Goal: Task Accomplishment & Management: Manage account settings

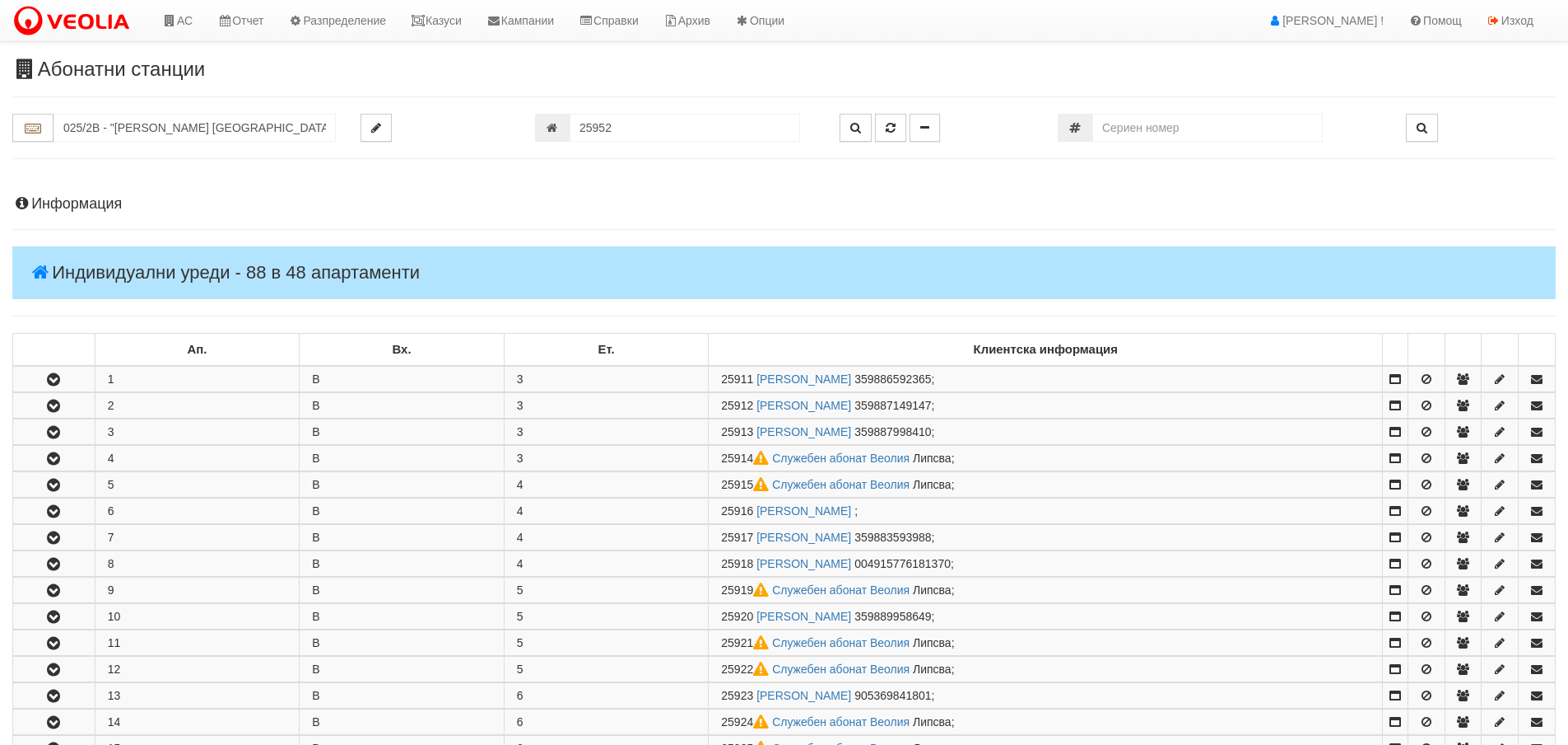
scroll to position [1288, 0]
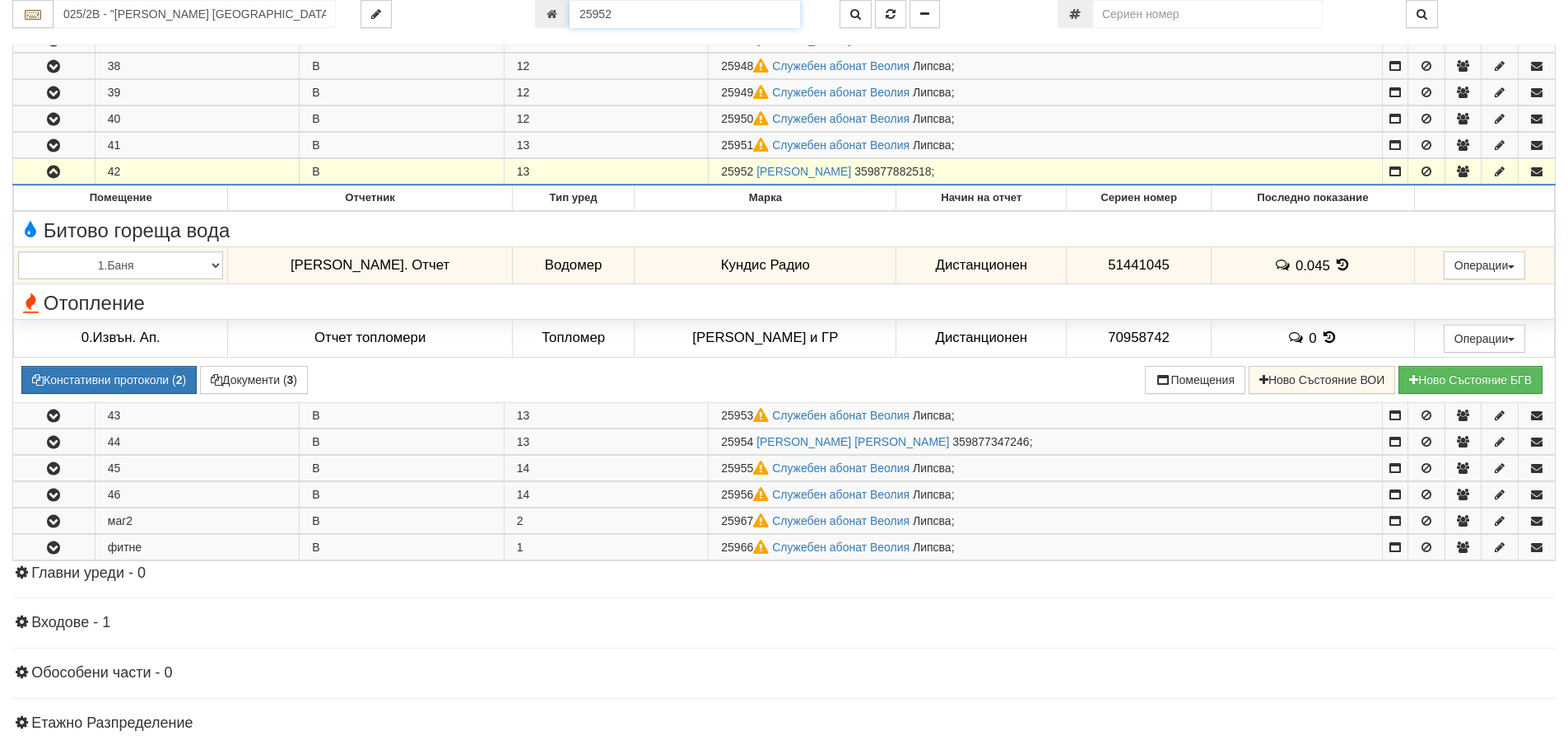
click at [620, 15] on input "25952" at bounding box center [684, 13] width 231 height 28
type input "9912"
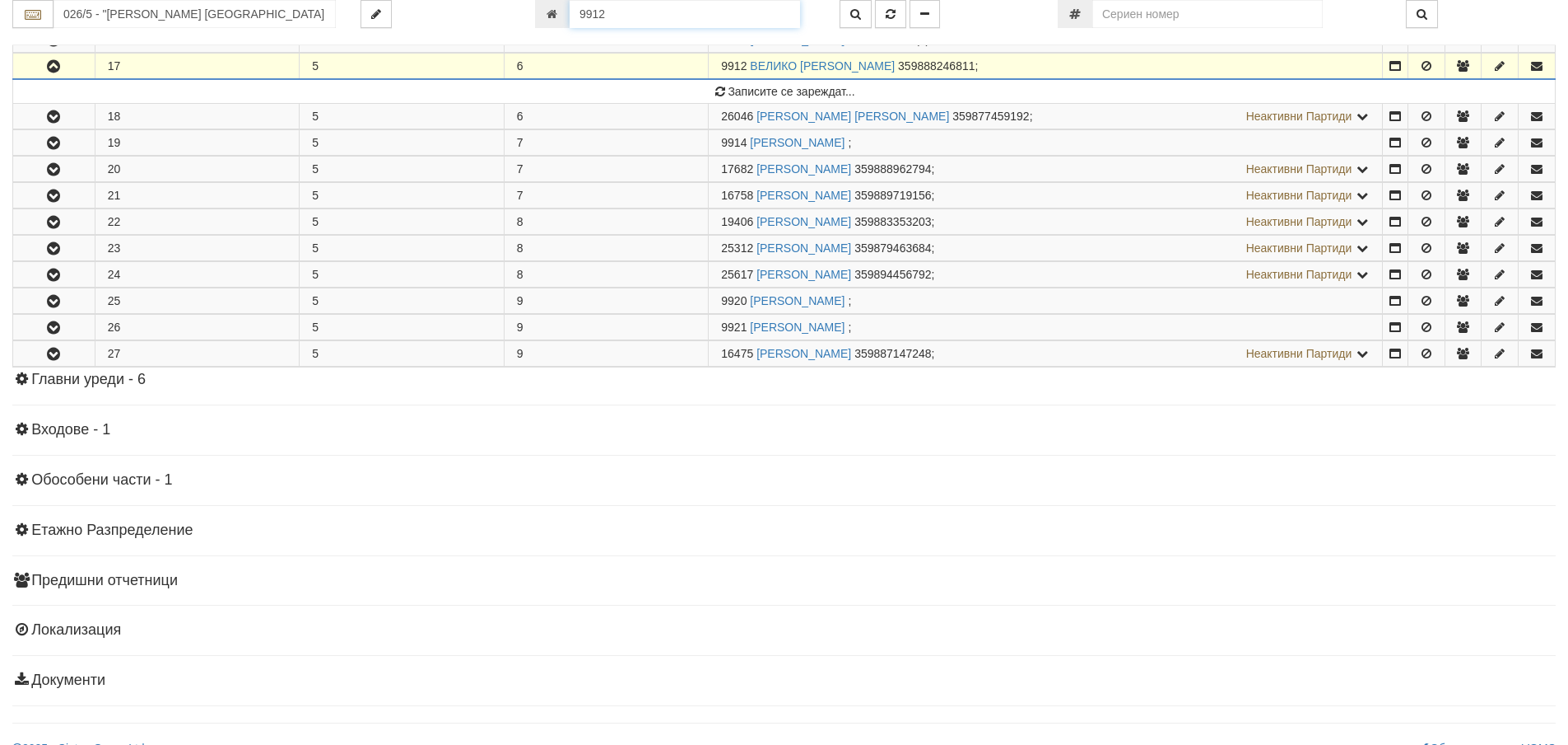
scroll to position [570, 0]
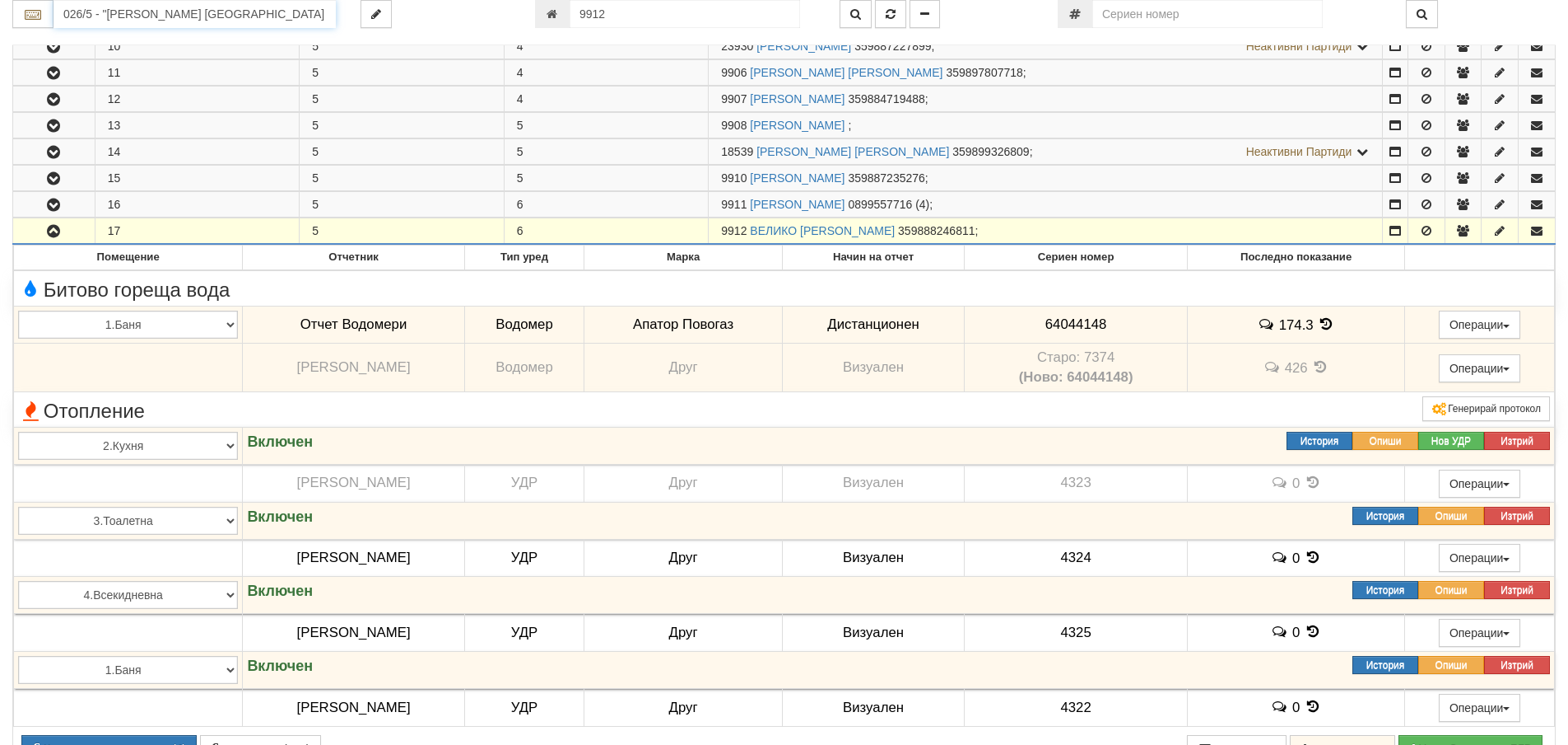
click at [77, 14] on input "026/5 - "ВЕОЛИЯ ЕНЕРДЖИ ВАРНА " ЕАД" at bounding box center [195, 13] width 283 height 28
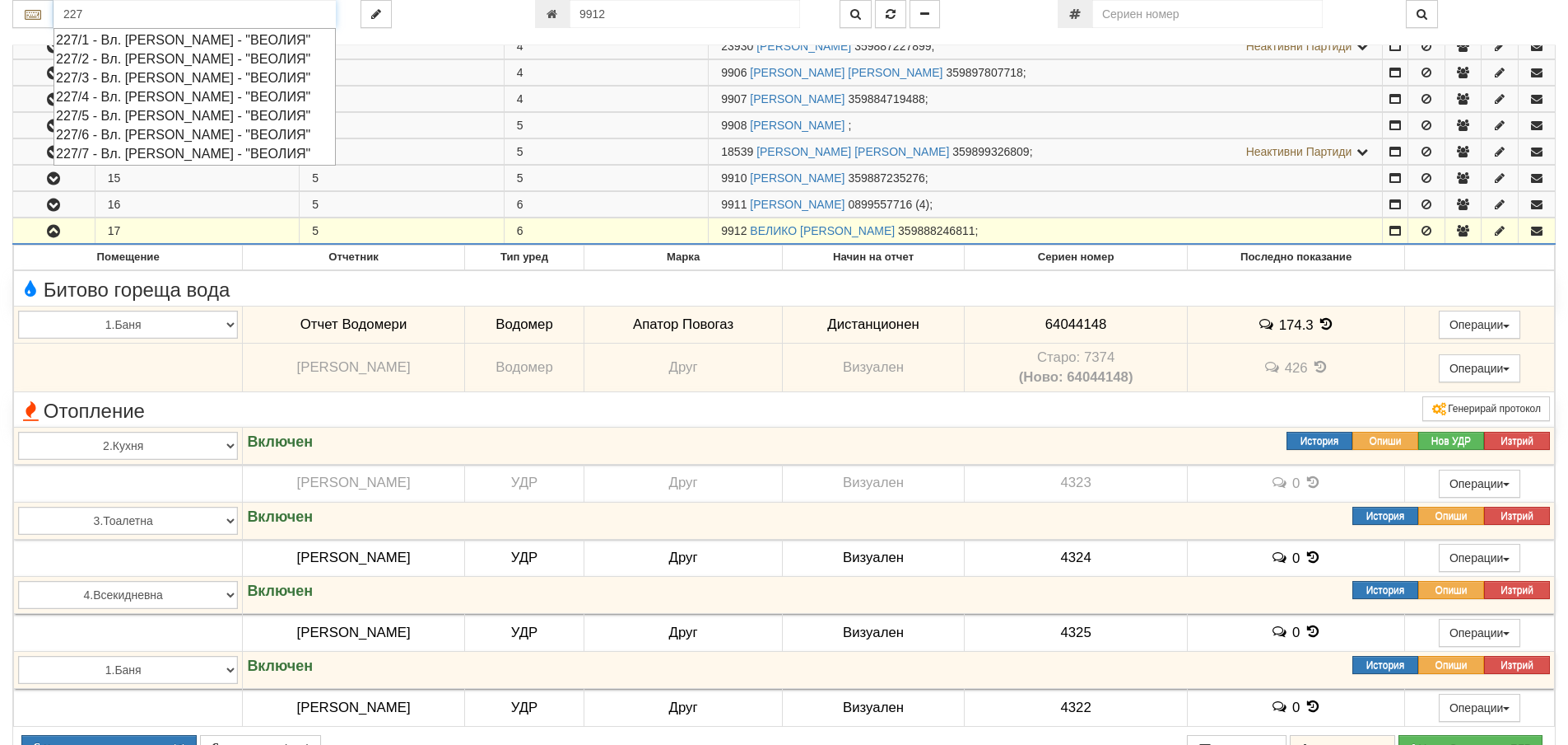
click at [115, 154] on div "227/7 - Вл. Варненчик - "ВЕОЛИЯ"" at bounding box center [194, 153] width 277 height 19
type input "227/7 - Вл. Варненчик - "ВЕОЛИЯ""
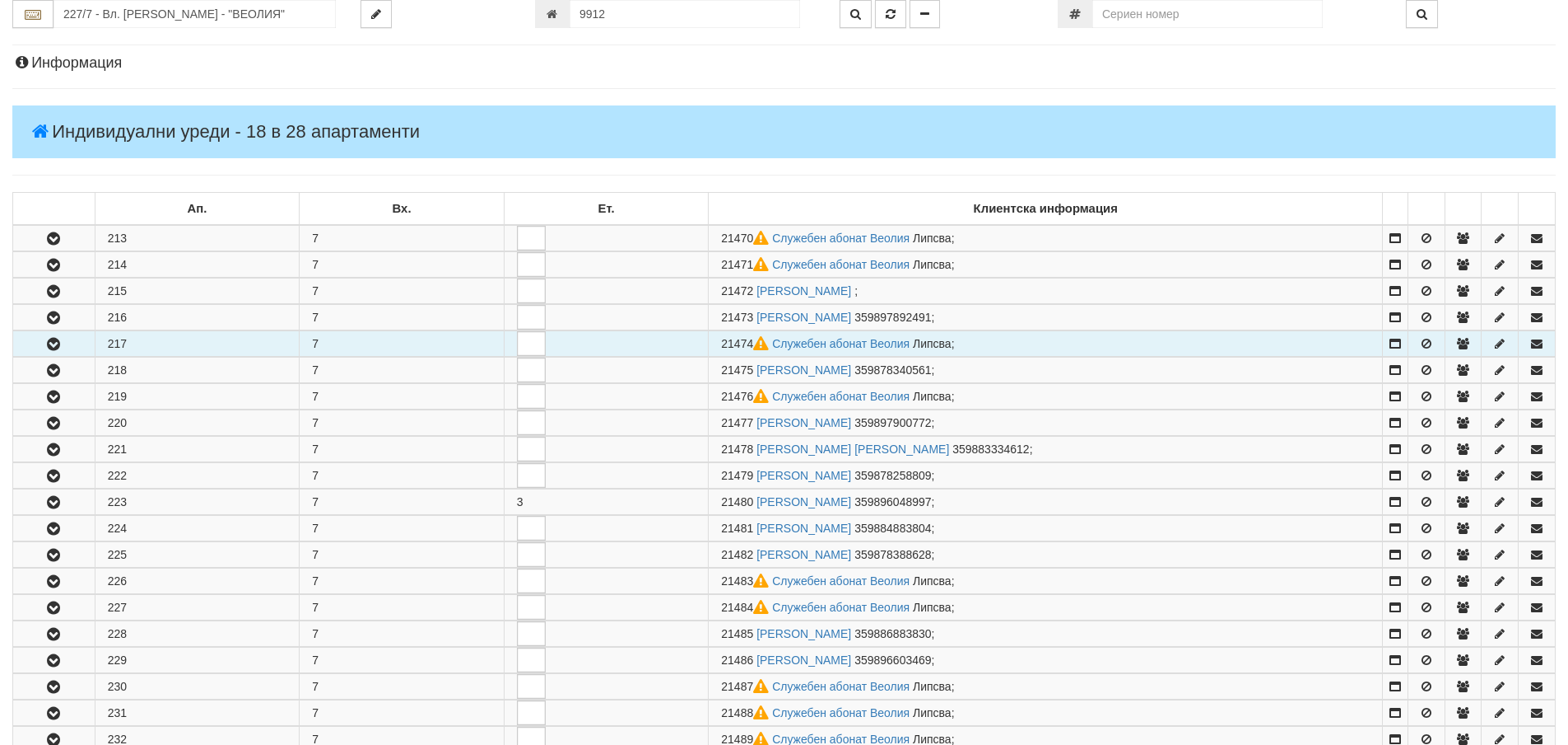
scroll to position [165, 0]
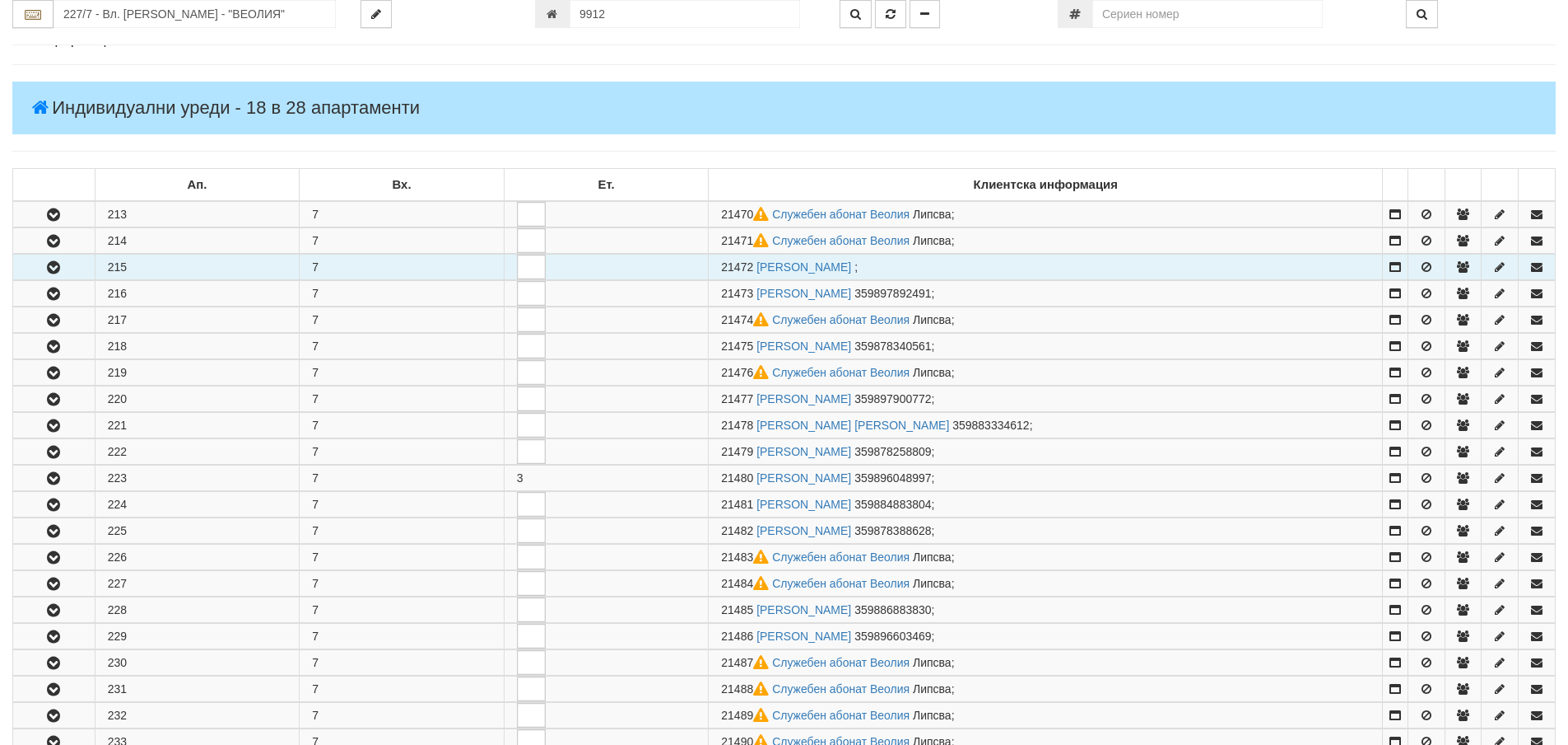
click at [50, 266] on icon "button" at bounding box center [54, 267] width 20 height 12
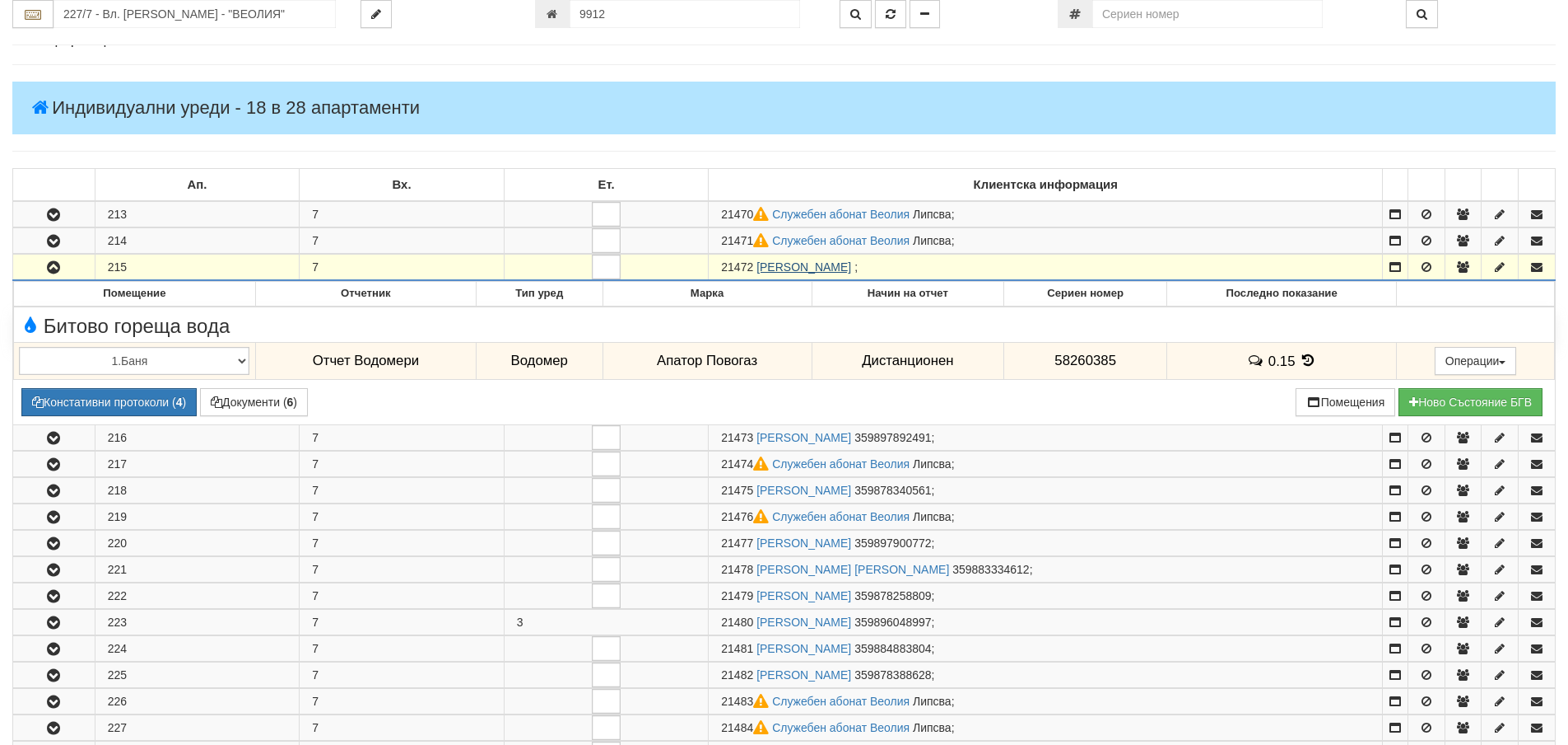
click at [779, 269] on link "ЗОРКА ГЕОРГИЕВА АНГЕЛОВА" at bounding box center [804, 267] width 95 height 13
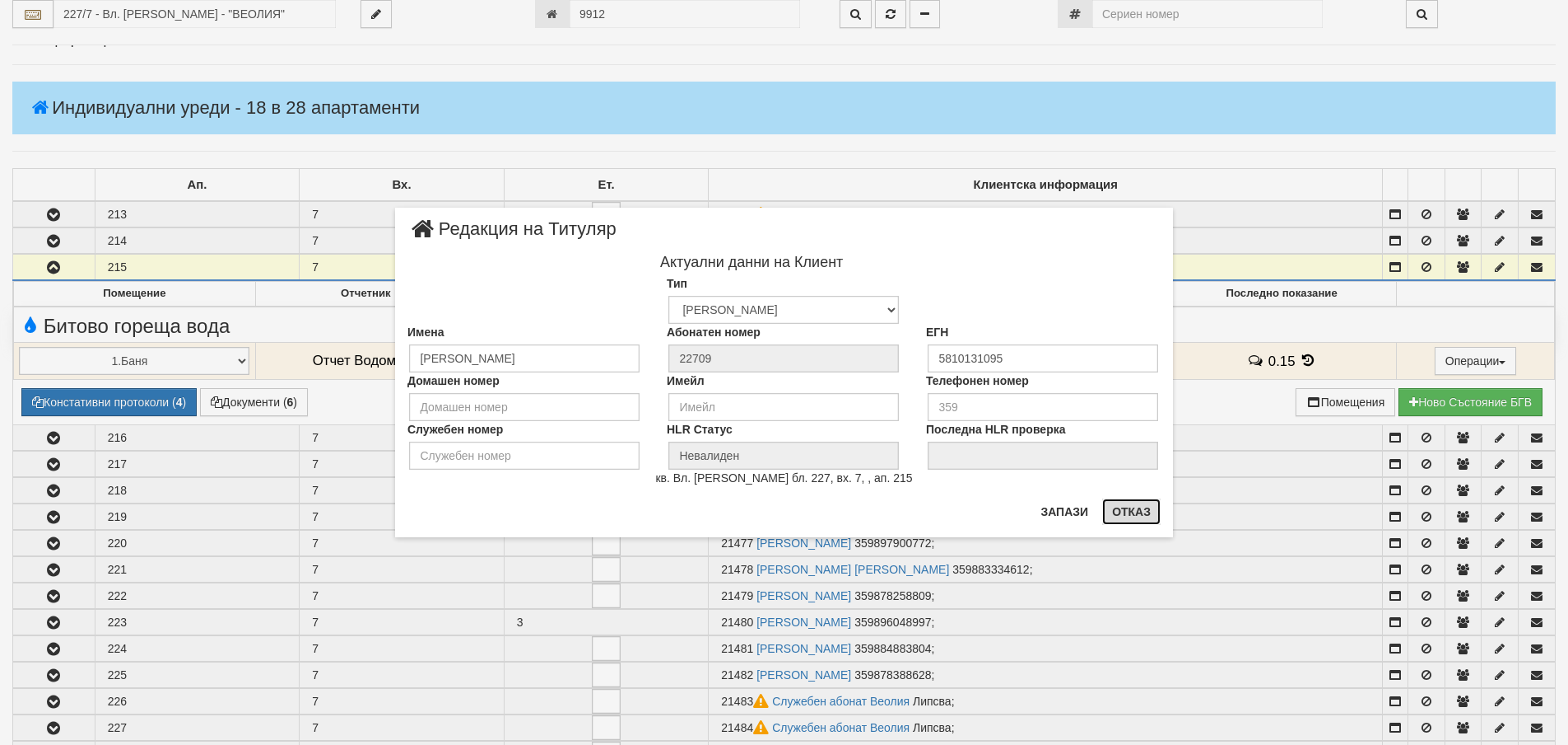
click at [1137, 509] on button "Отказ" at bounding box center [1131, 511] width 58 height 26
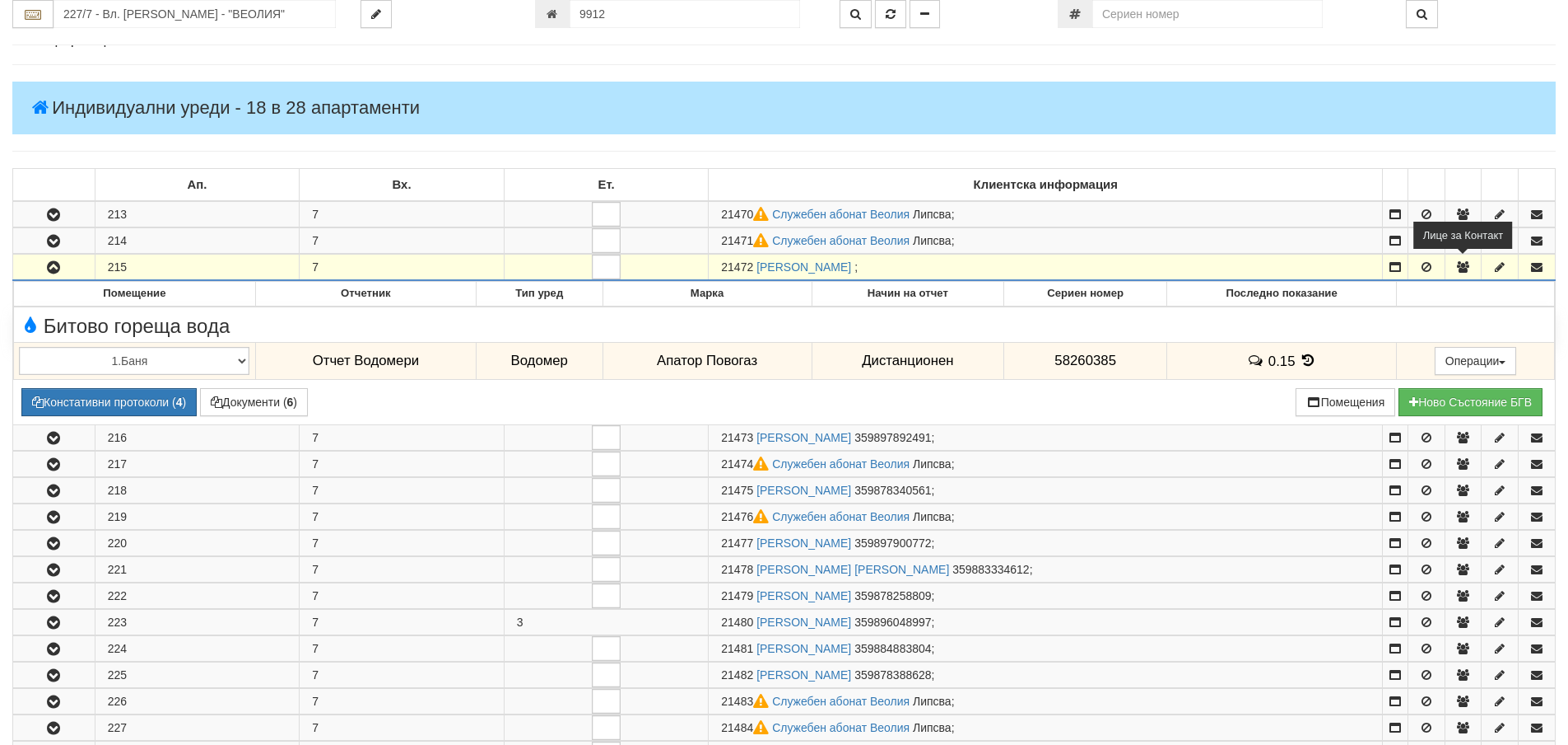
click at [1459, 265] on icon "button" at bounding box center [1463, 267] width 15 height 12
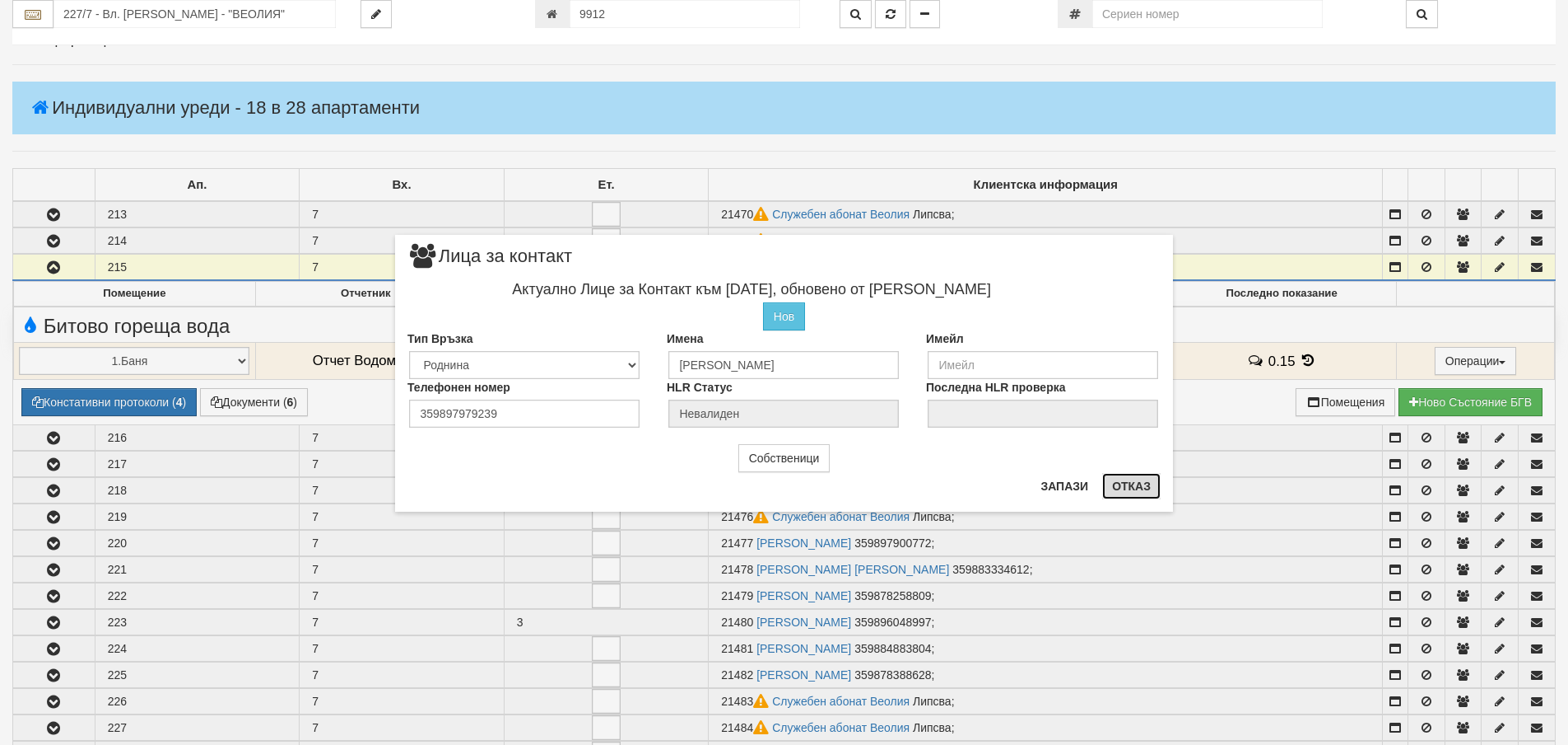
click at [1128, 486] on button "Отказ" at bounding box center [1131, 486] width 58 height 26
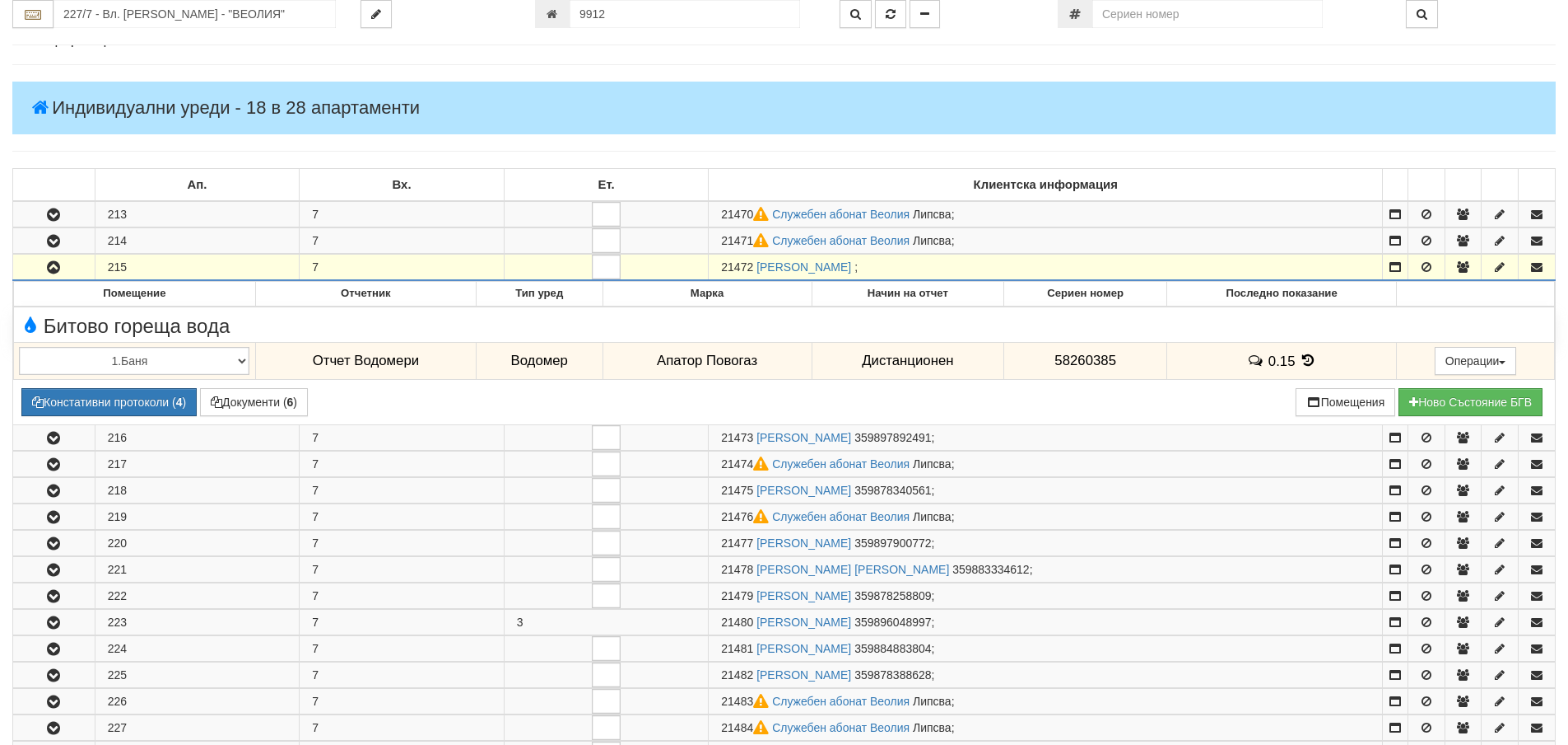
click at [1322, 66] on div "Информация Параметри Брой Апартаменти: 28 Ползватели 07/2025 36 % 0 % 26" at bounding box center [784, 716] width 1544 height 1412
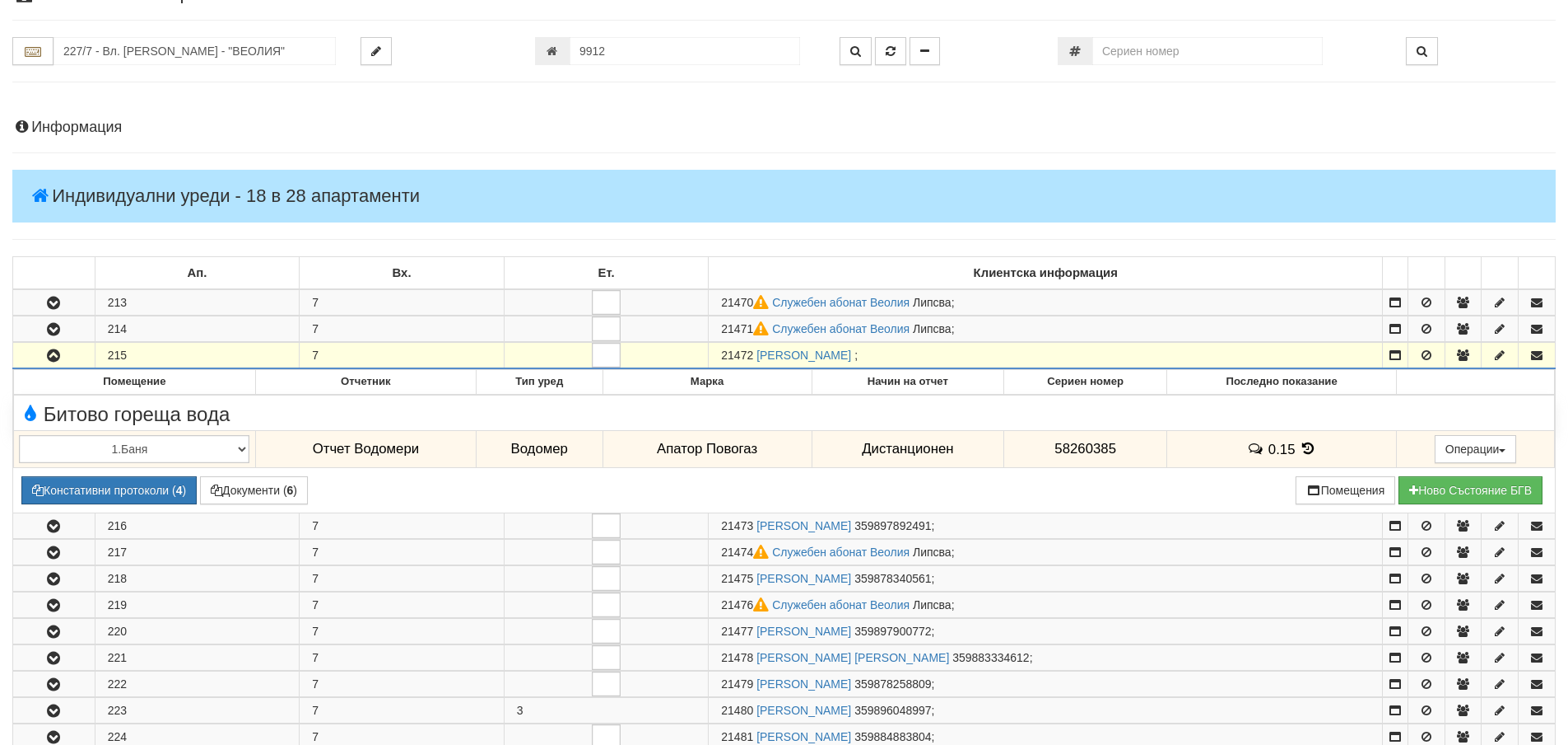
scroll to position [0, 0]
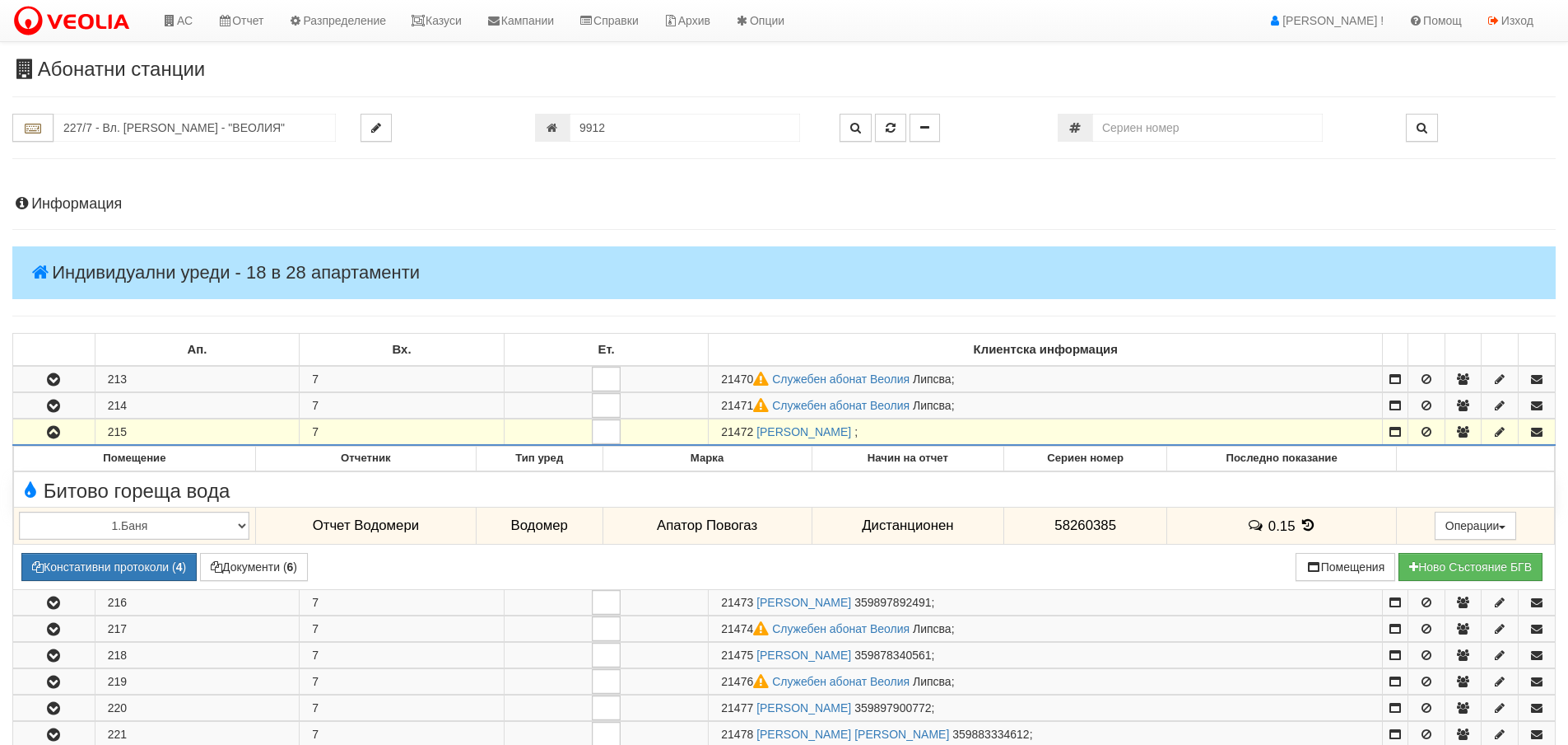
click at [64, 211] on h4 "Информация" at bounding box center [784, 204] width 1544 height 16
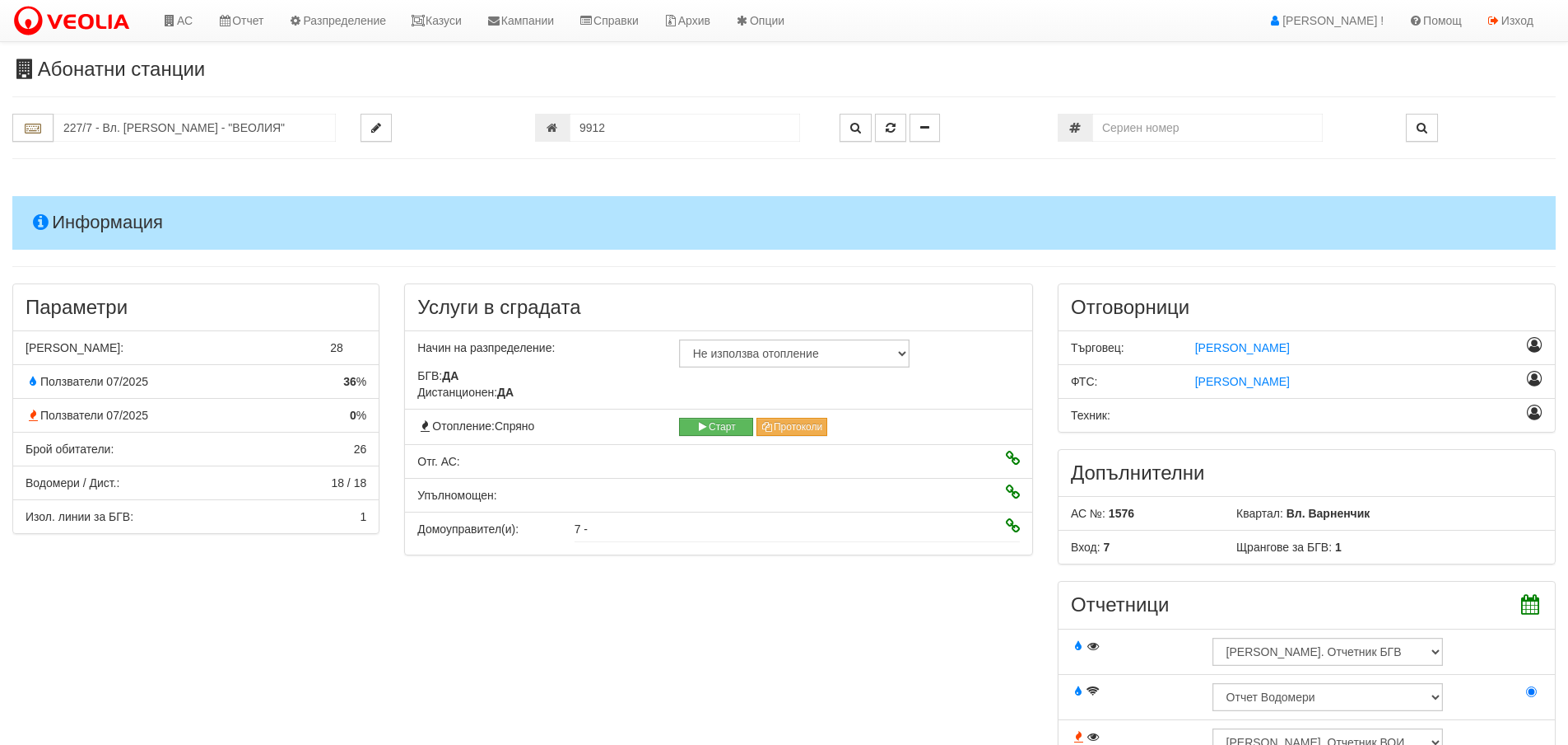
click at [65, 215] on h4 "Информация" at bounding box center [784, 222] width 1544 height 53
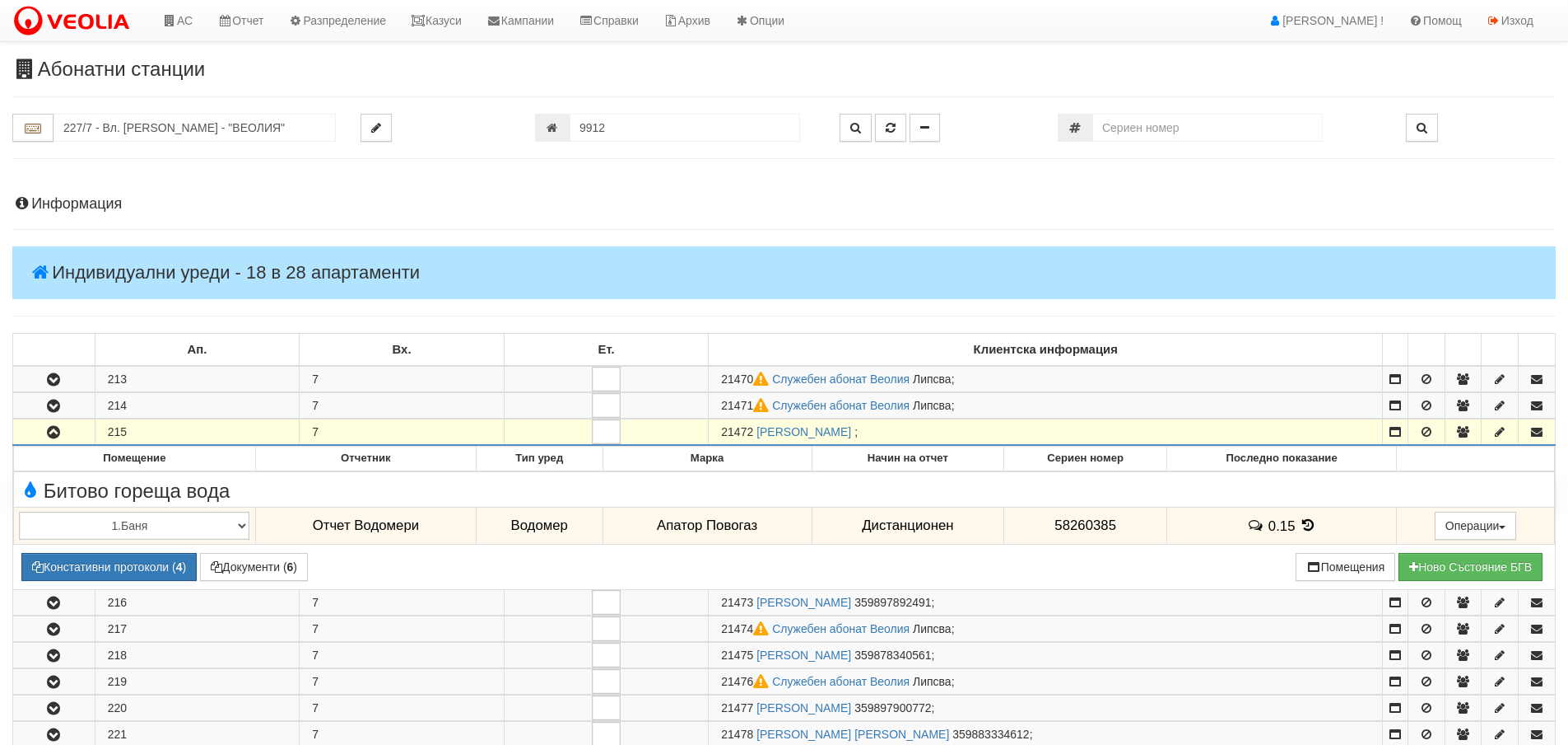
click at [100, 206] on h4 "Информация" at bounding box center [784, 204] width 1544 height 16
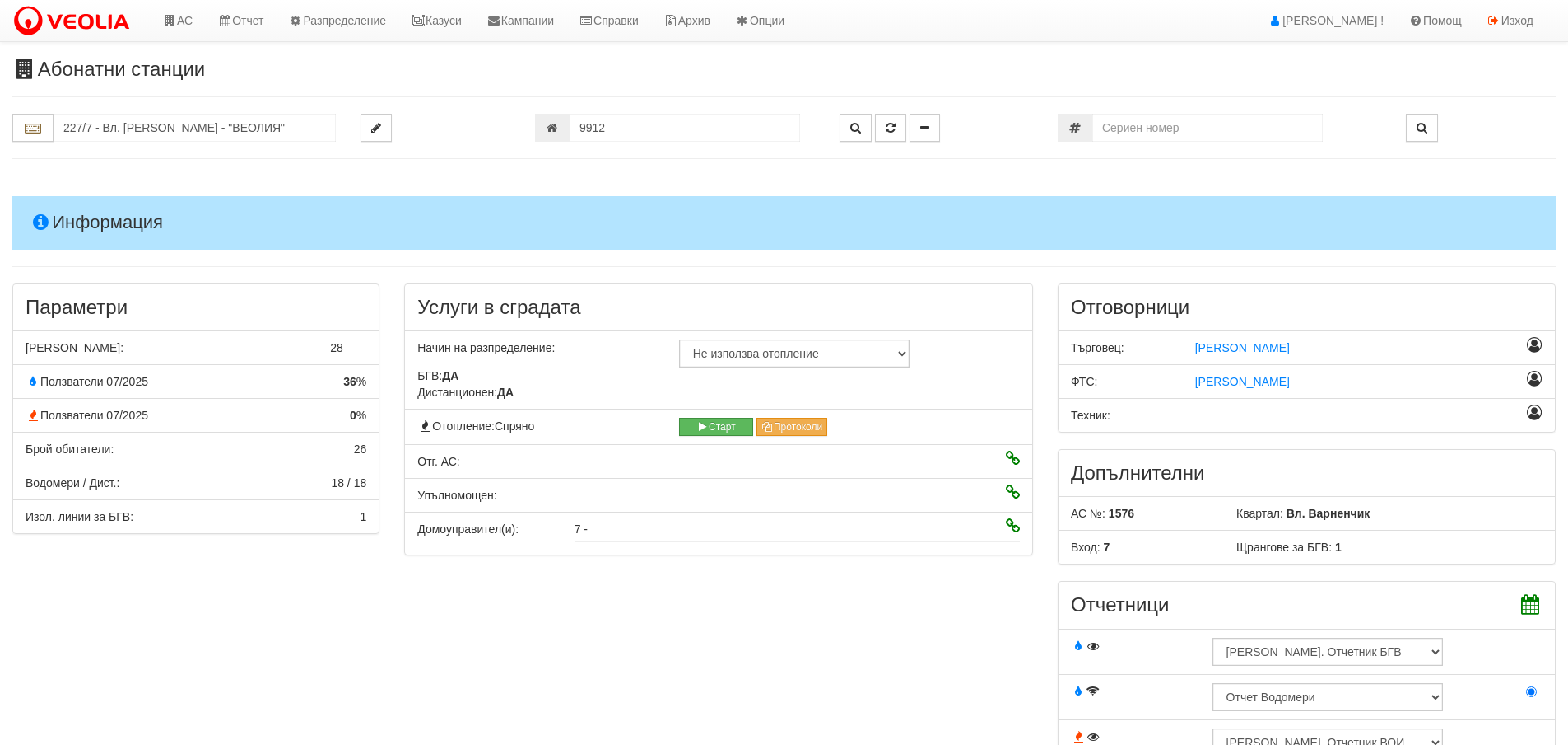
click at [100, 206] on h4 "Информация" at bounding box center [784, 222] width 1544 height 53
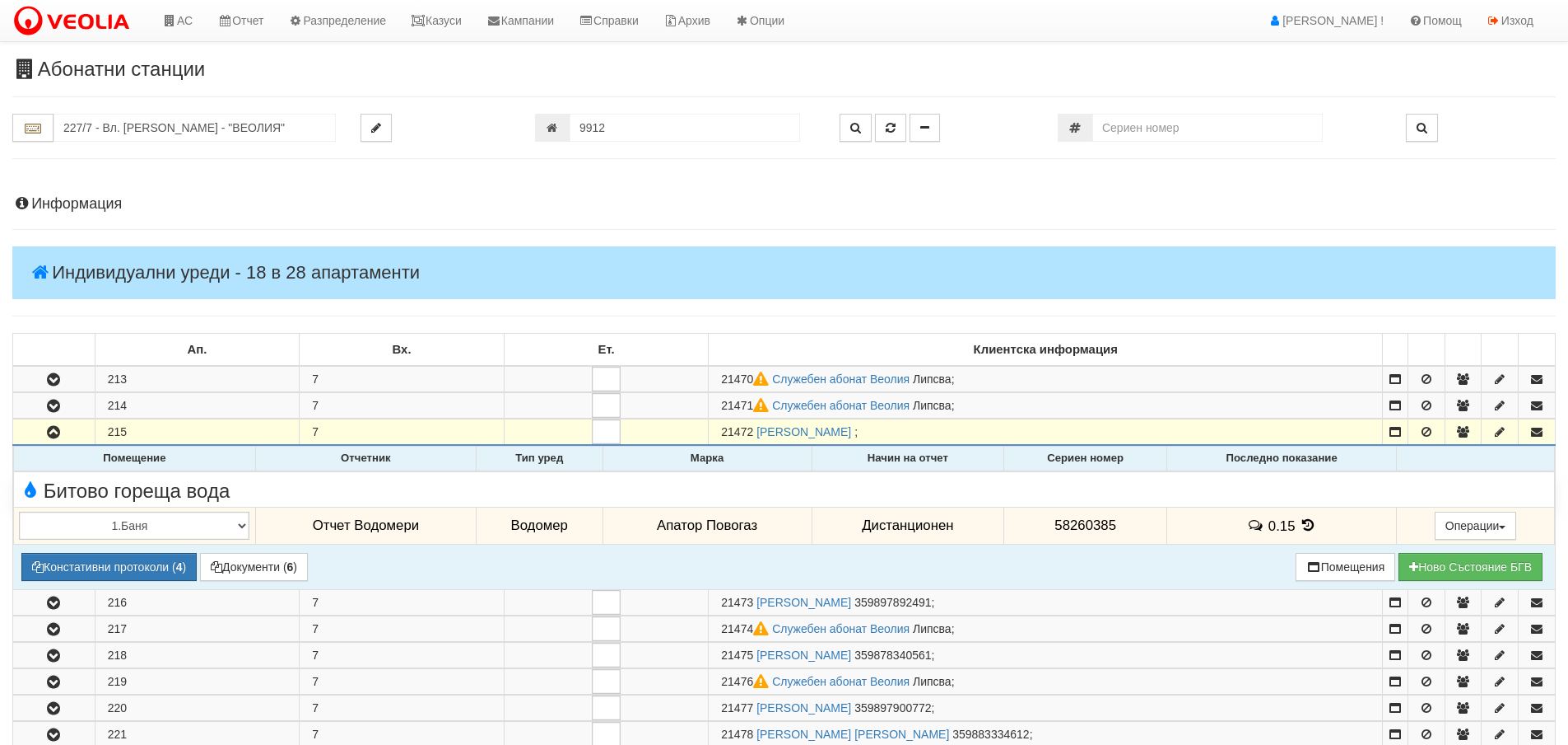
click at [1303, 524] on icon at bounding box center [1308, 525] width 18 height 14
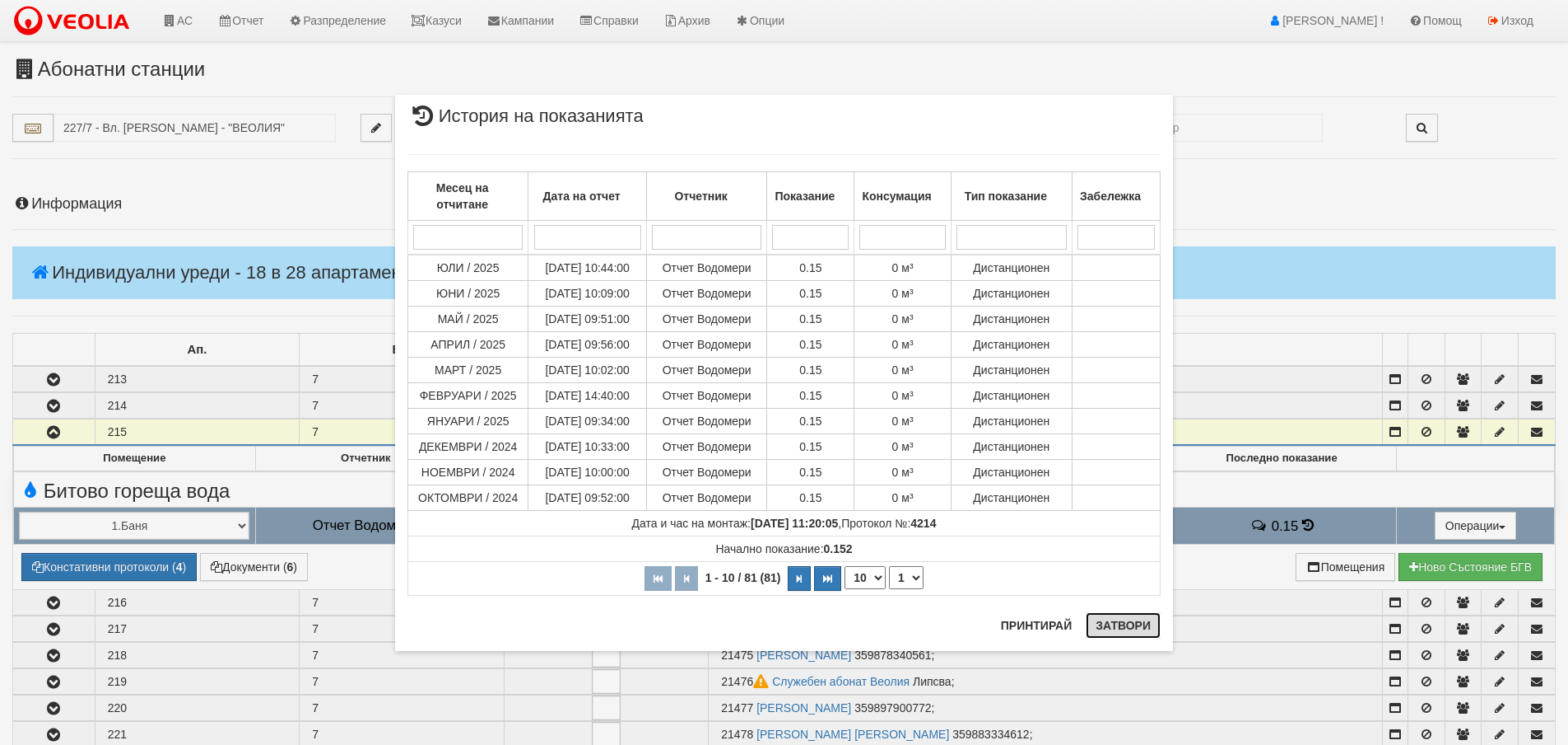
click at [1112, 626] on button "Затвори" at bounding box center [1124, 625] width 75 height 26
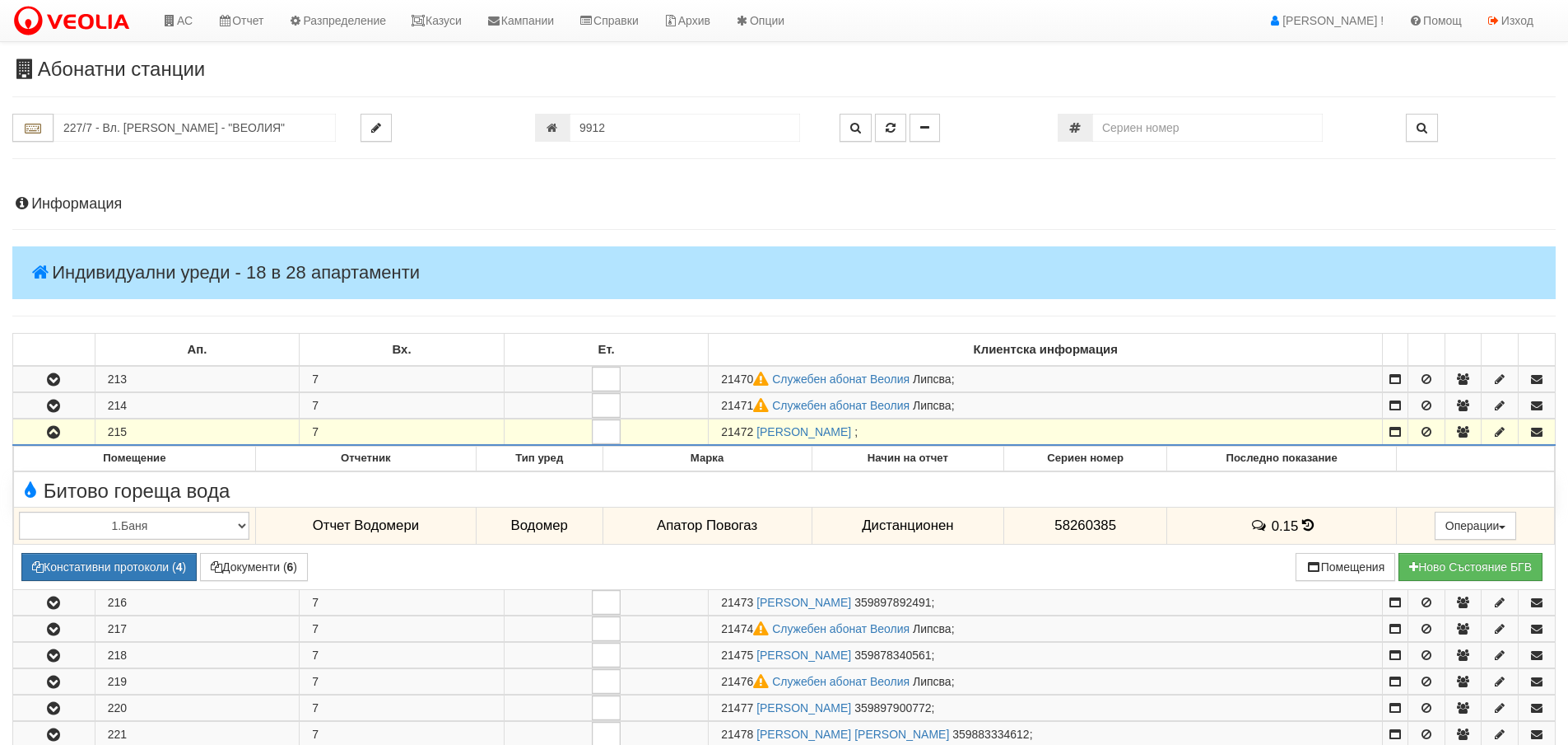
drag, startPoint x: 615, startPoint y: 128, endPoint x: 585, endPoint y: 127, distance: 30.0
click at [585, 127] on input "9912" at bounding box center [684, 127] width 231 height 28
type input "26085"
click at [886, 133] on icon "button" at bounding box center [890, 127] width 10 height 12
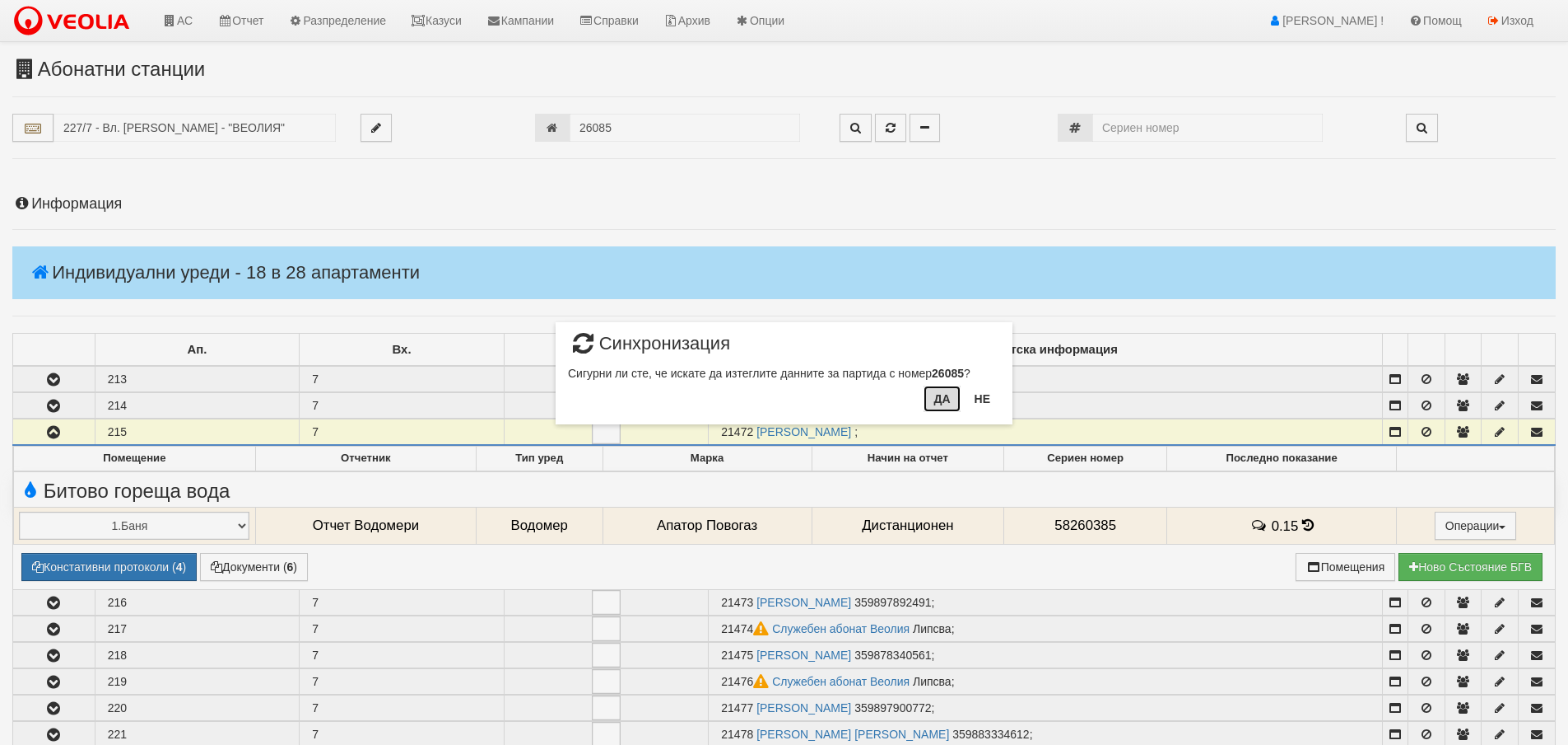
click at [938, 395] on button "Да" at bounding box center [942, 399] width 36 height 26
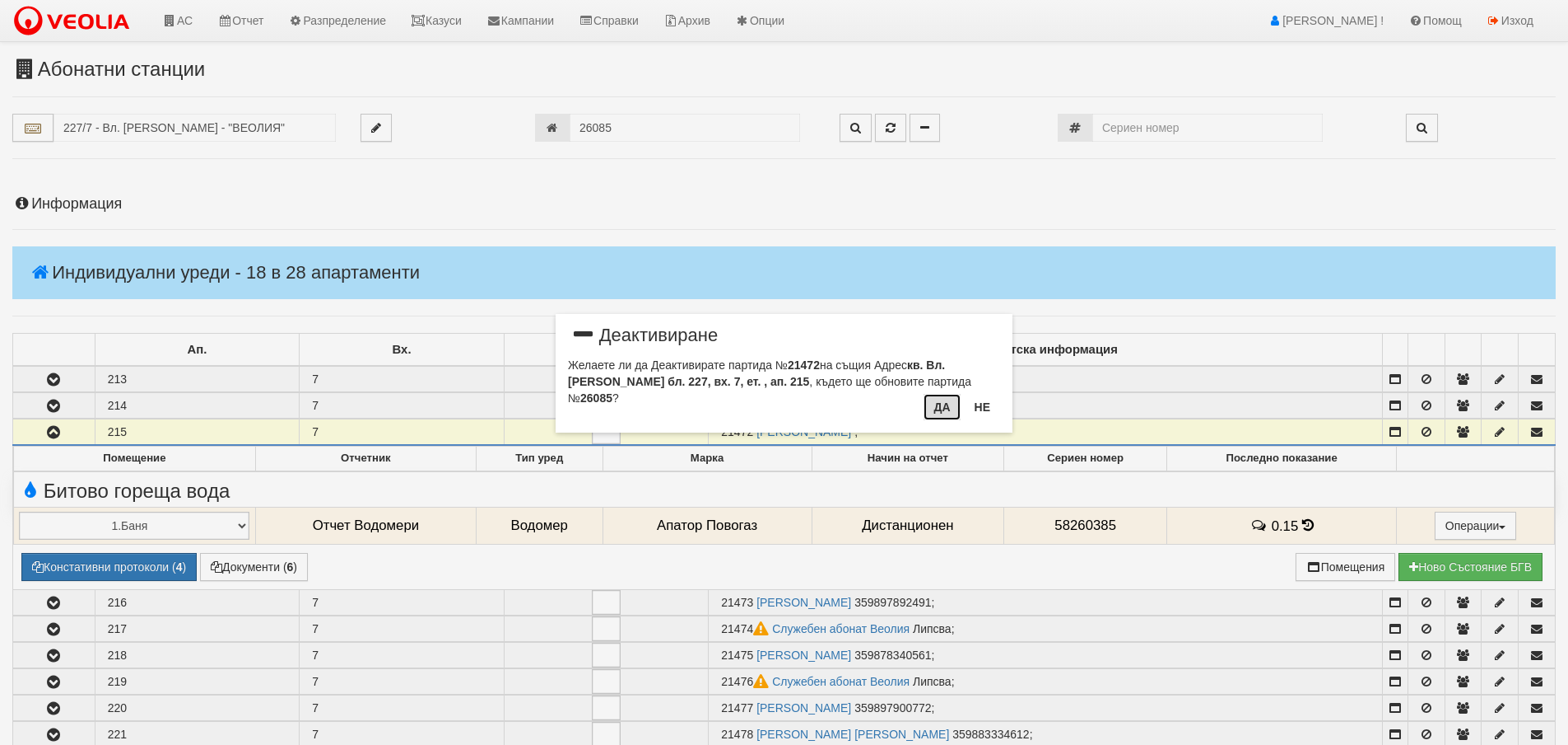
click at [942, 410] on button "Да" at bounding box center [942, 407] width 36 height 26
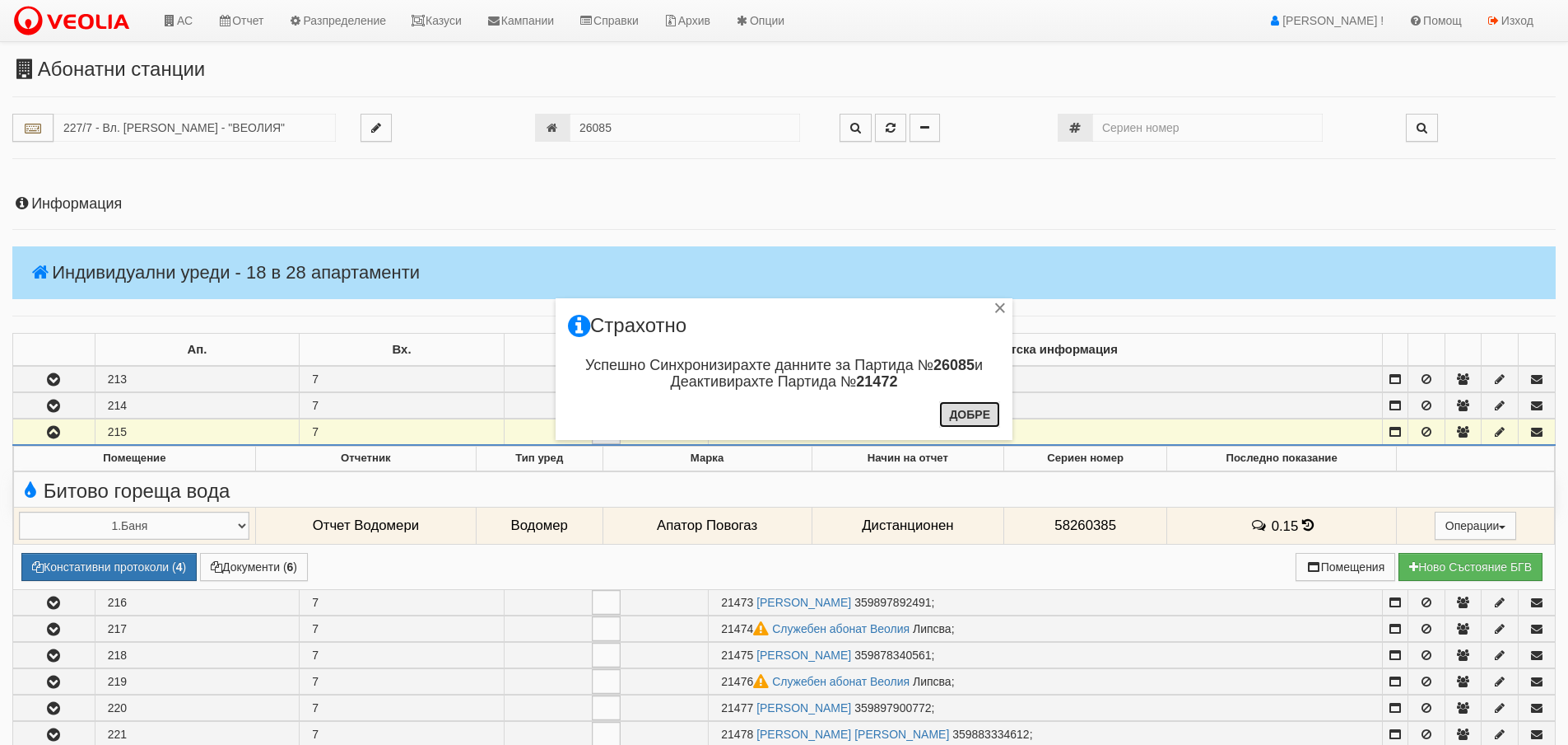
click at [944, 411] on button "Добре" at bounding box center [970, 414] width 61 height 26
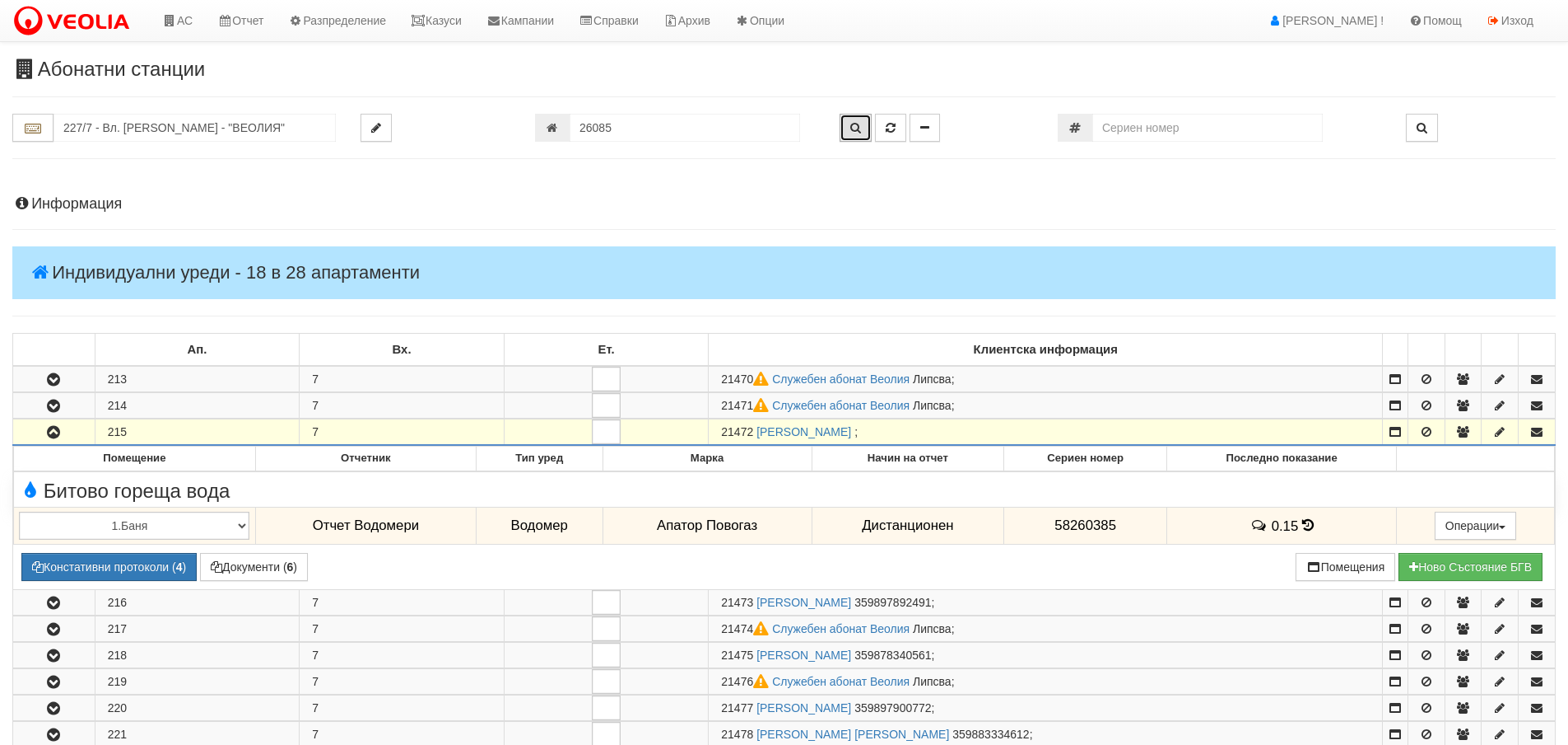
click at [858, 128] on icon "button" at bounding box center [856, 127] width 11 height 12
click at [98, 125] on input "227/7 - "ВЕОЛИЯ ЕНЕРДЖИ ВАРНА " ЕАД" at bounding box center [195, 127] width 283 height 28
click at [137, 153] on div "080/1 - Трошево - "ВЕОЛИЯ"" at bounding box center [194, 153] width 277 height 19
type input "080/1 - Трошево - "ВЕОЛИЯ""
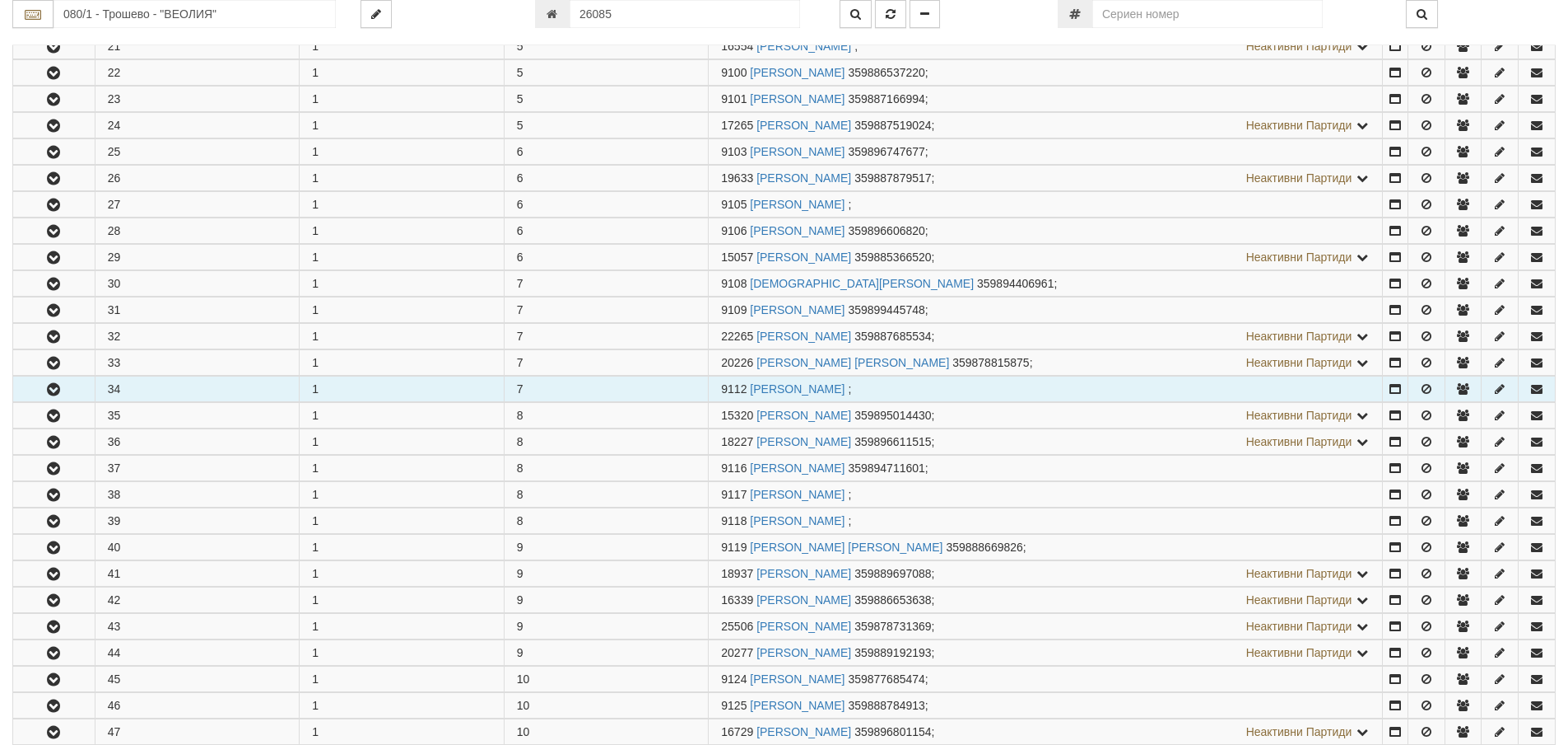
scroll to position [907, 0]
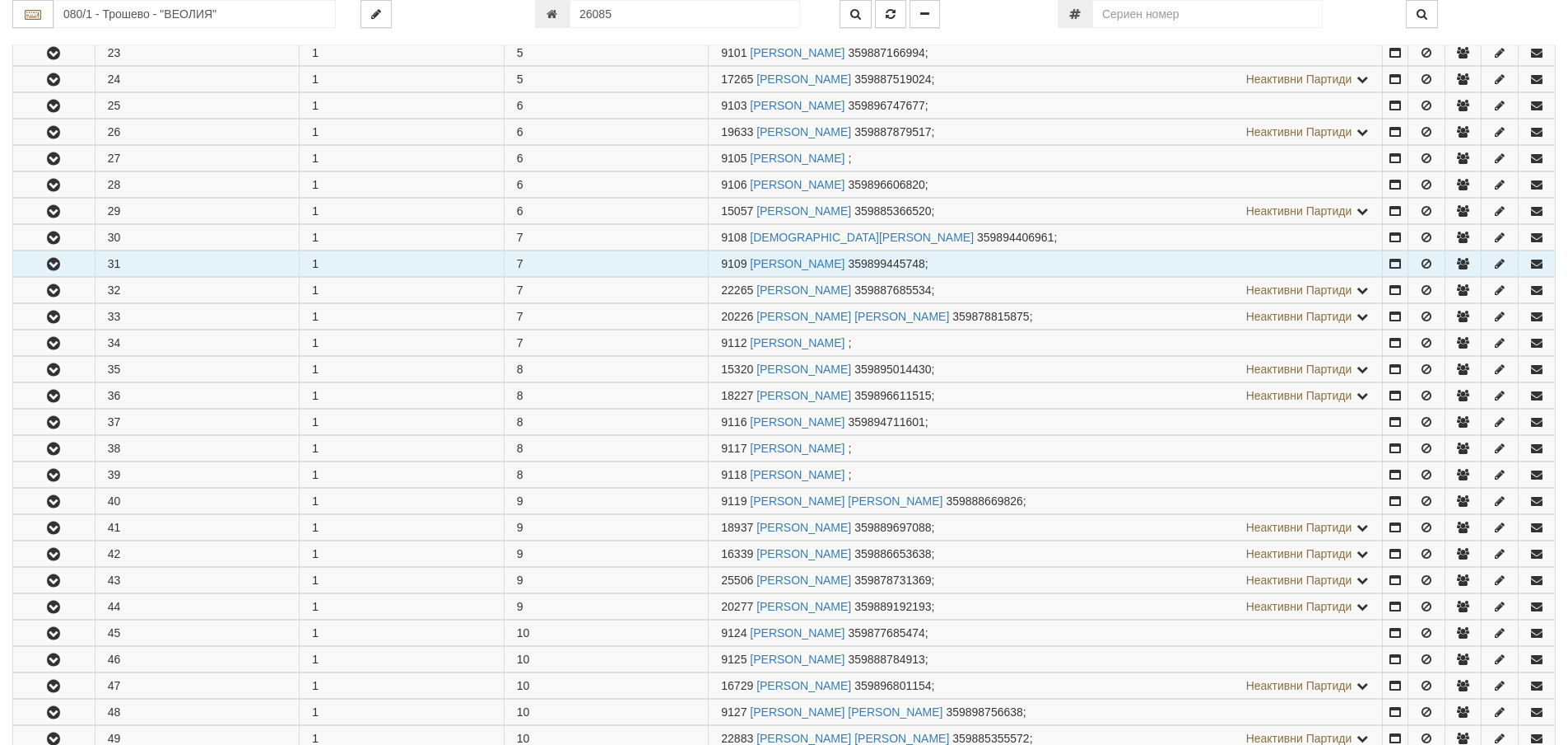
click at [43, 266] on button "button" at bounding box center [54, 264] width 82 height 25
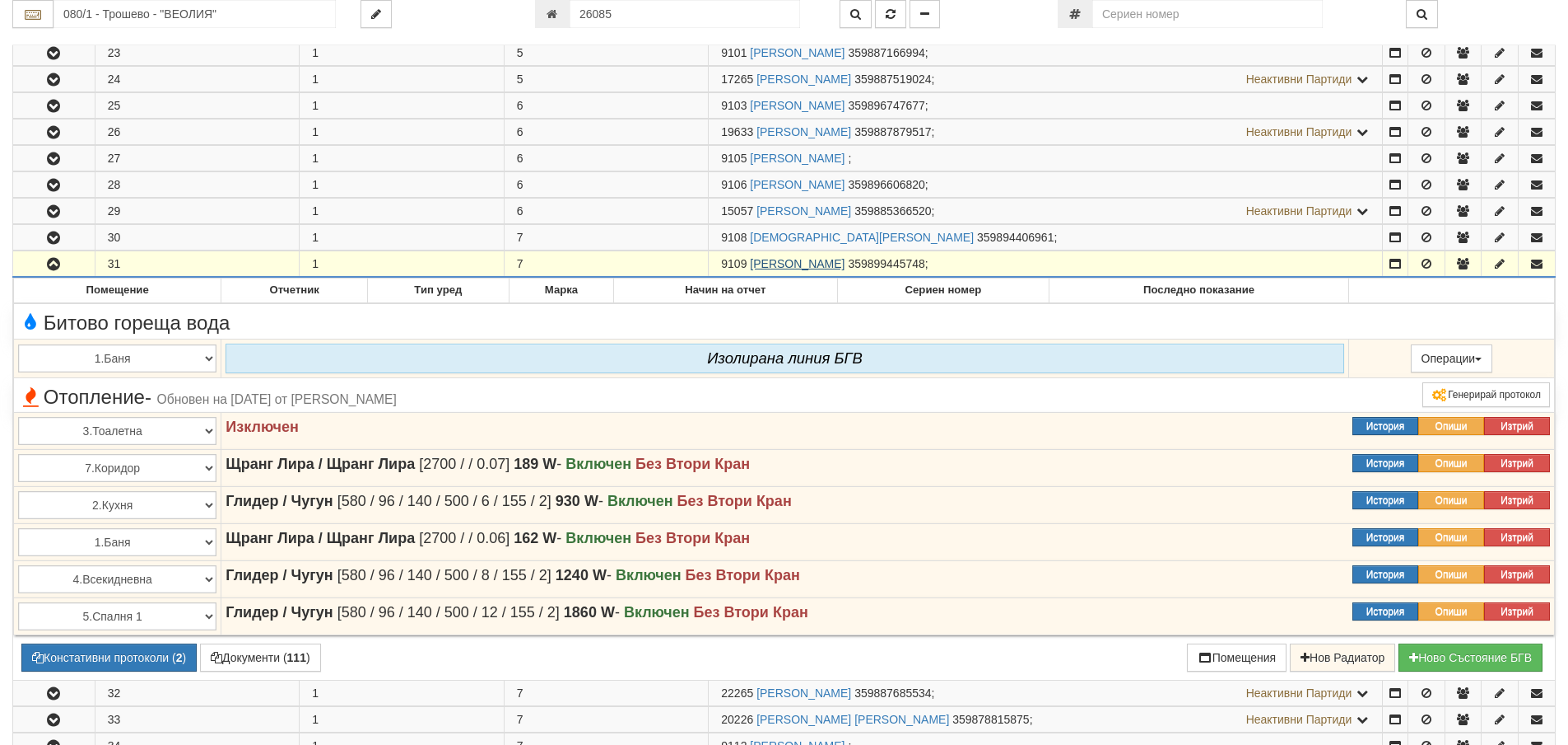
click at [845, 260] on link "ЦЕНО ГЕОРГИЕВ АЛЕКСАНДРОВ" at bounding box center [797, 263] width 95 height 13
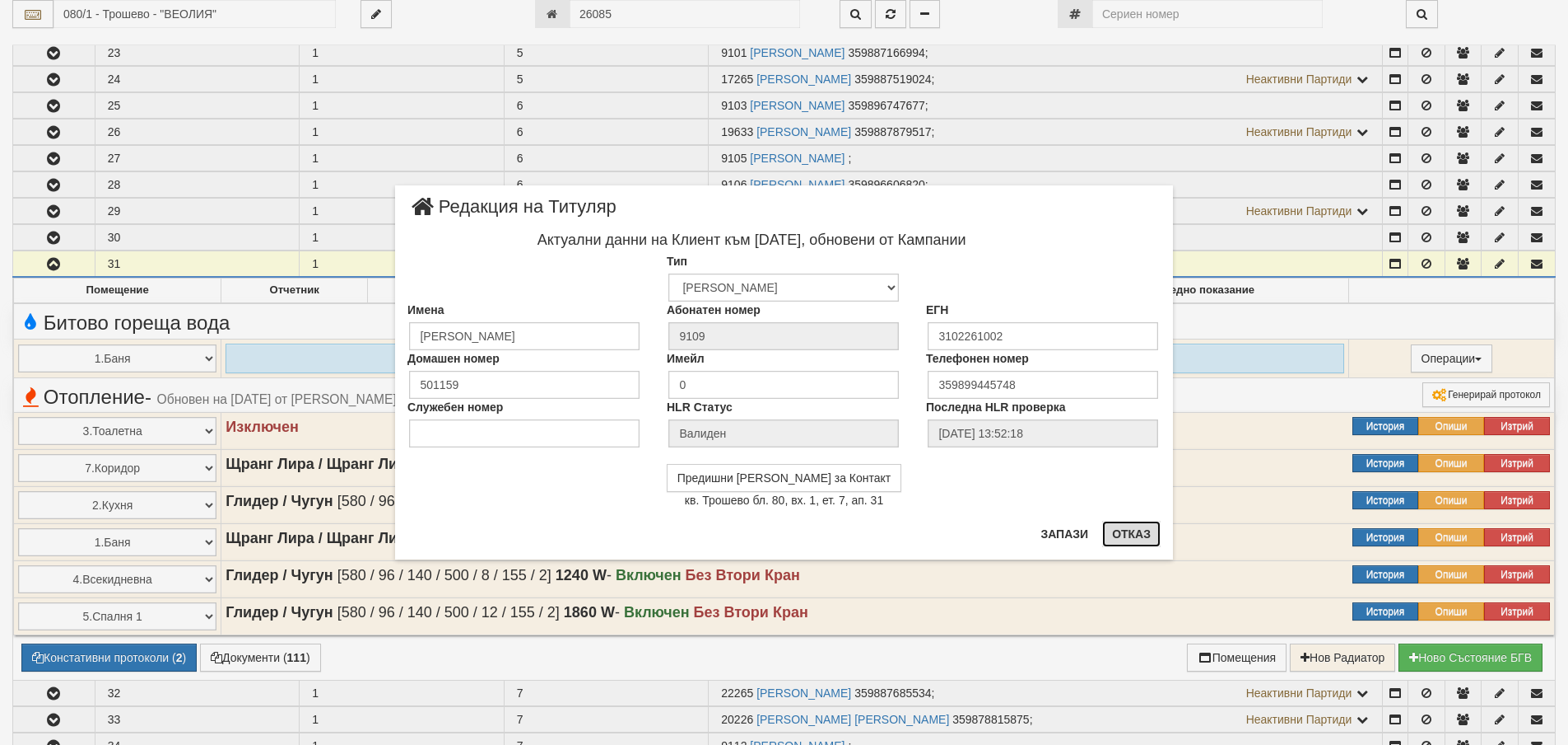
click at [1130, 535] on button "Отказ" at bounding box center [1131, 533] width 58 height 26
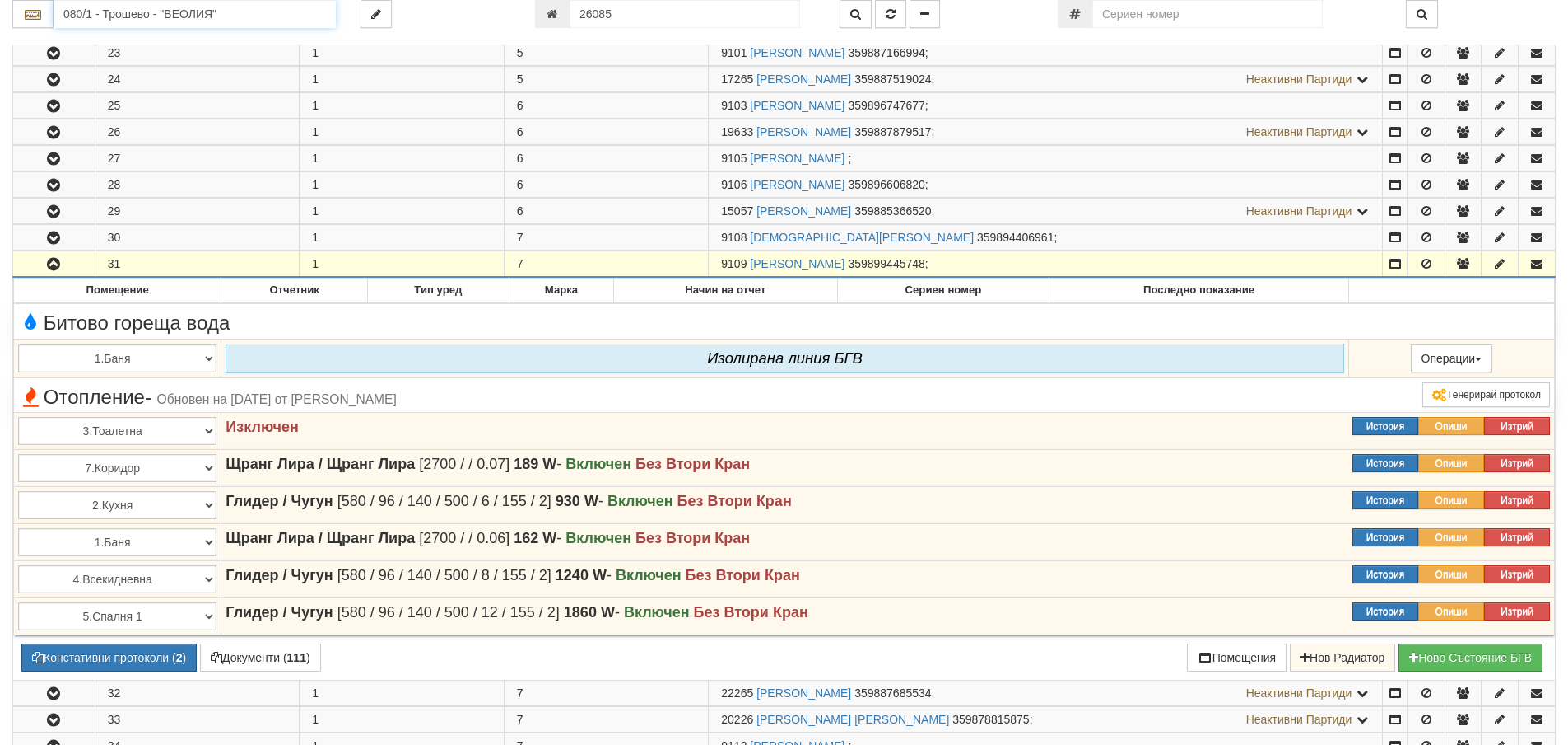
click at [242, 14] on input "080/1 - Трошево - "ВЕОЛИЯ"" at bounding box center [195, 13] width 283 height 28
drag, startPoint x: 640, startPoint y: 10, endPoint x: 577, endPoint y: 19, distance: 63.6
click at [577, 19] on input "26085" at bounding box center [684, 13] width 231 height 28
type input "26086"
click at [893, 13] on icon "button" at bounding box center [890, 13] width 10 height 12
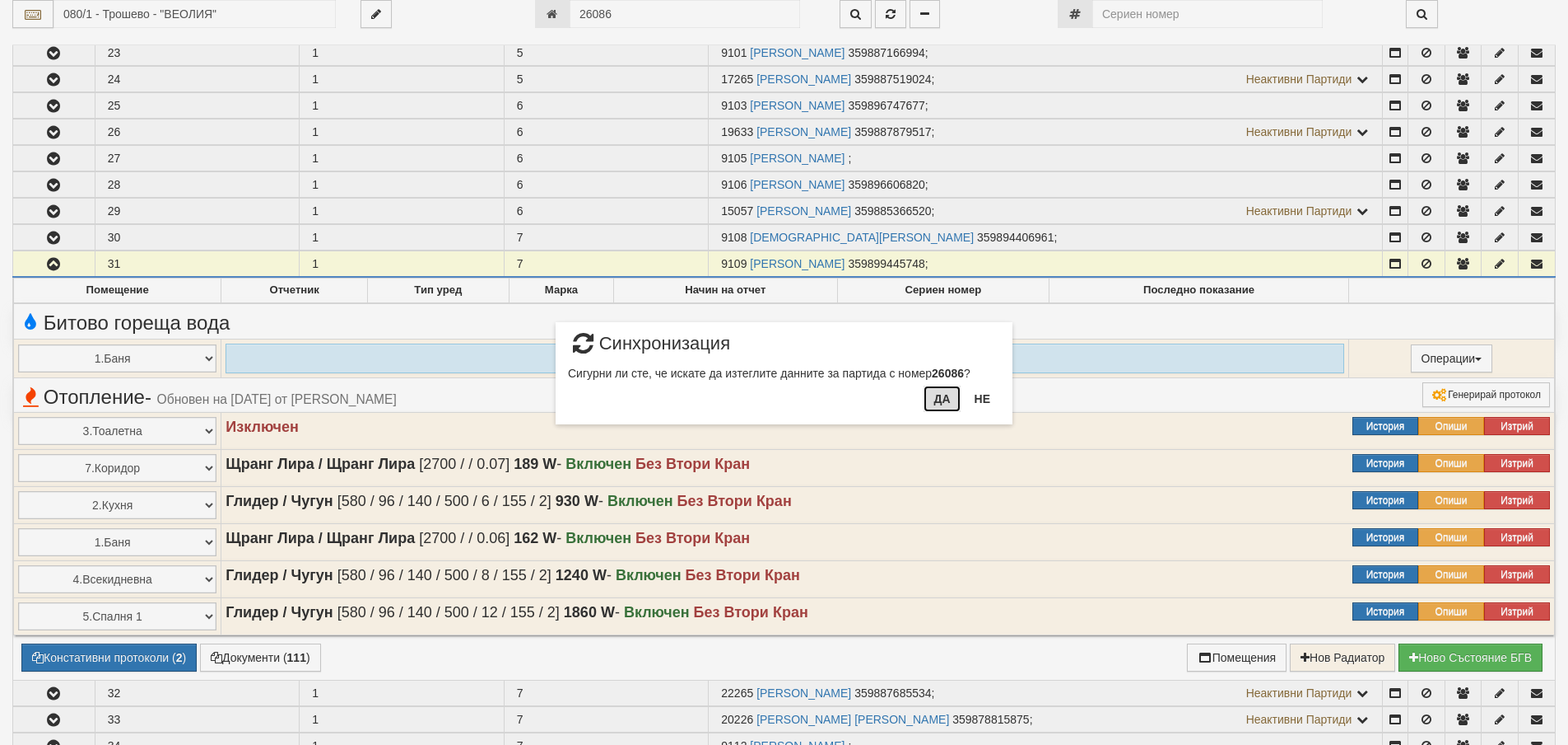
click at [938, 397] on button "Да" at bounding box center [942, 399] width 36 height 26
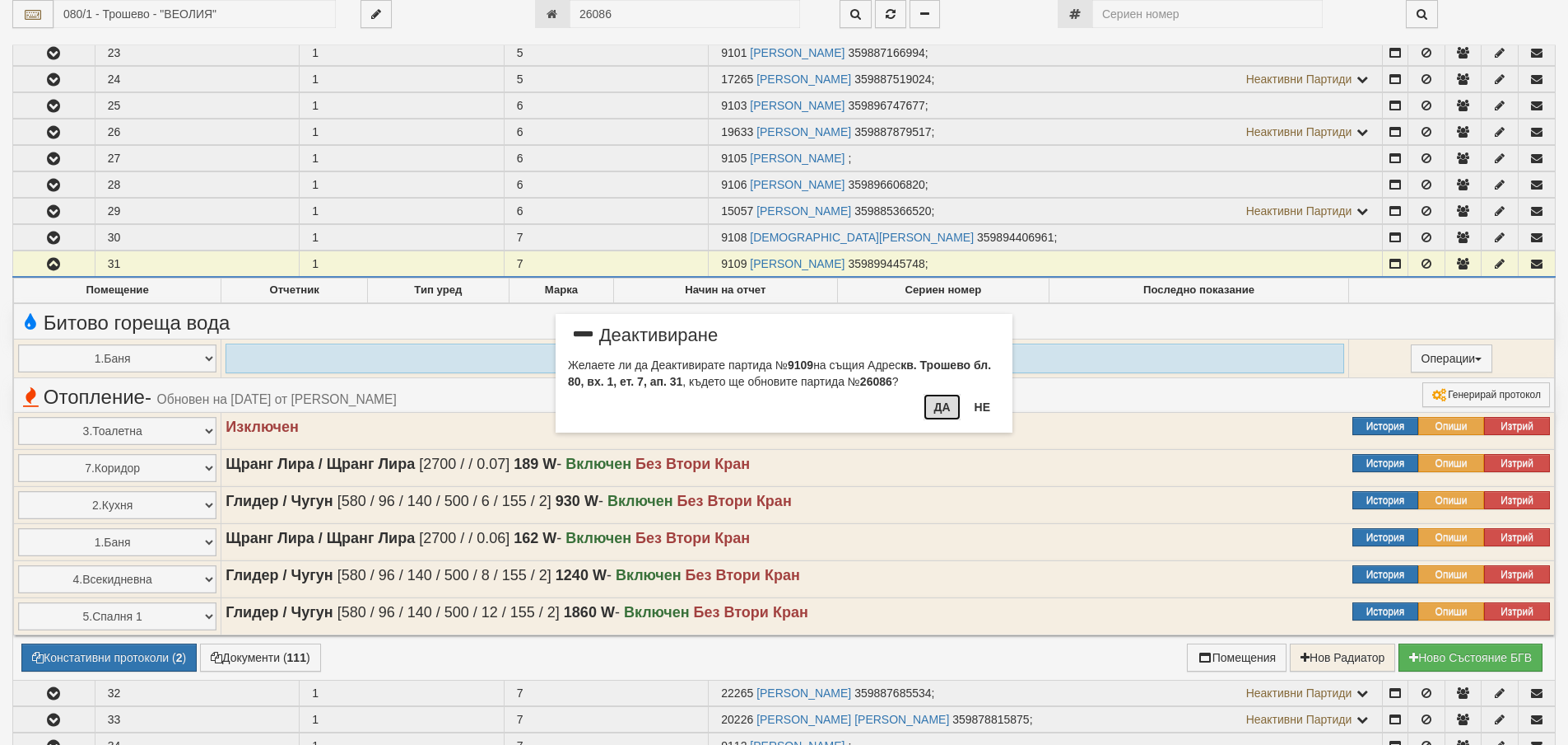
click at [936, 409] on button "Да" at bounding box center [942, 407] width 36 height 26
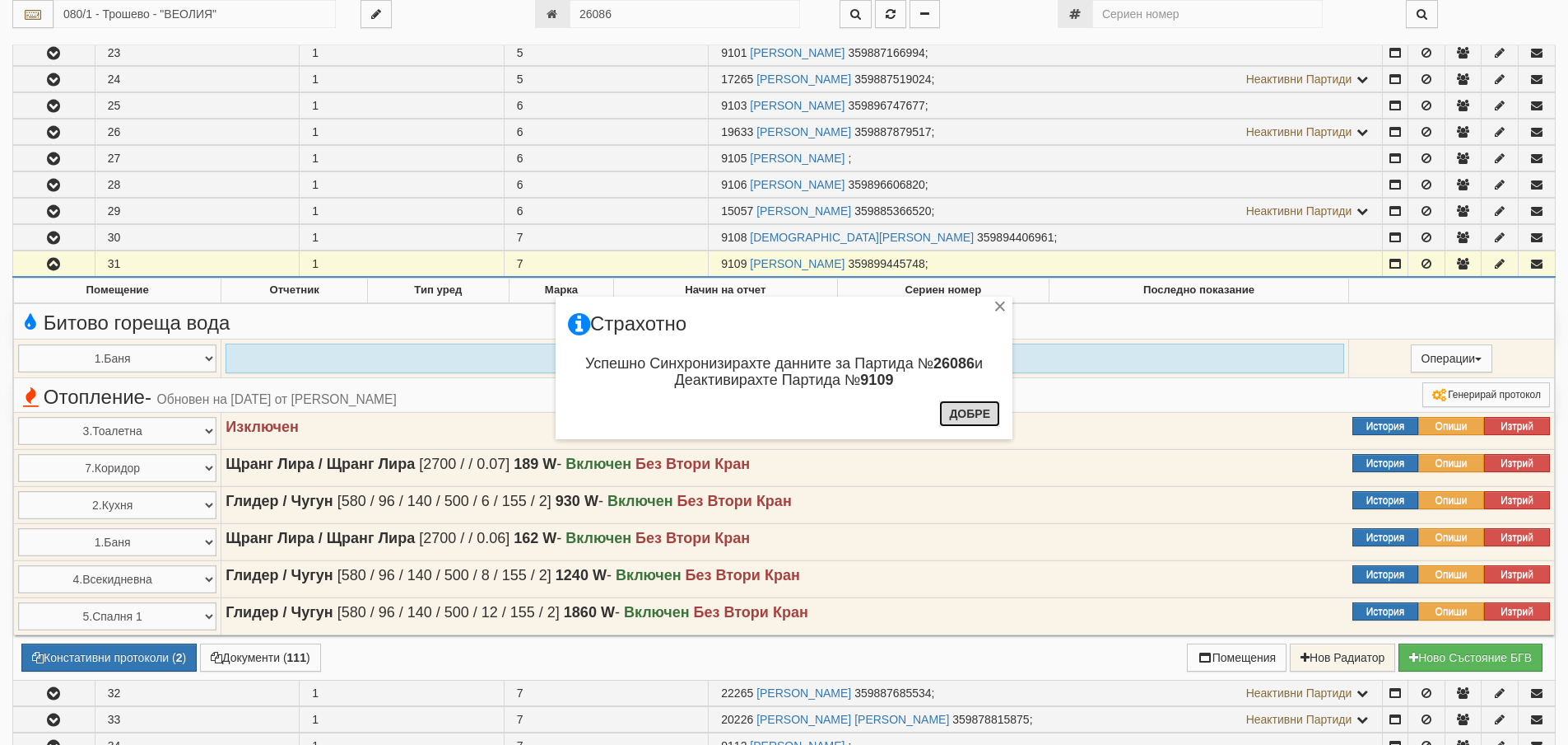
click at [972, 417] on button "Добре" at bounding box center [970, 413] width 61 height 26
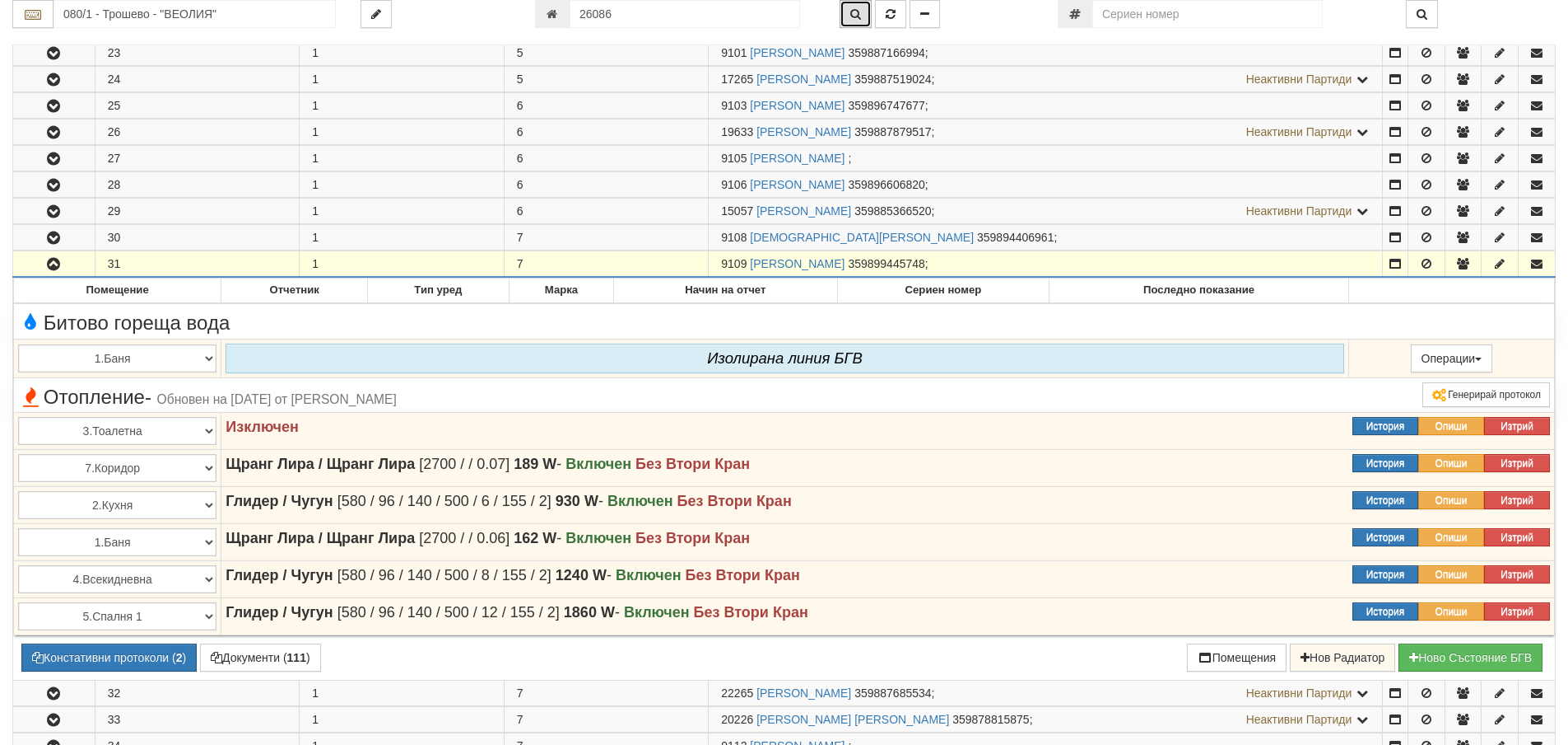
click at [857, 10] on icon "button" at bounding box center [856, 13] width 11 height 12
type input "080/1 - "ВЕОЛИЯ ЕНЕРДЖИ ВАРНА " ЕАД"
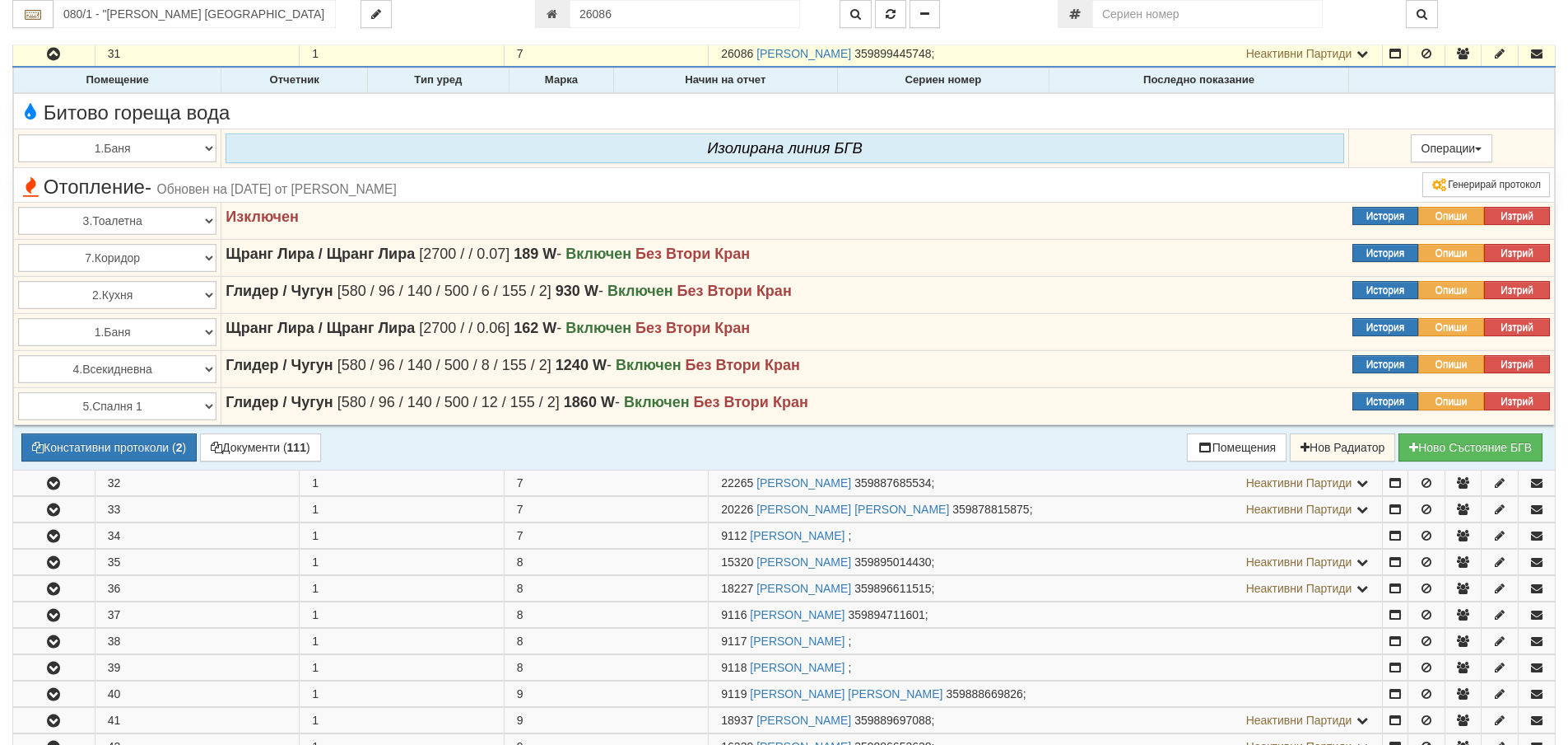
click at [62, 87] on th "Помещение" at bounding box center [118, 81] width 207 height 25
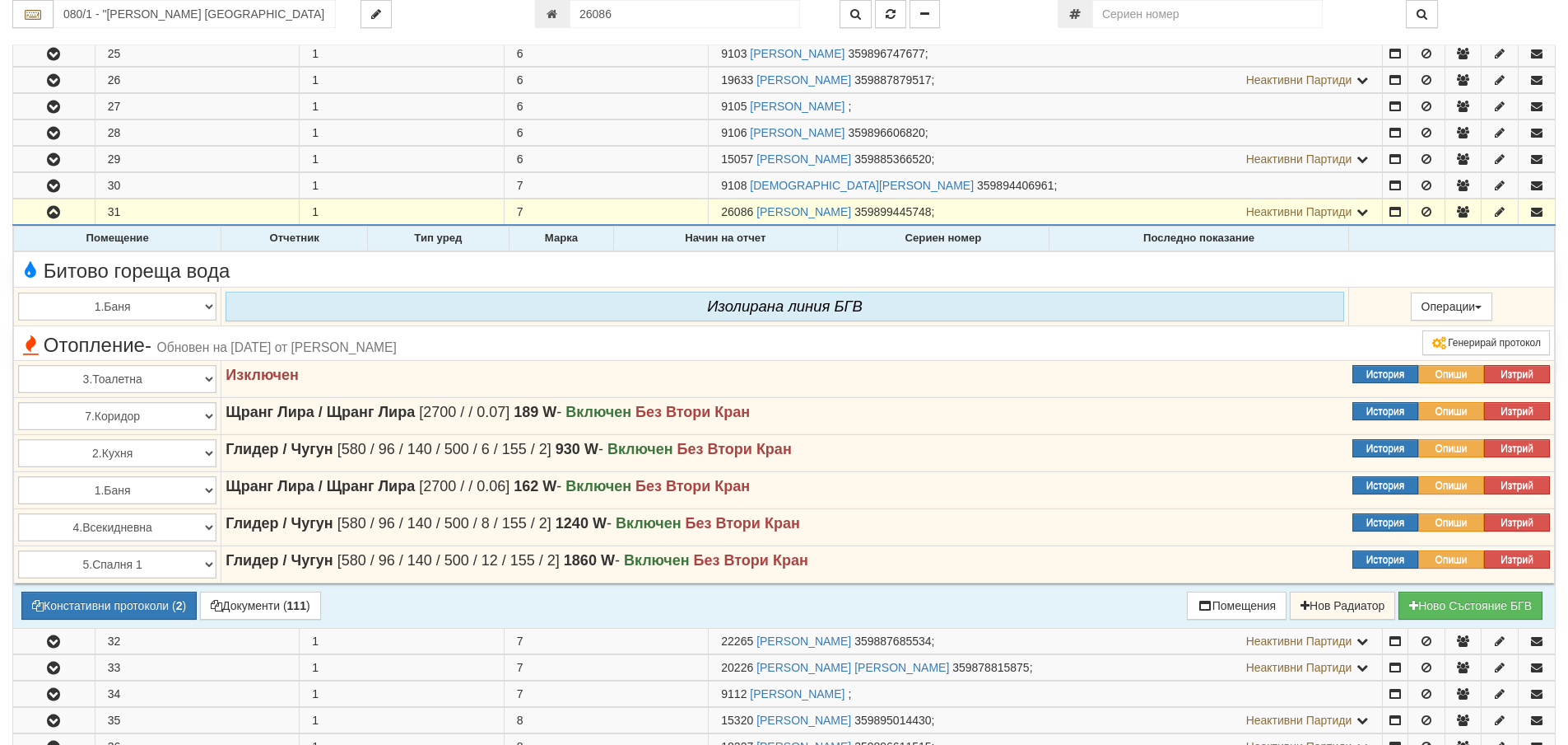
scroll to position [951, 0]
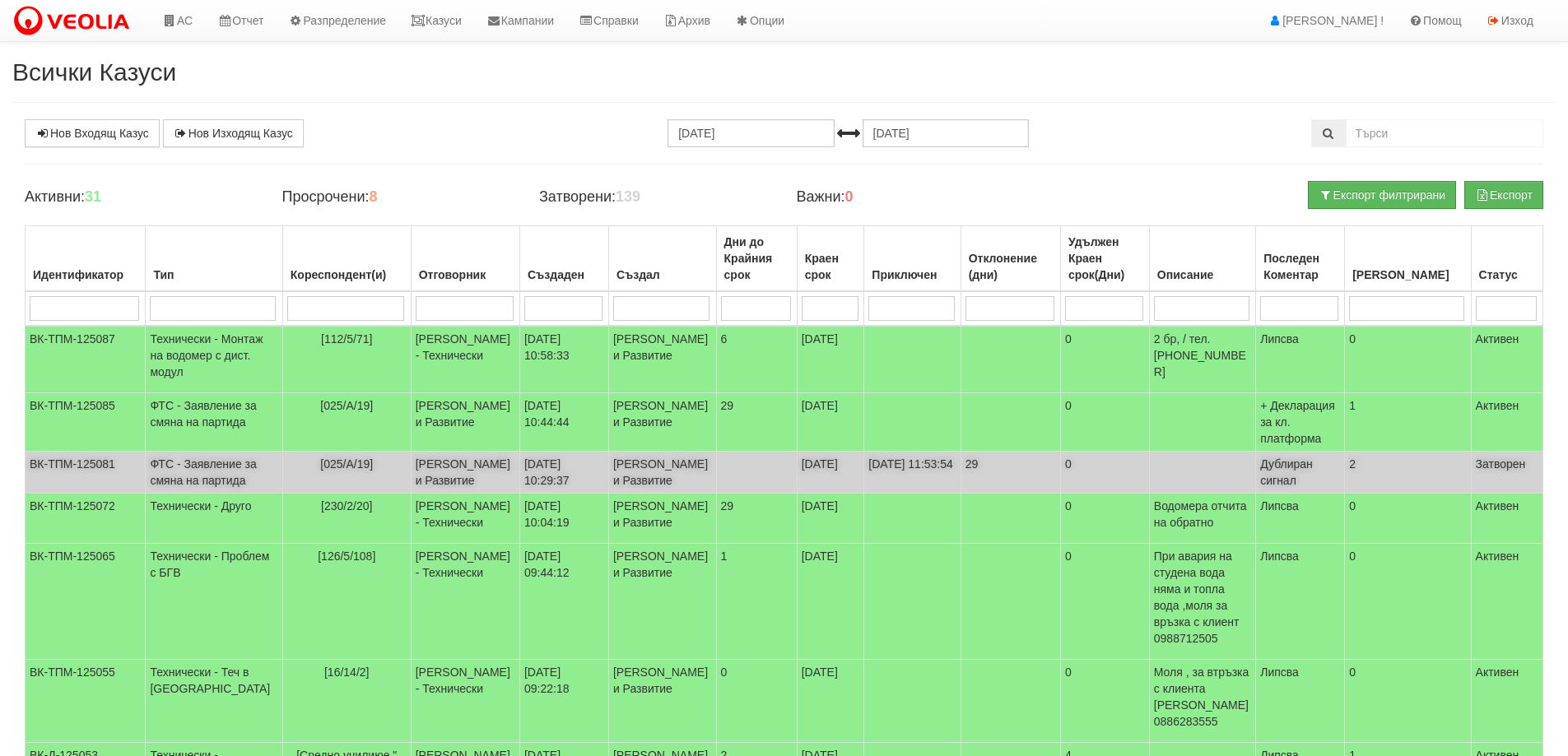
click at [635, 494] on td "[PERSON_NAME] и Развитие" at bounding box center [662, 473] width 108 height 42
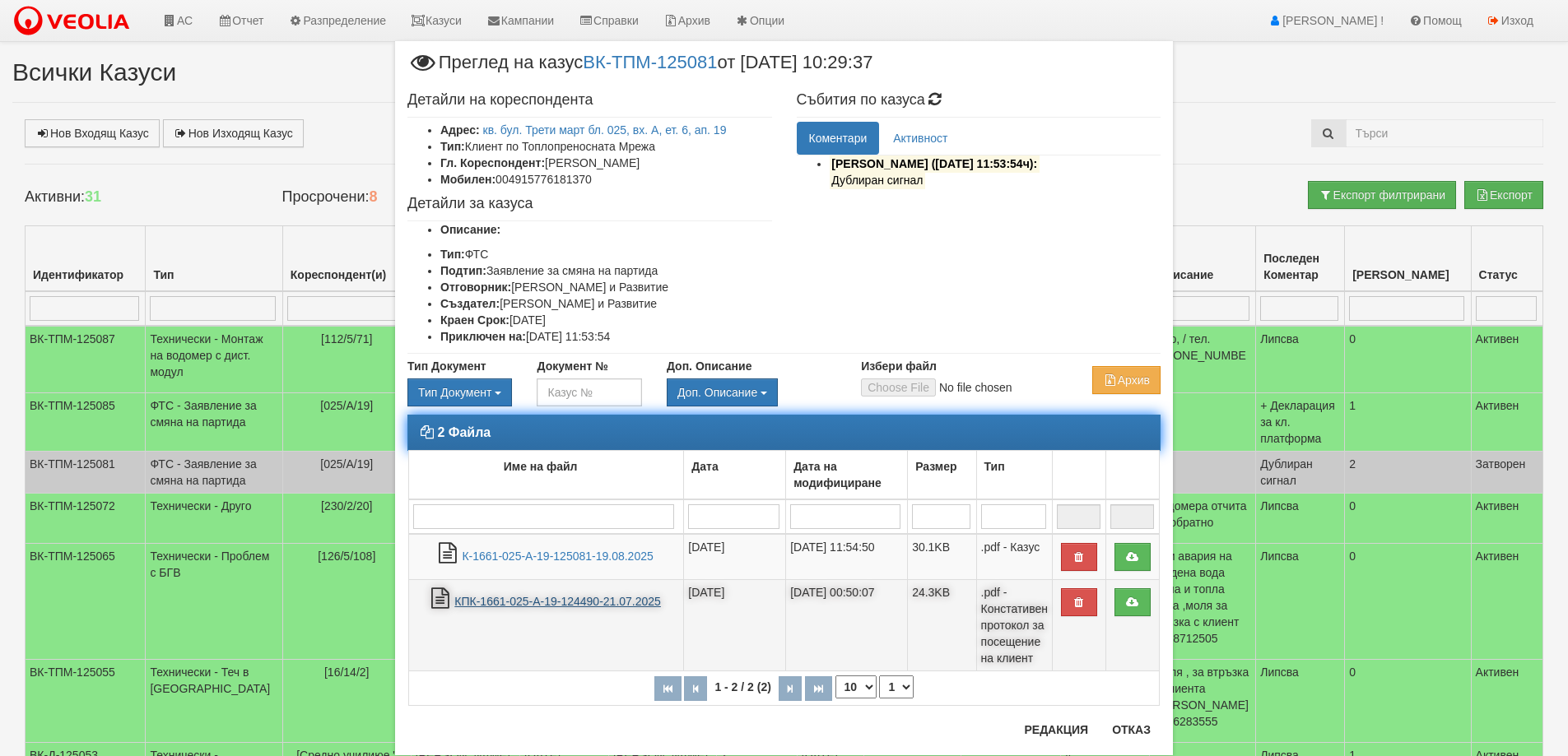
click at [505, 601] on link "КПК-1661-025-А-19-124490-21.07.2025" at bounding box center [558, 602] width 206 height 13
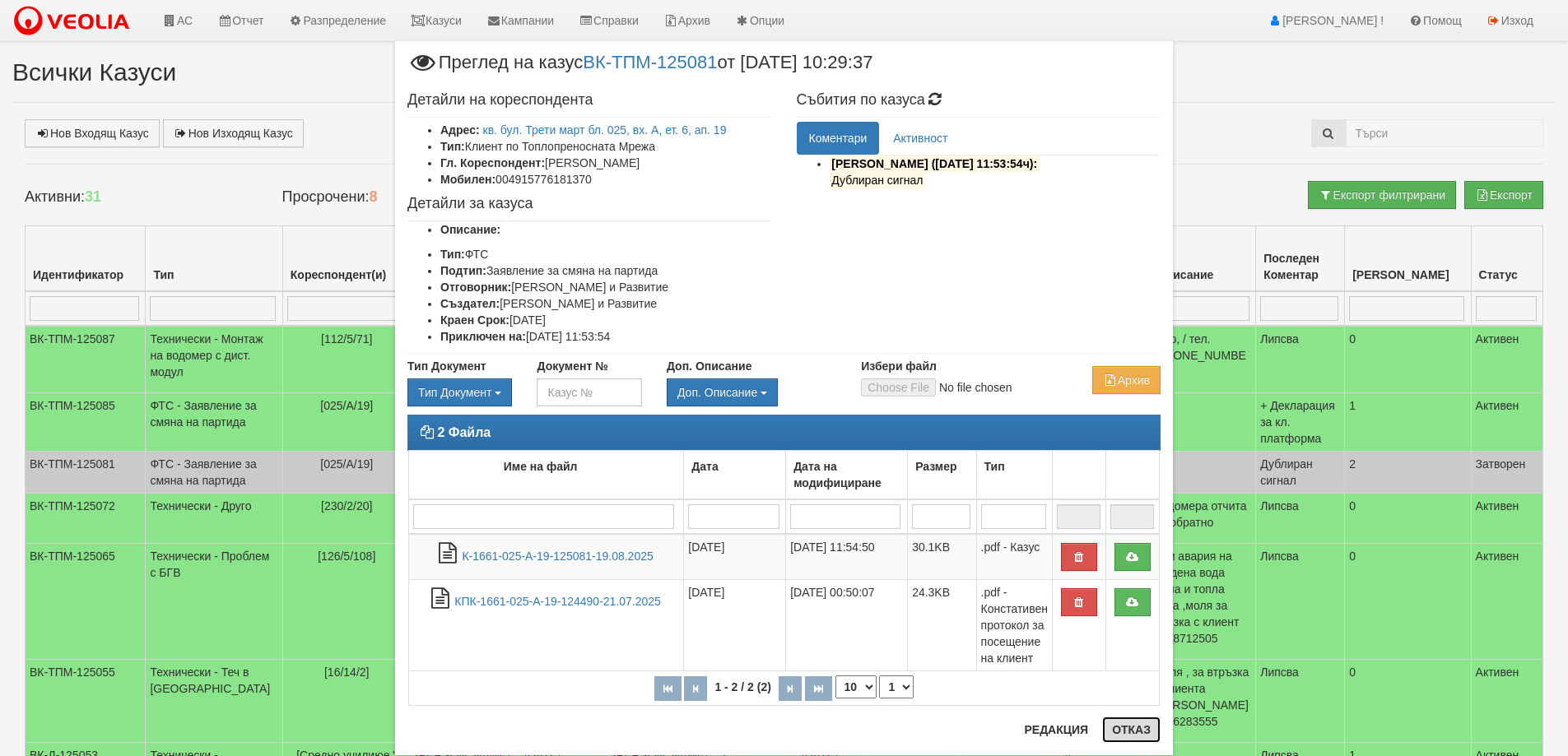
click at [1133, 725] on button "Отказ" at bounding box center [1131, 729] width 58 height 26
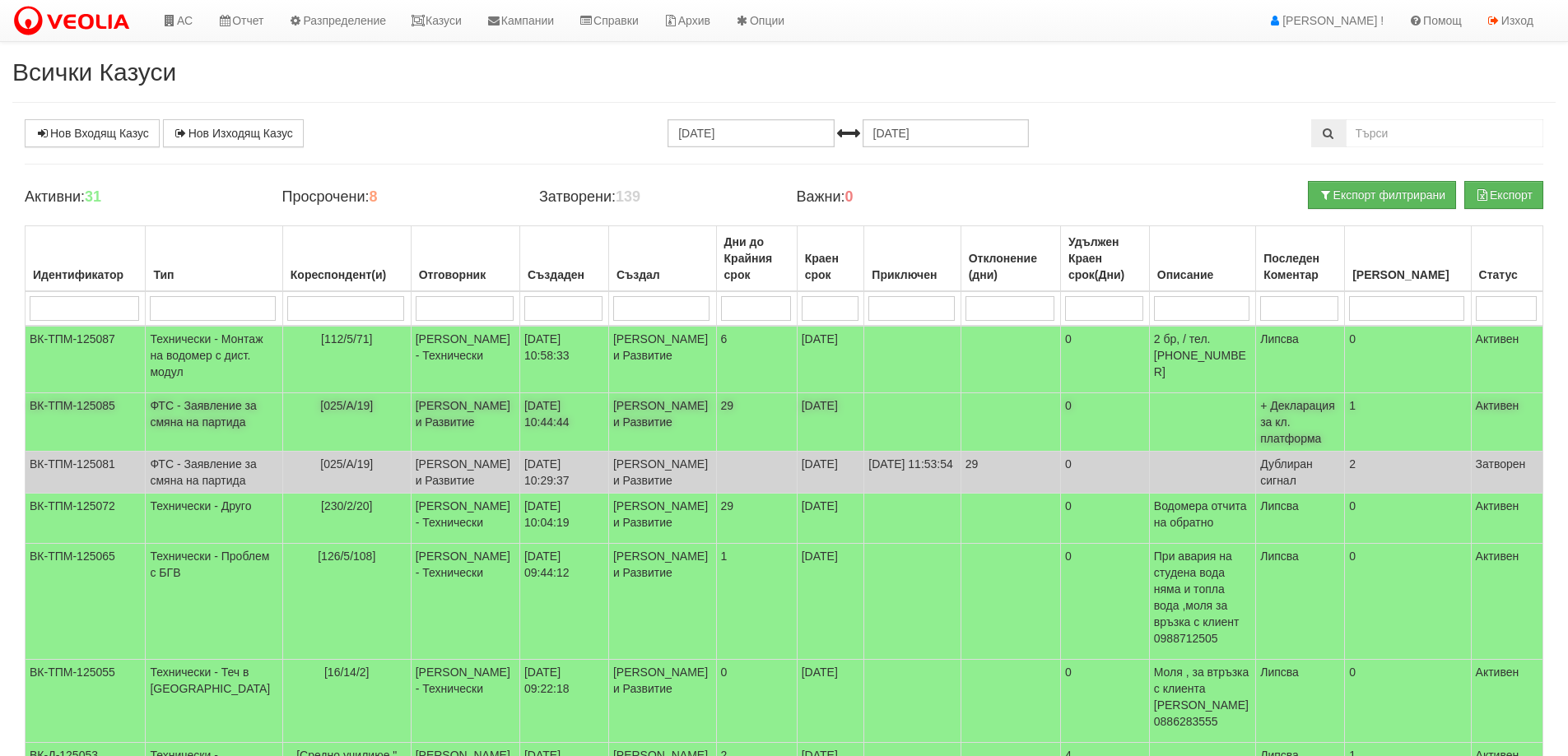
click at [197, 432] on td "ФТС - Заявление за смяна на партида" at bounding box center [213, 422] width 136 height 58
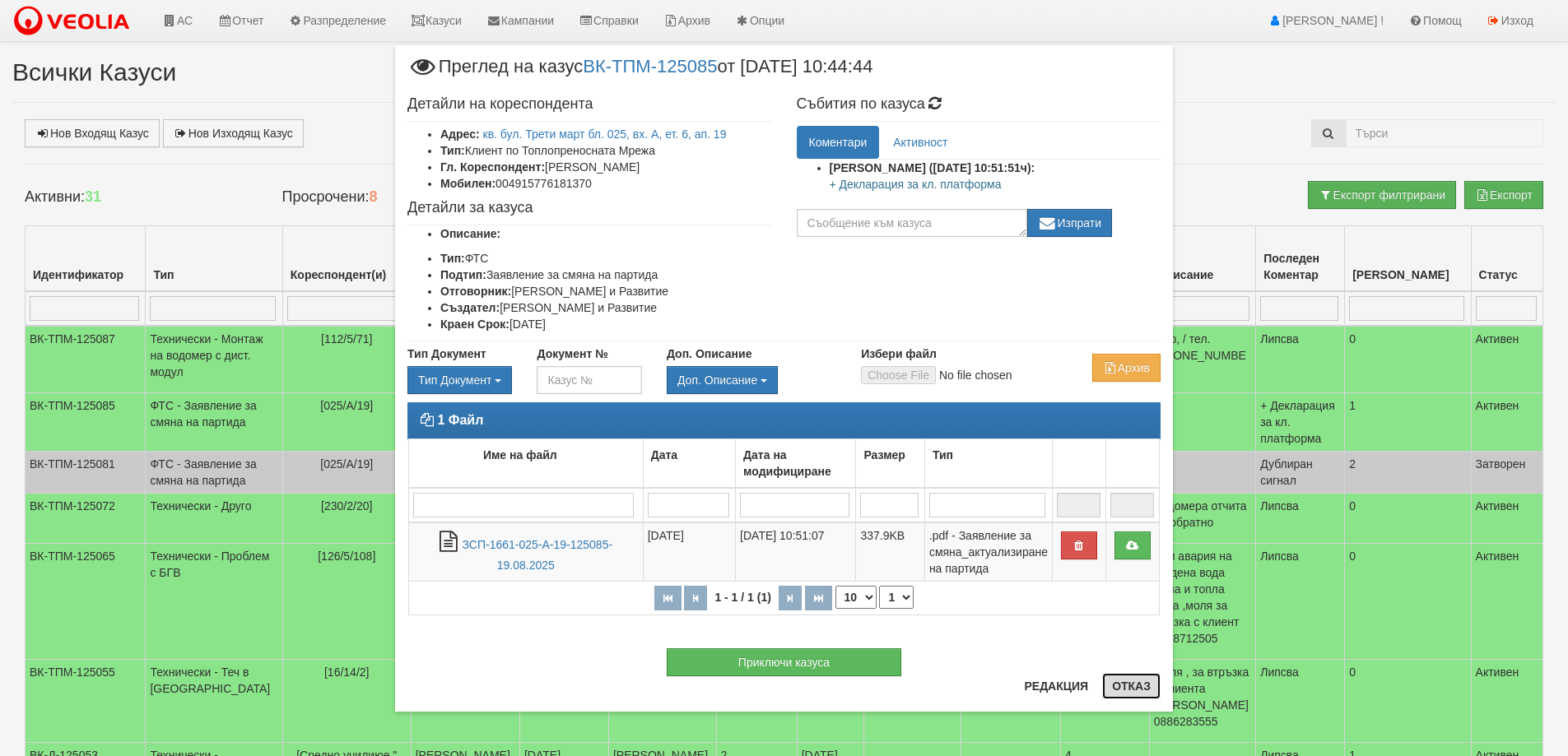
click at [1139, 687] on button "Отказ" at bounding box center [1131, 686] width 58 height 26
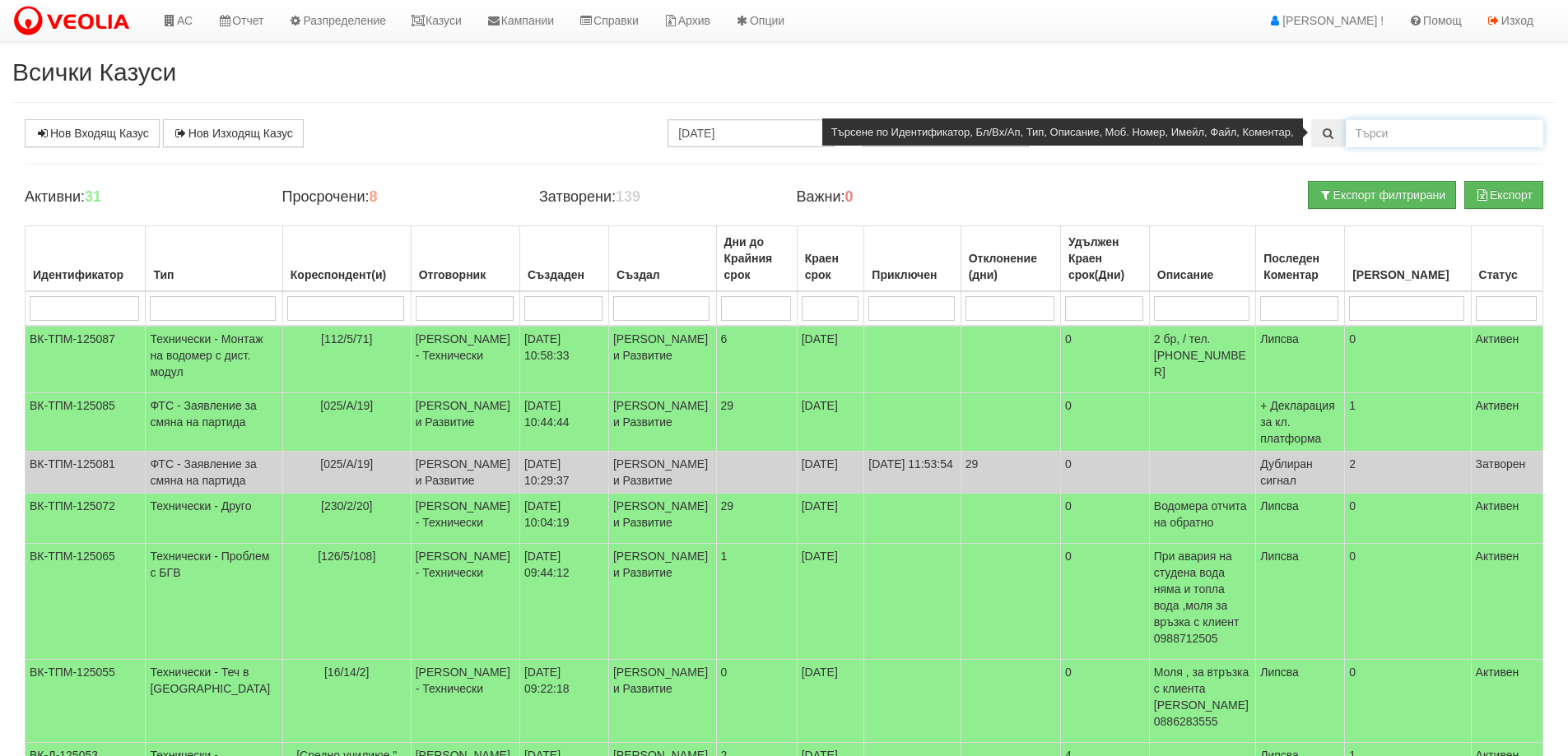
click at [1404, 135] on input "text" at bounding box center [1445, 133] width 197 height 28
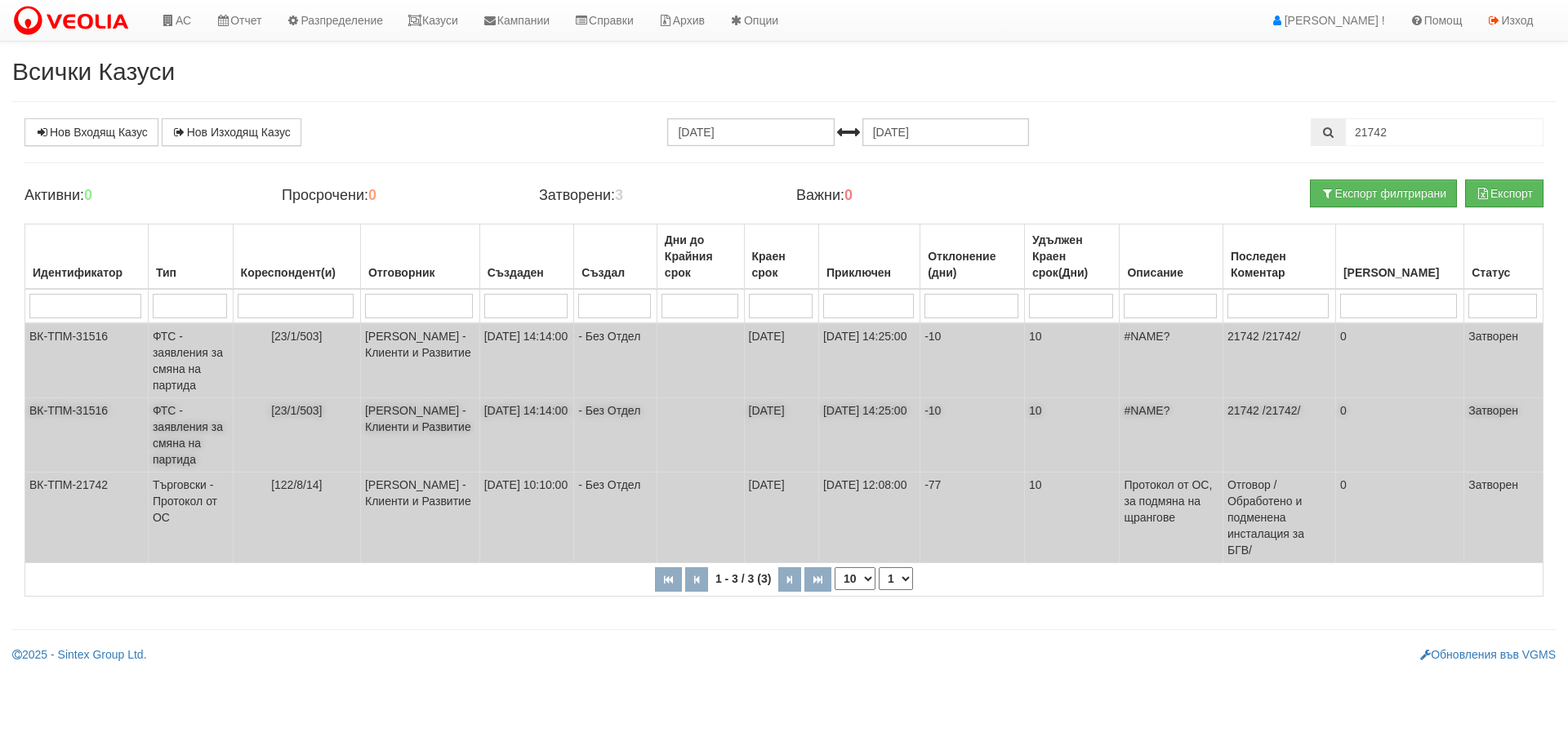
click at [189, 399] on td "ФТС - заявления за смяна на партида" at bounding box center [190, 360] width 85 height 75
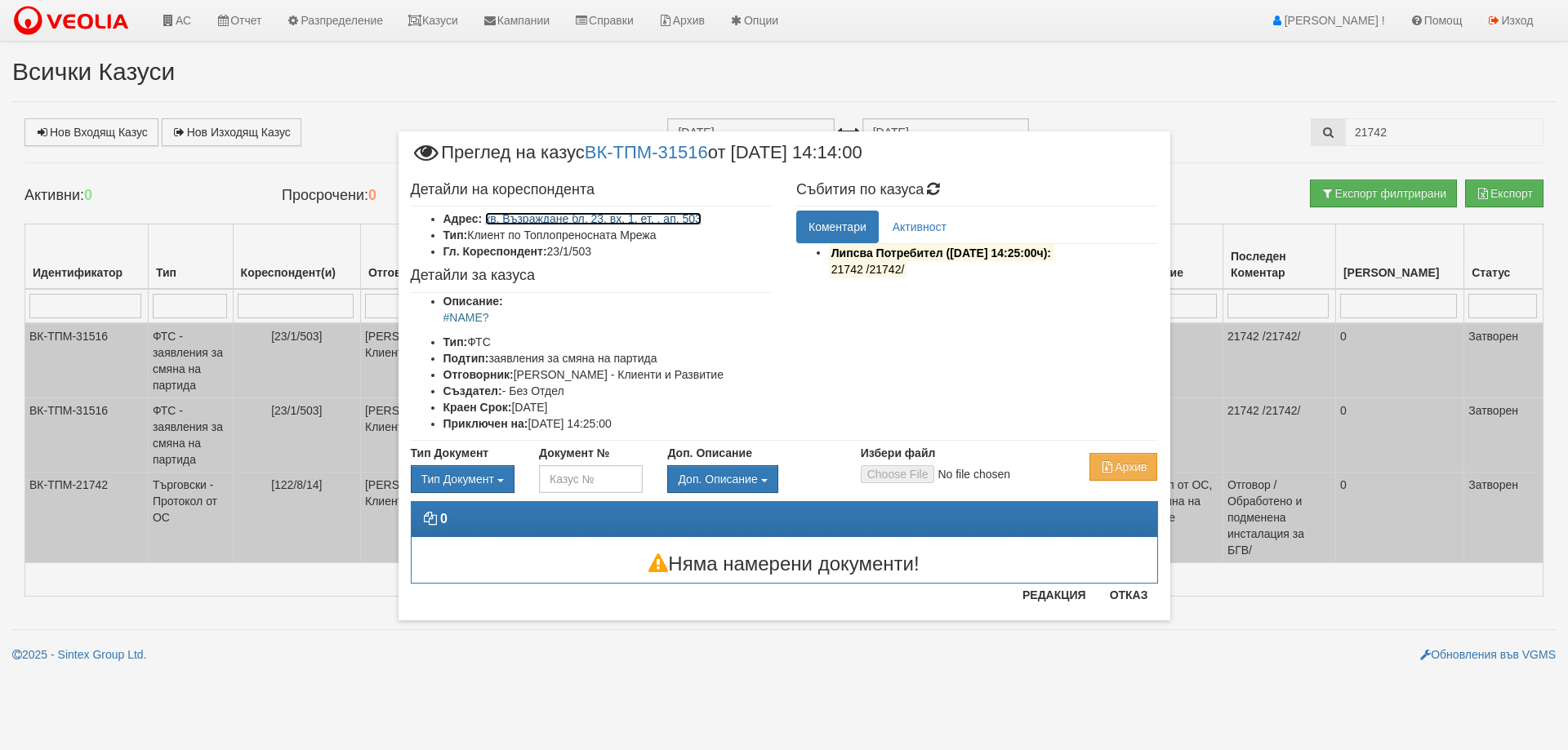
click at [667, 221] on link "кв. Възраждане бл. 23, вх. 1, ет. , ап. 503" at bounding box center [593, 219] width 216 height 13
click at [1126, 596] on button "Отказ" at bounding box center [1128, 594] width 58 height 26
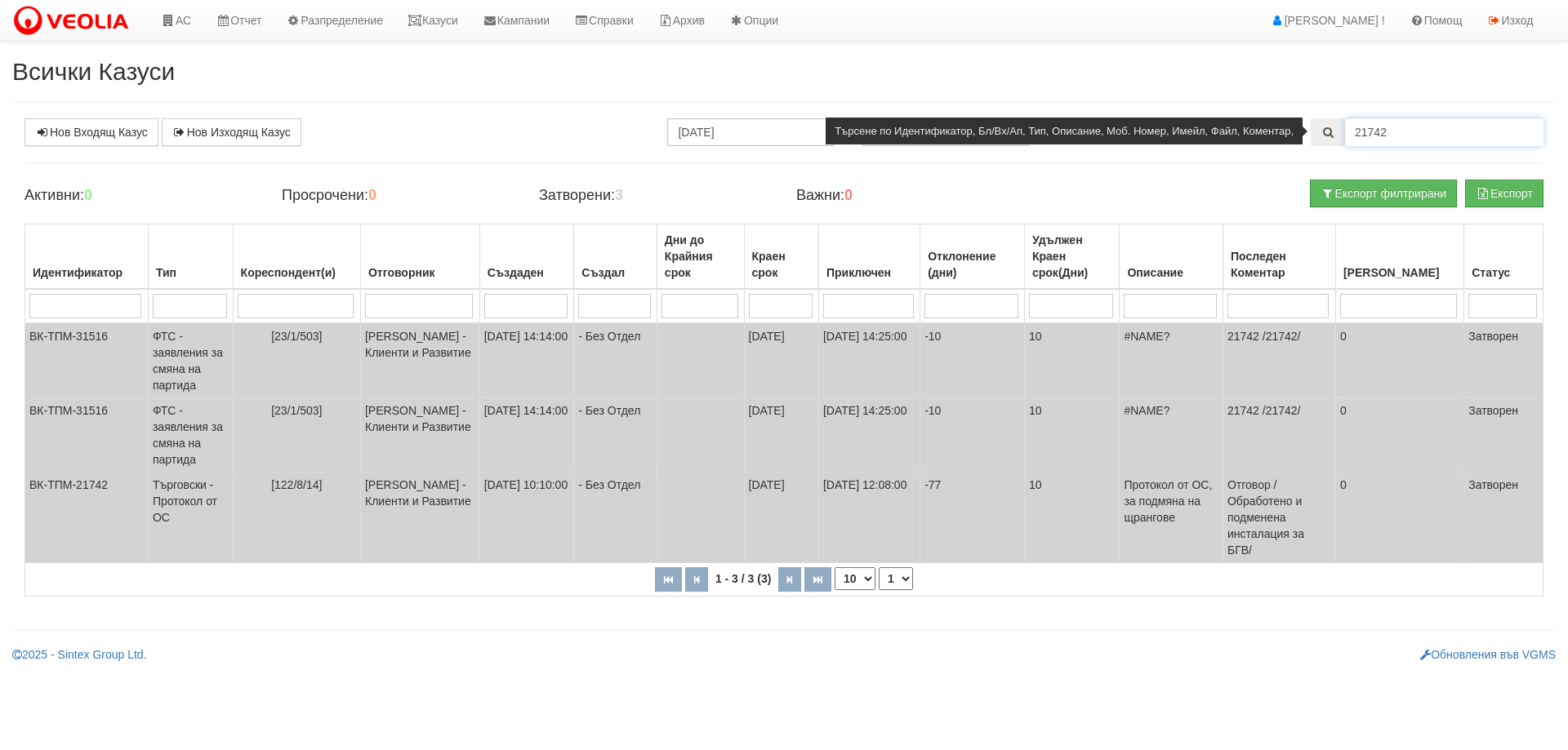
drag, startPoint x: 1368, startPoint y: 132, endPoint x: 1379, endPoint y: 135, distance: 11.4
click at [1379, 135] on input "21742" at bounding box center [1444, 132] width 198 height 28
type input "21472"
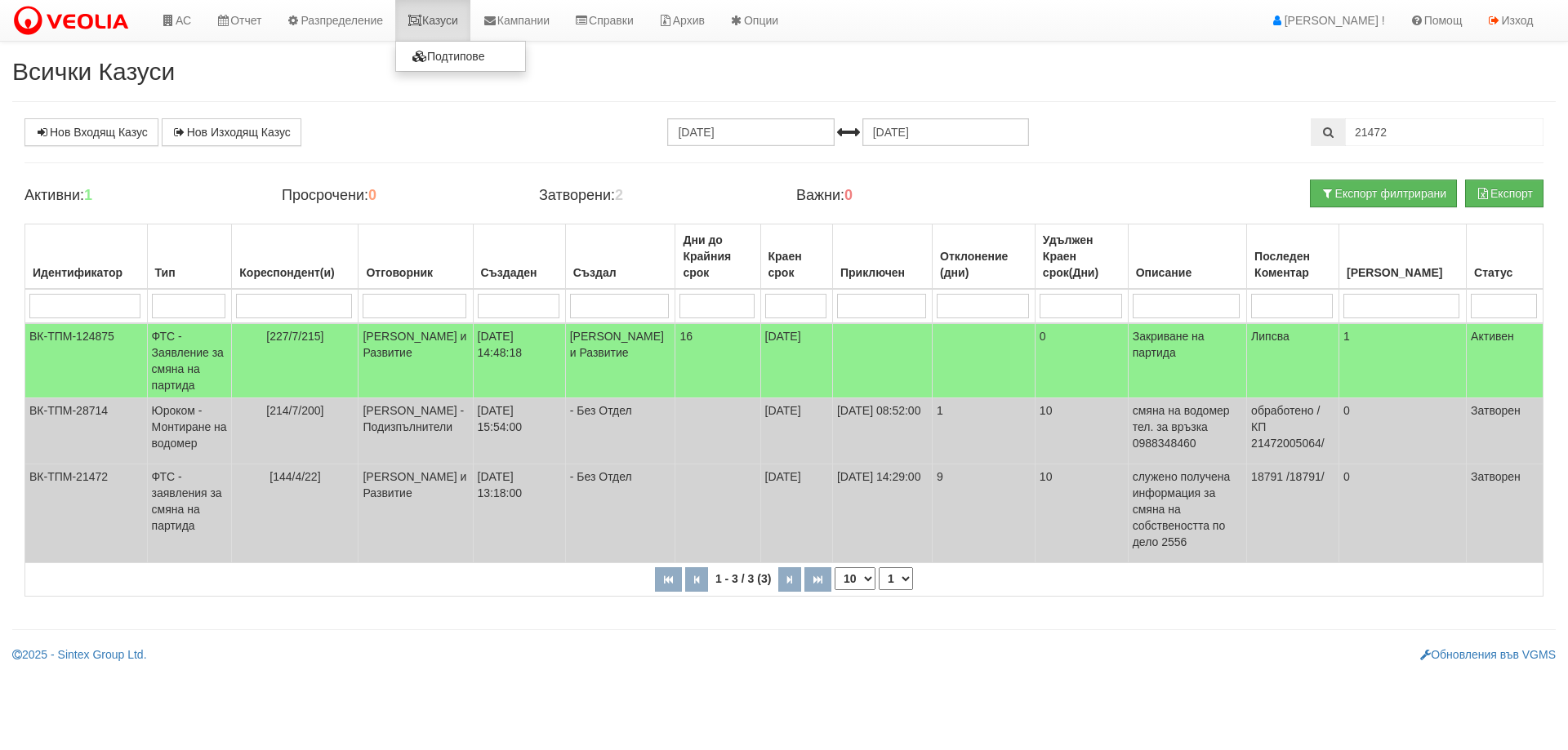
click at [443, 12] on link "Казуси" at bounding box center [432, 20] width 75 height 41
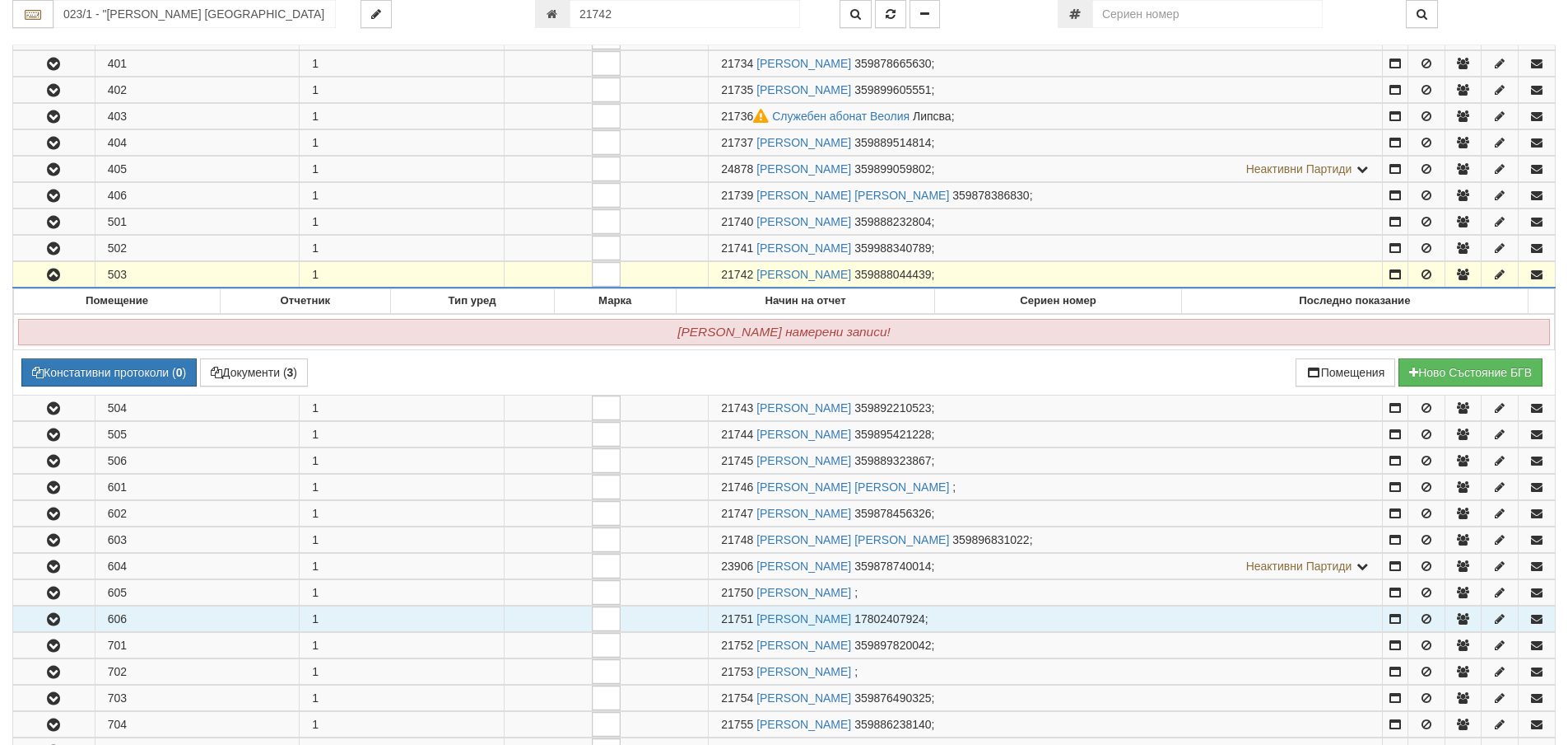
scroll to position [816, 0]
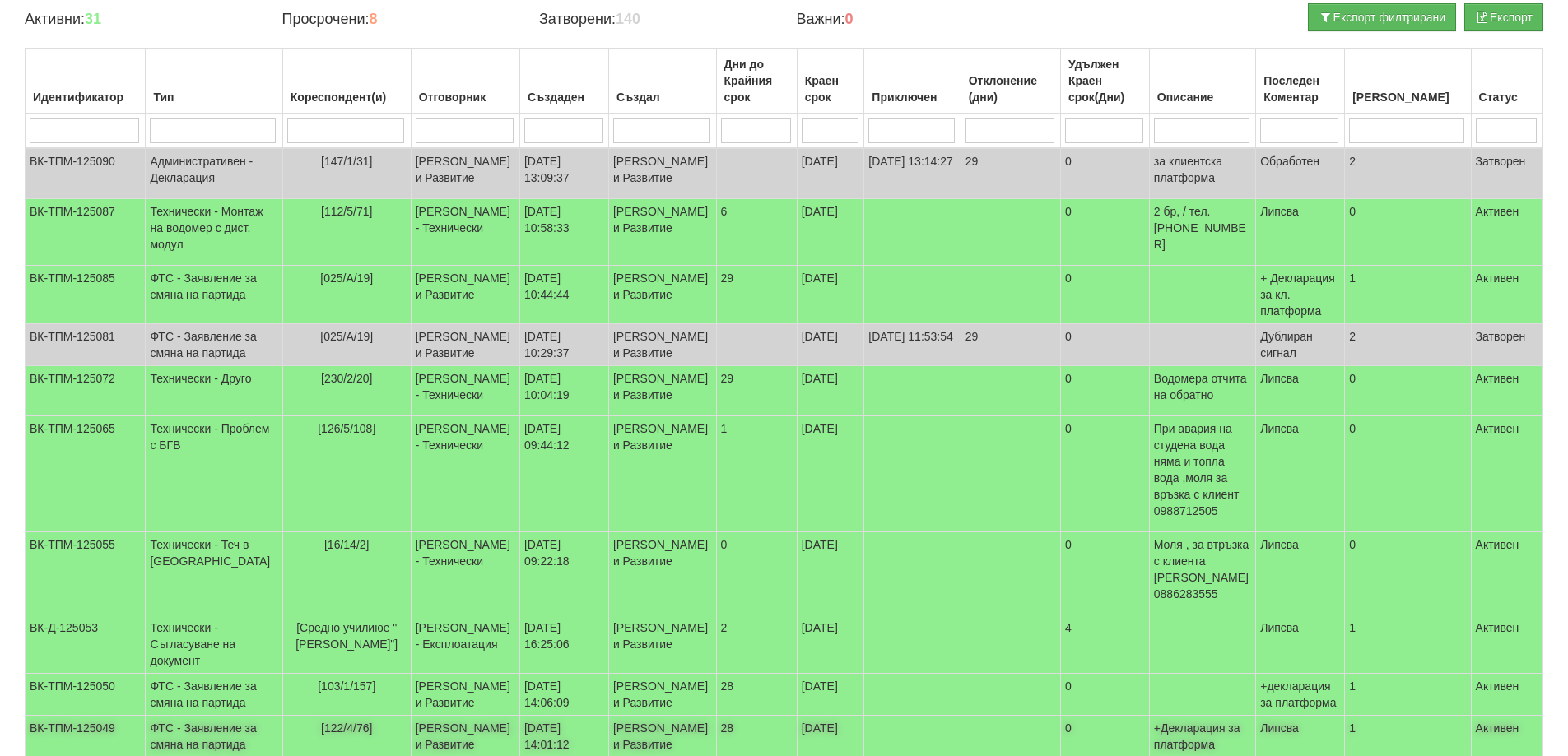
scroll to position [456, 0]
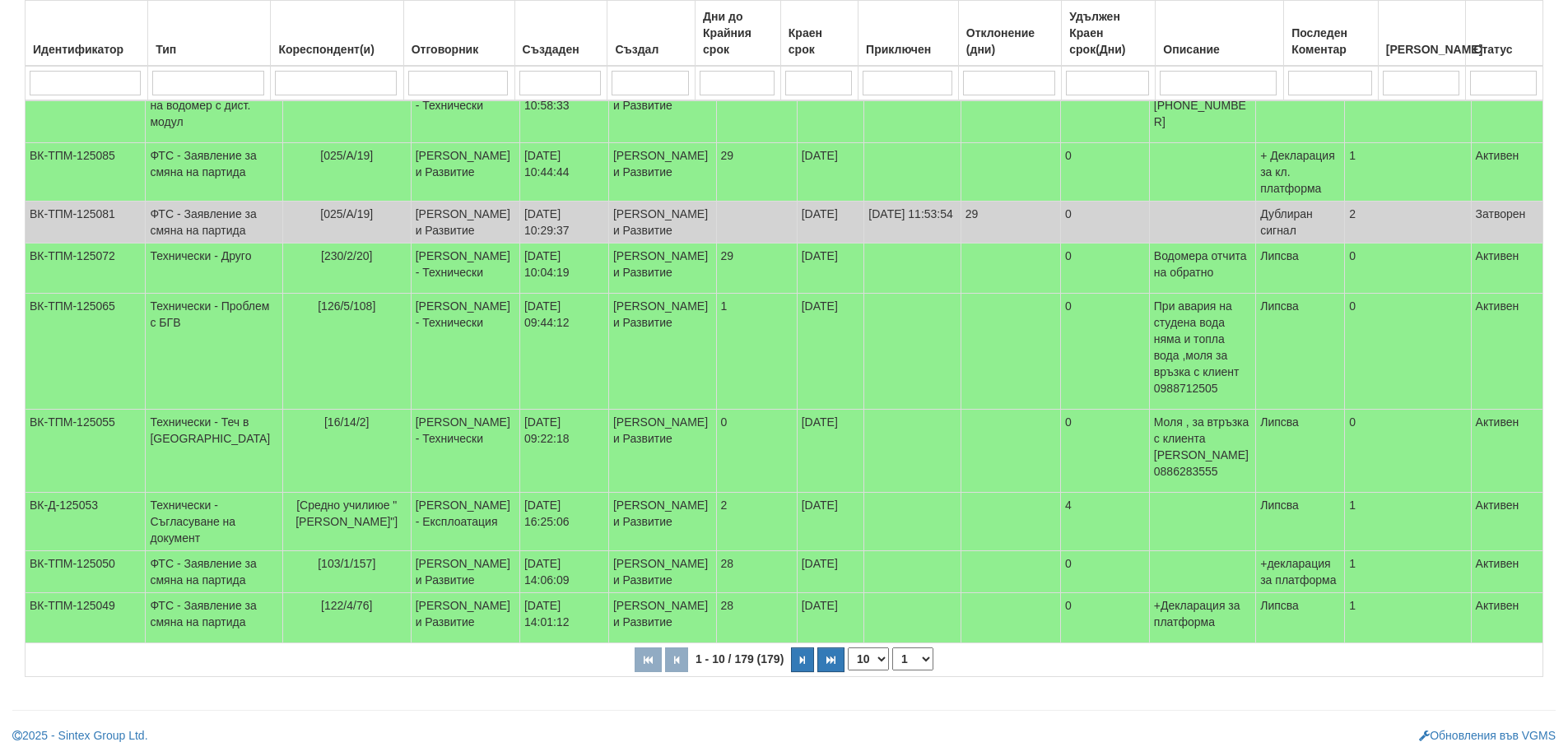
click at [878, 658] on select "10 20 30 40" at bounding box center [868, 659] width 41 height 23
select select "40"
click at [851, 671] on select "10 20 30 40" at bounding box center [868, 659] width 41 height 23
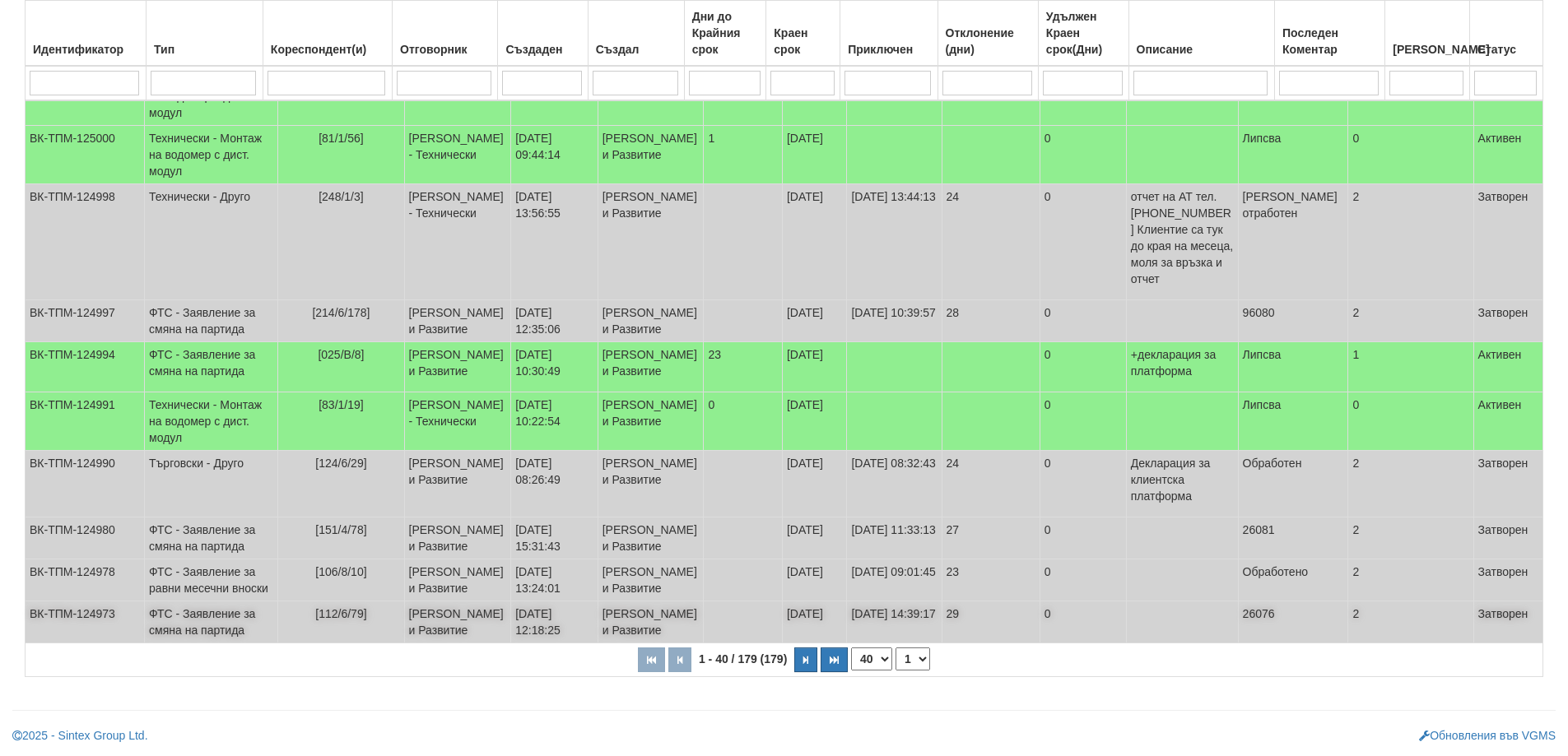
scroll to position [2728, 0]
click at [811, 663] on button "button" at bounding box center [806, 660] width 23 height 25
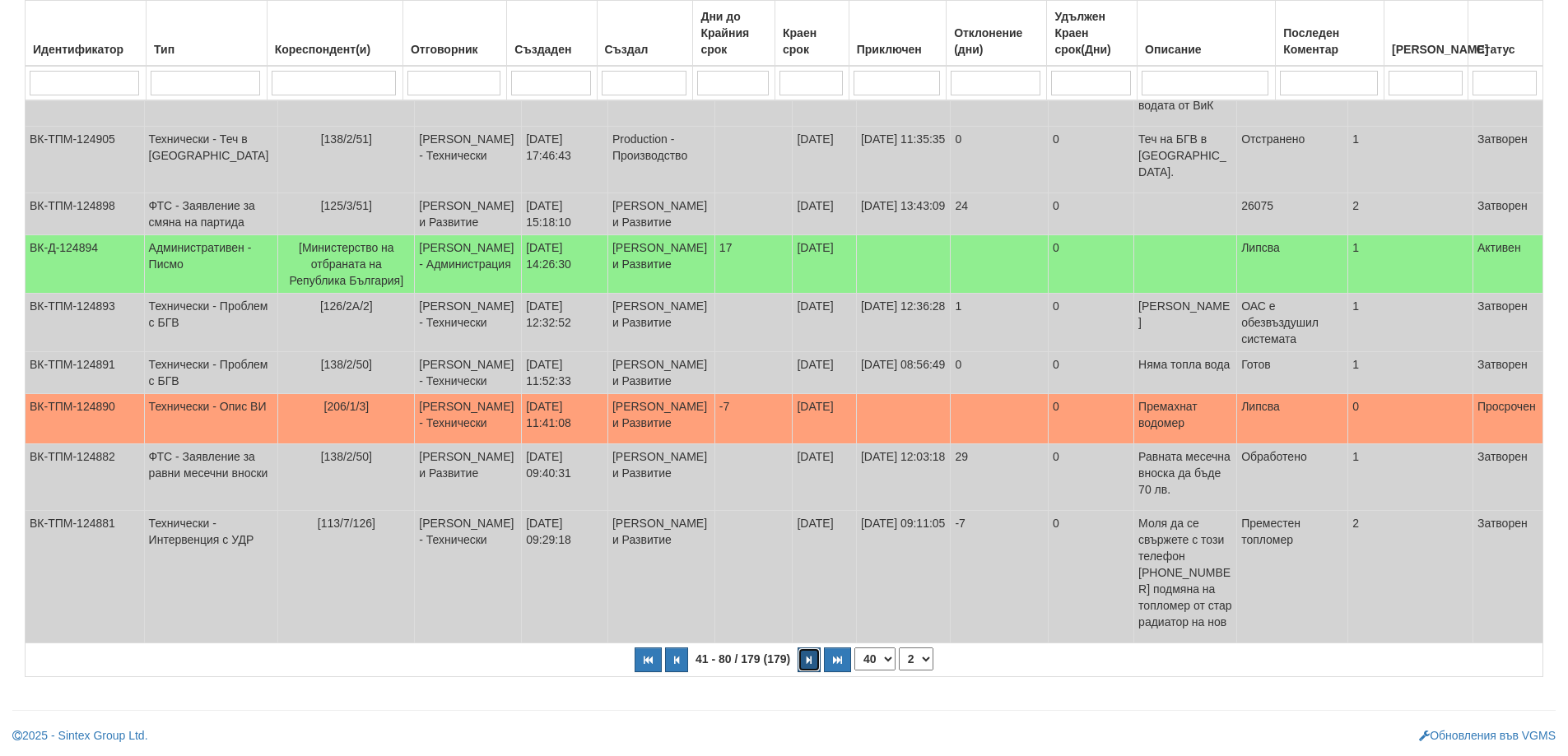
click at [811, 663] on icon "button" at bounding box center [809, 660] width 5 height 9
select select "3"
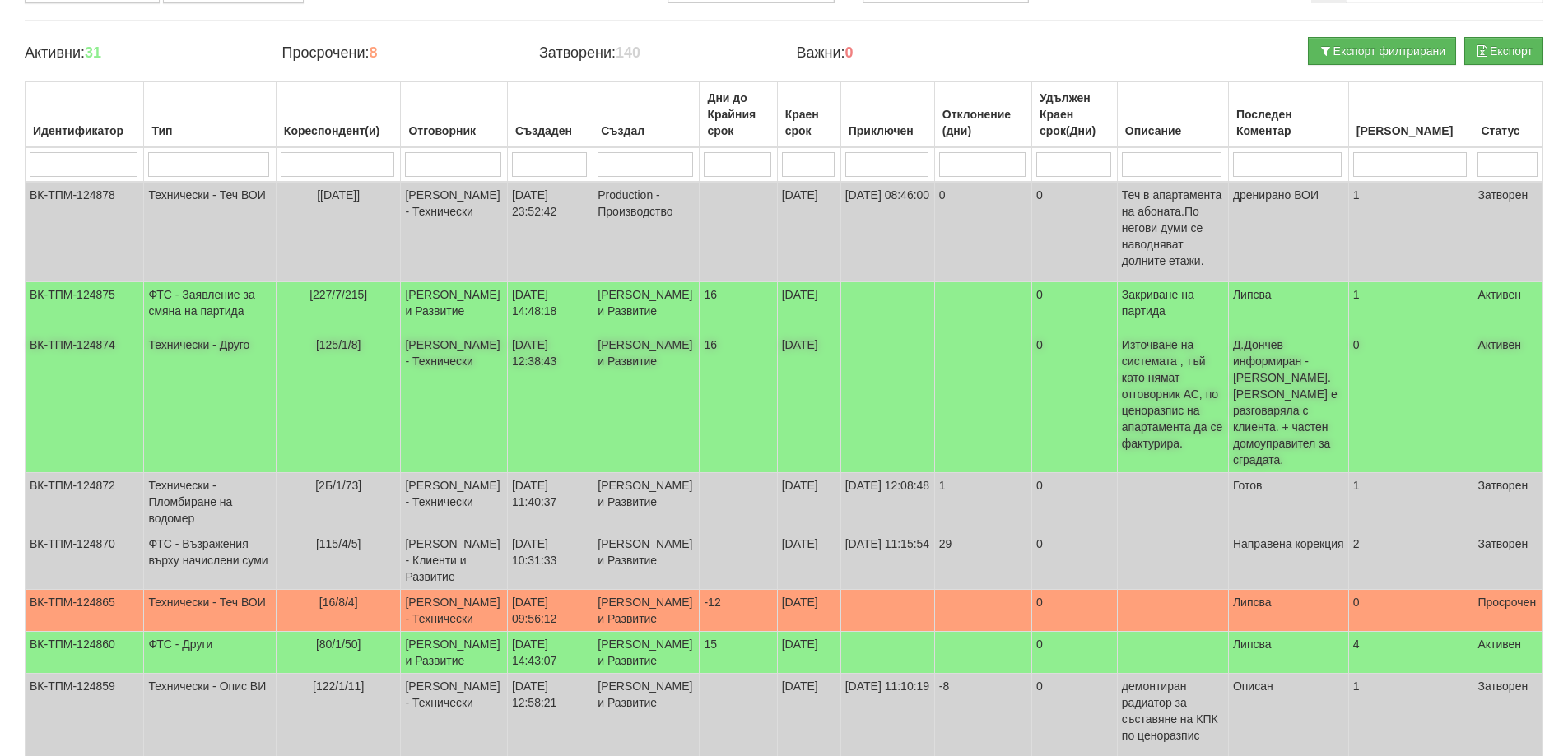
scroll to position [119, 0]
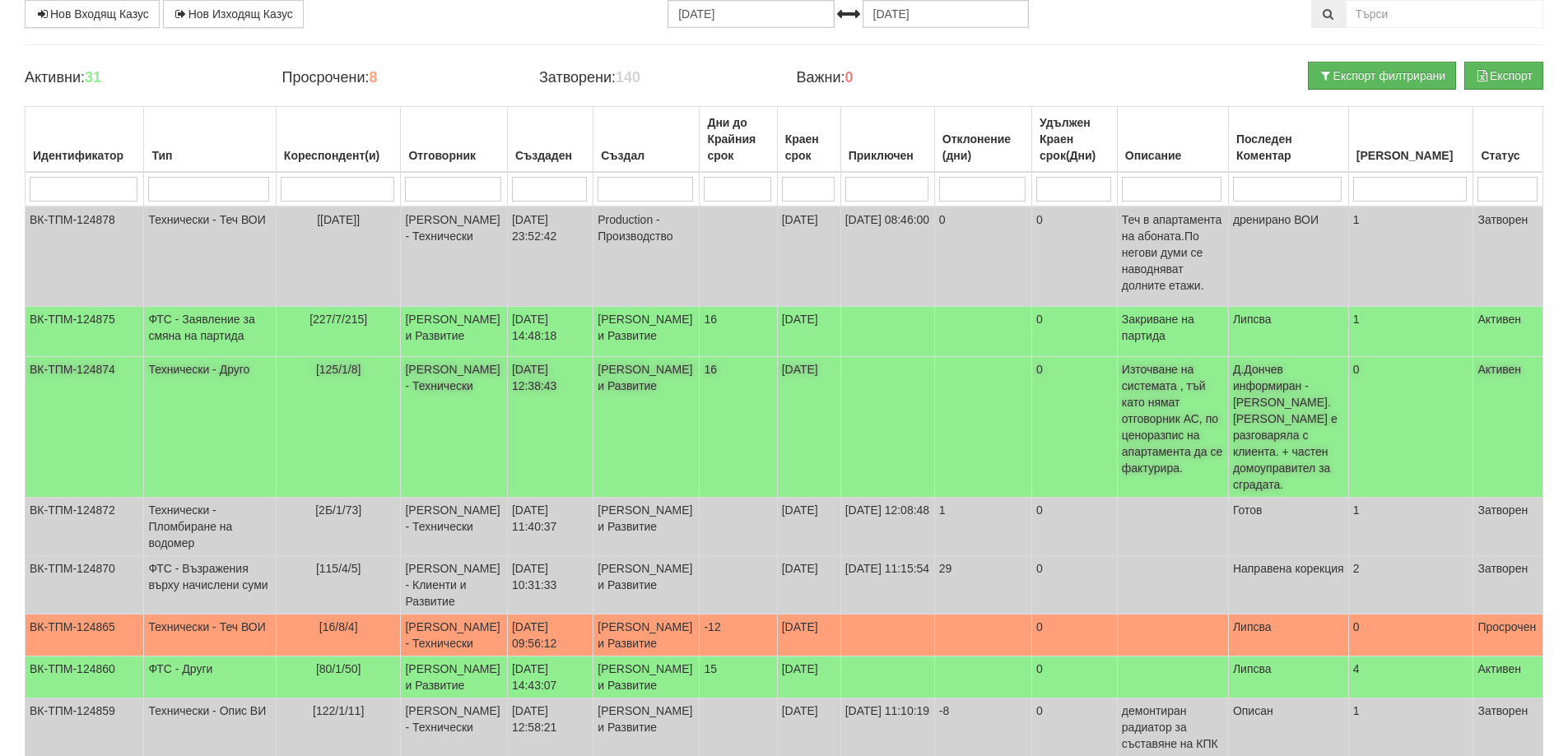
click at [196, 402] on td "Технически - Друго" at bounding box center [210, 427] width 132 height 141
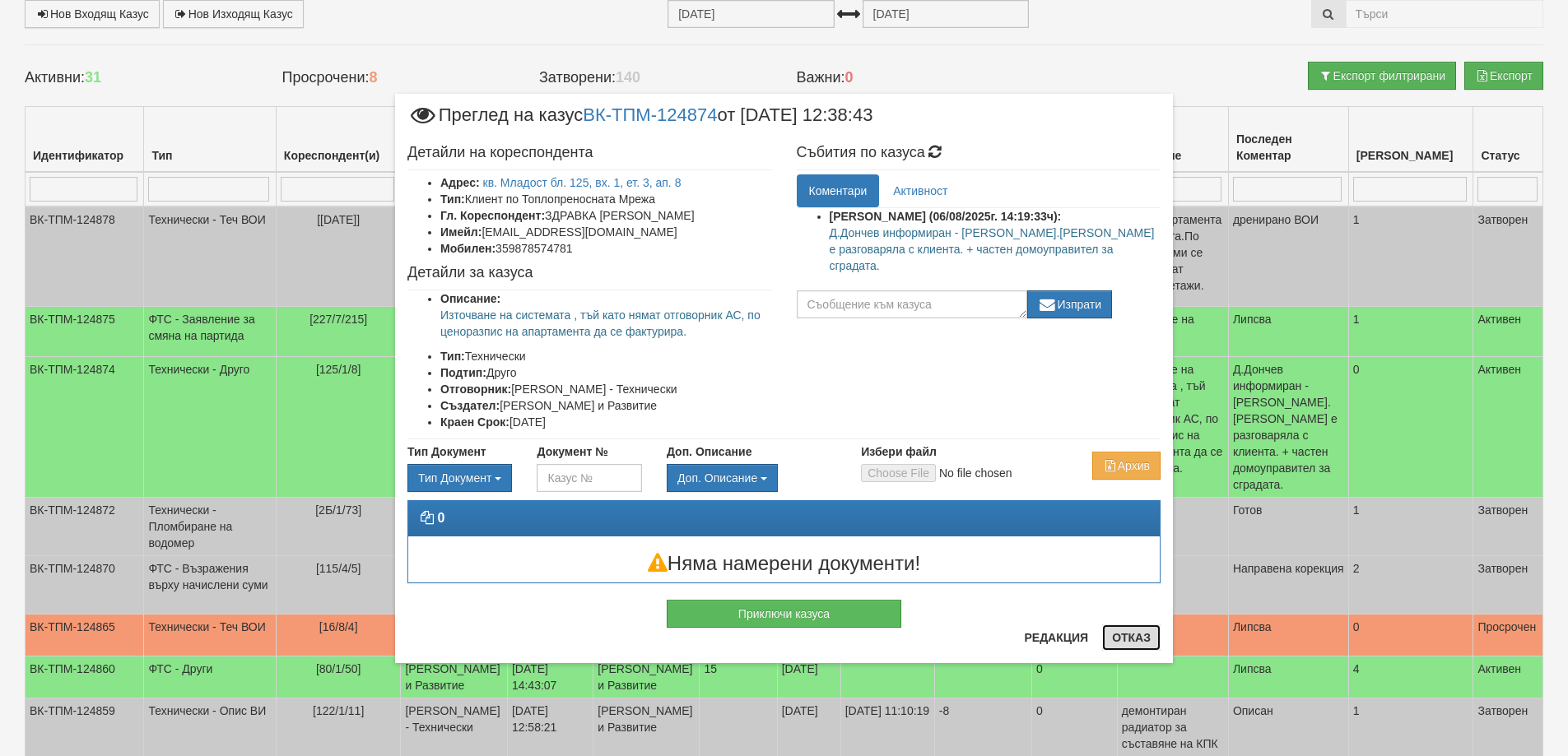
click at [1130, 640] on button "Отказ" at bounding box center [1131, 638] width 58 height 26
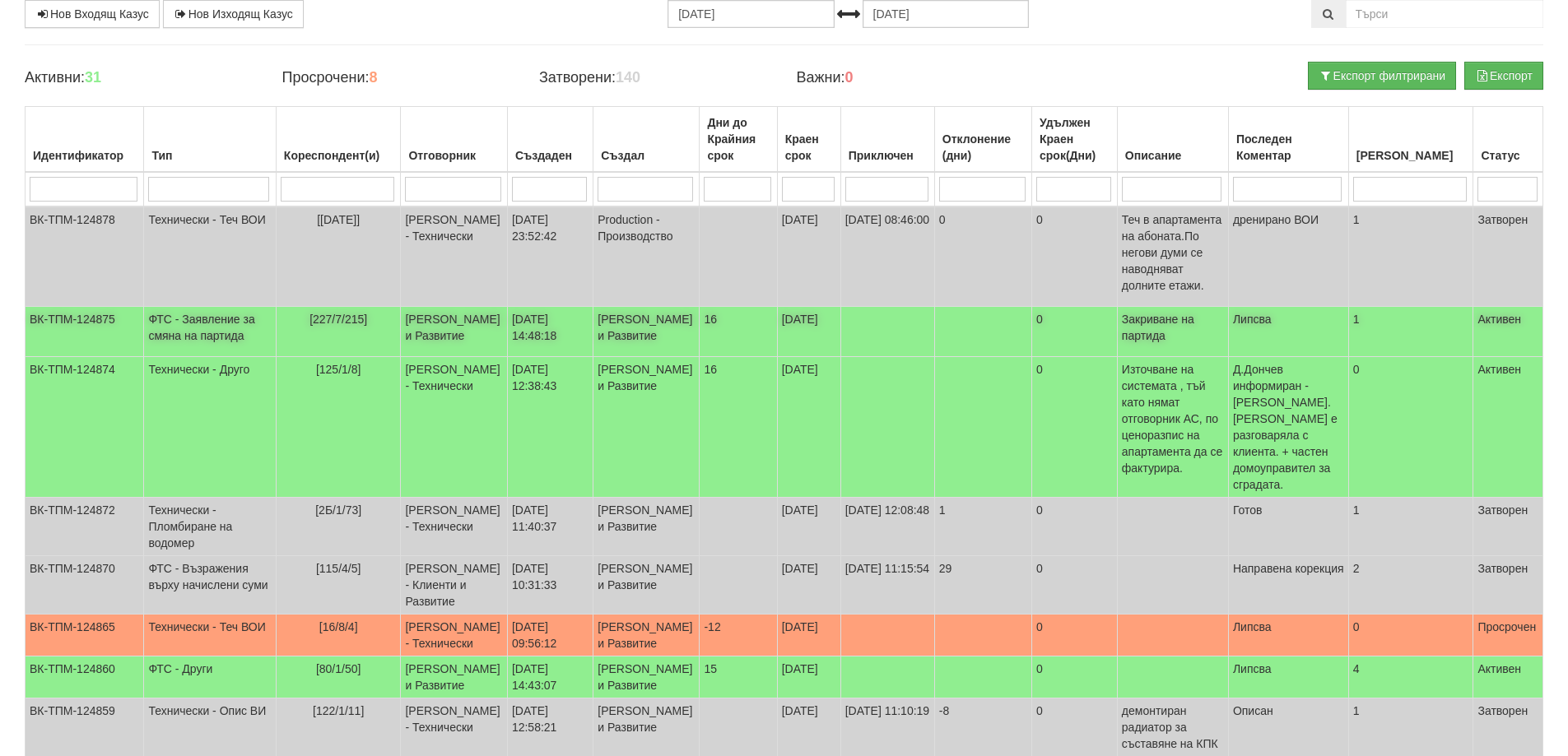
click at [188, 319] on td "ФТС - Заявление за смяна на партида" at bounding box center [210, 332] width 132 height 50
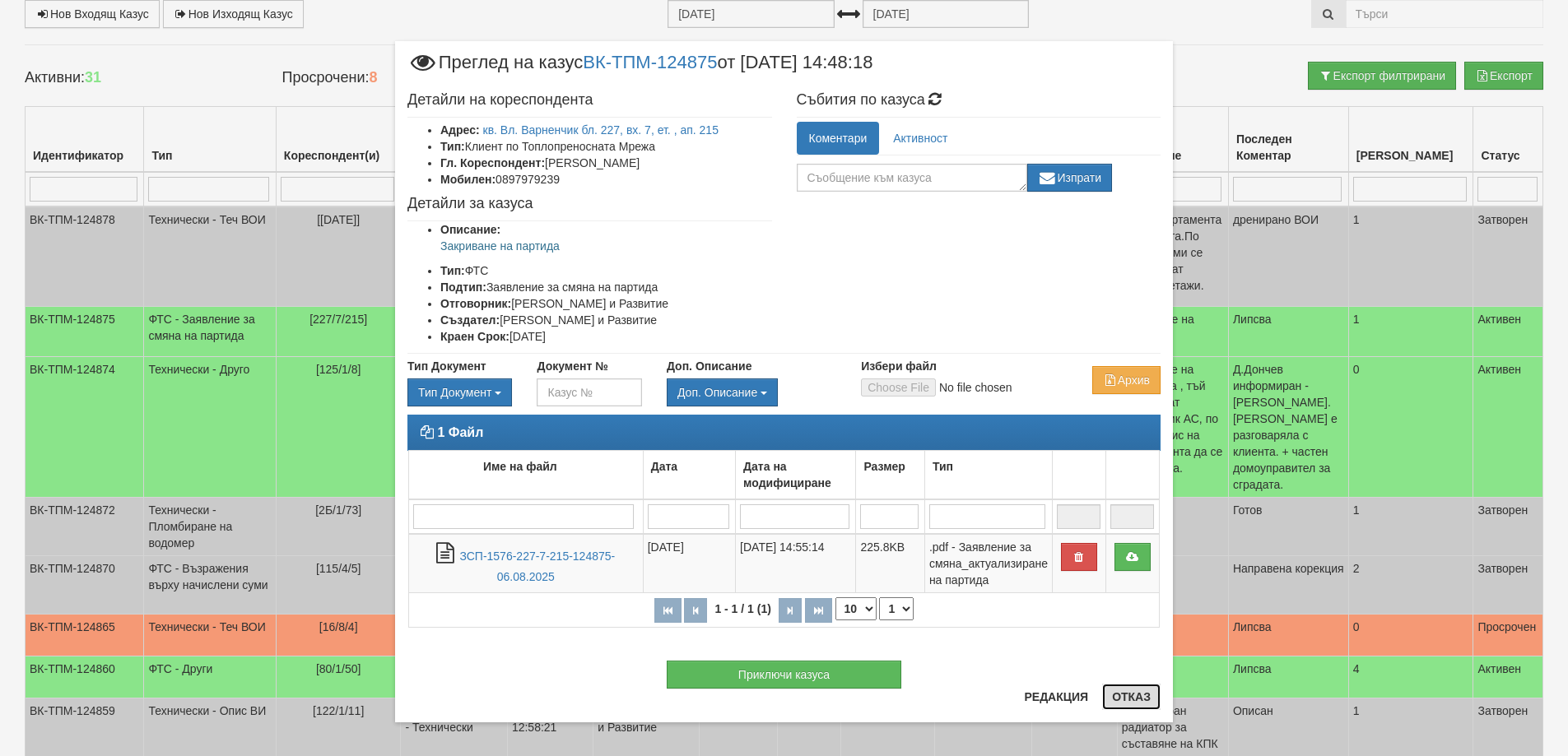
click at [1120, 697] on button "Отказ" at bounding box center [1131, 697] width 58 height 26
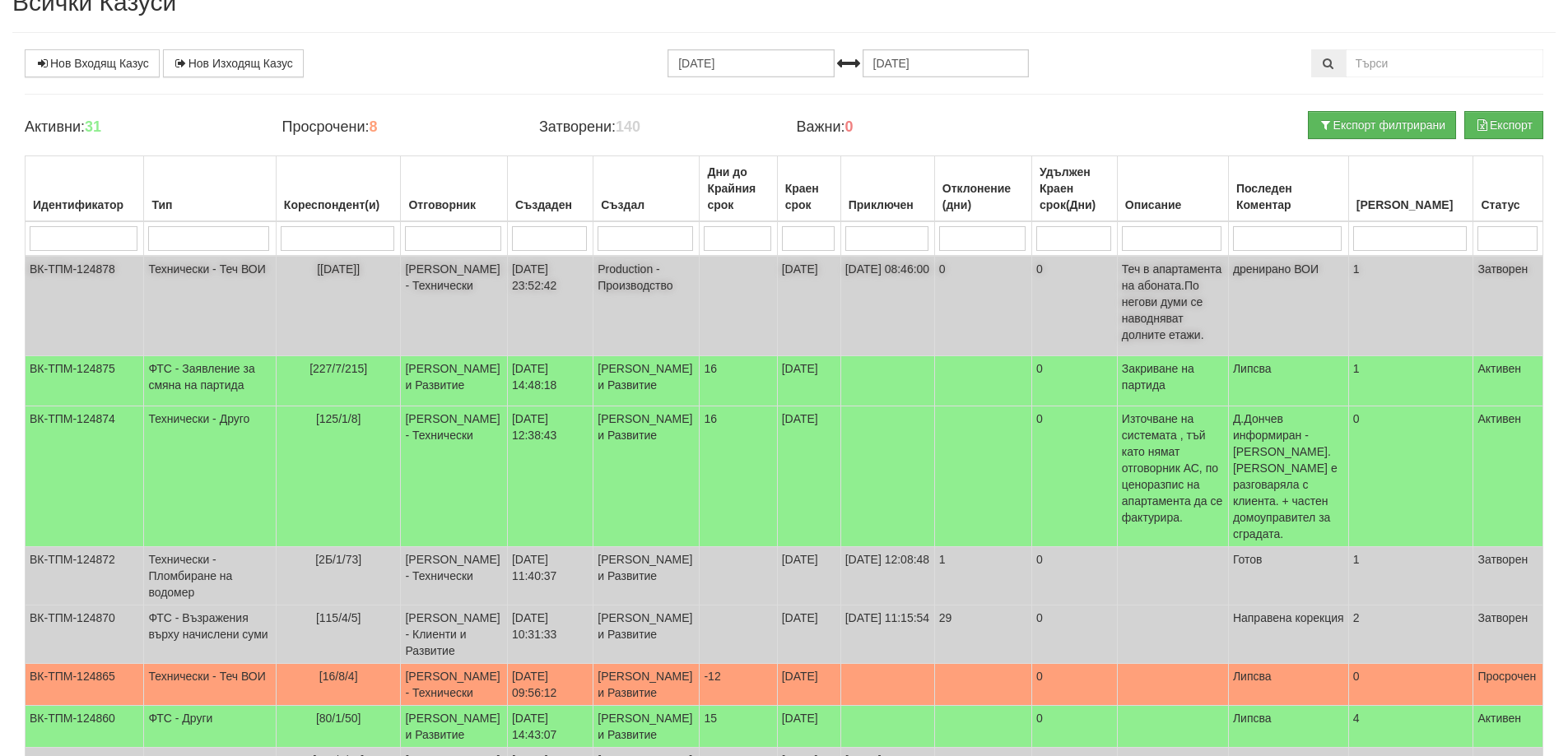
scroll to position [0, 0]
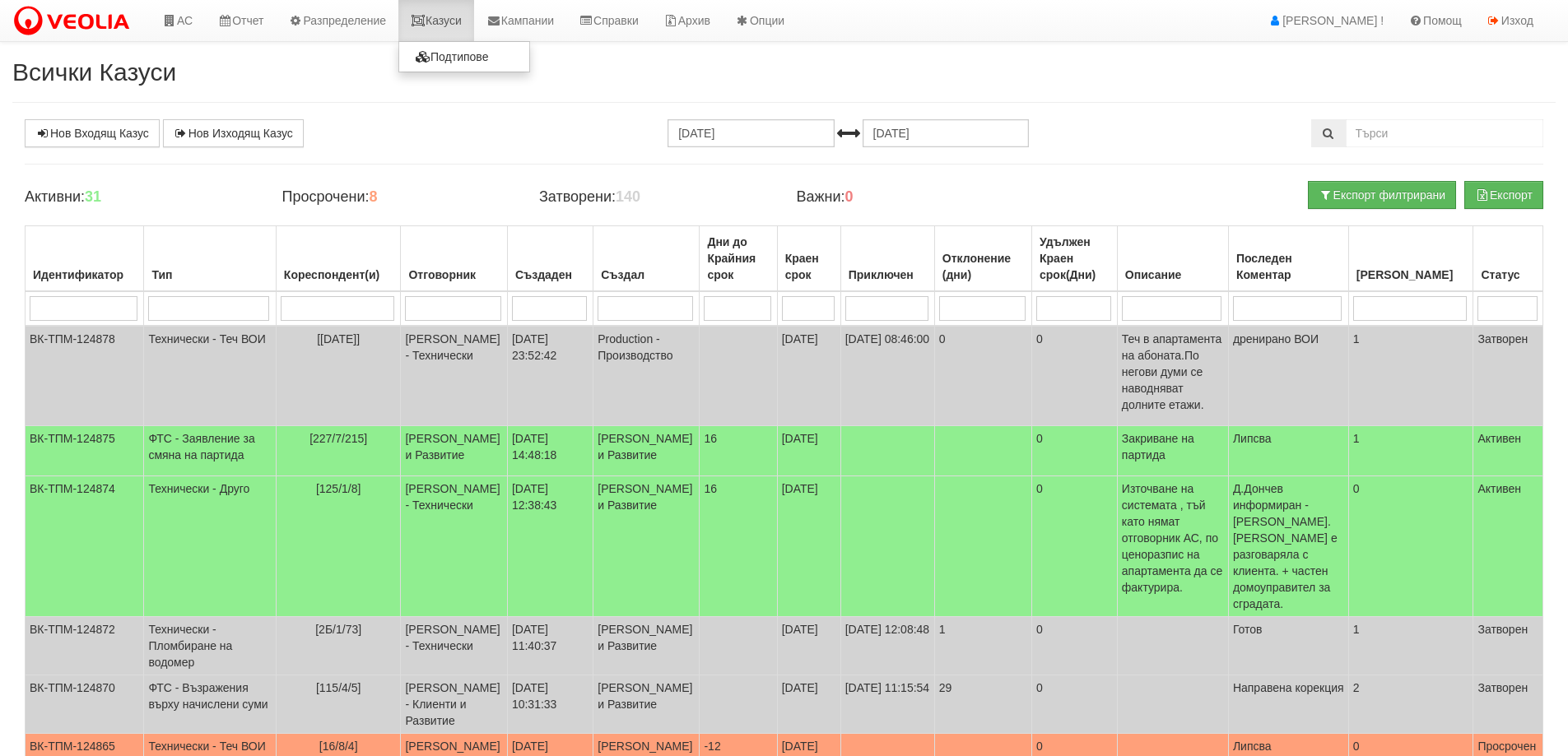
click at [459, 22] on link "Казуси" at bounding box center [436, 21] width 75 height 41
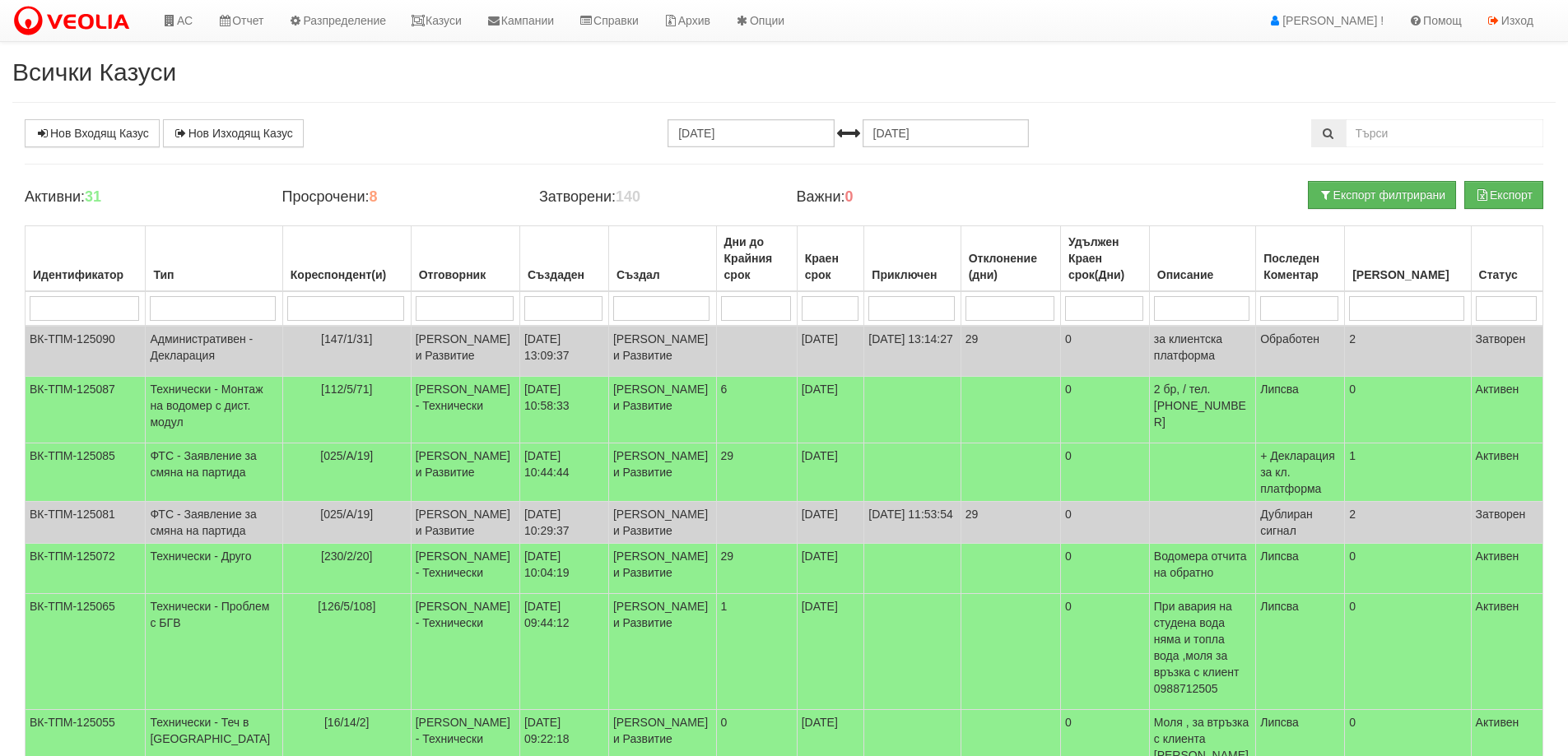
click at [422, 309] on input "search" at bounding box center [464, 308] width 98 height 25
type input "миг"
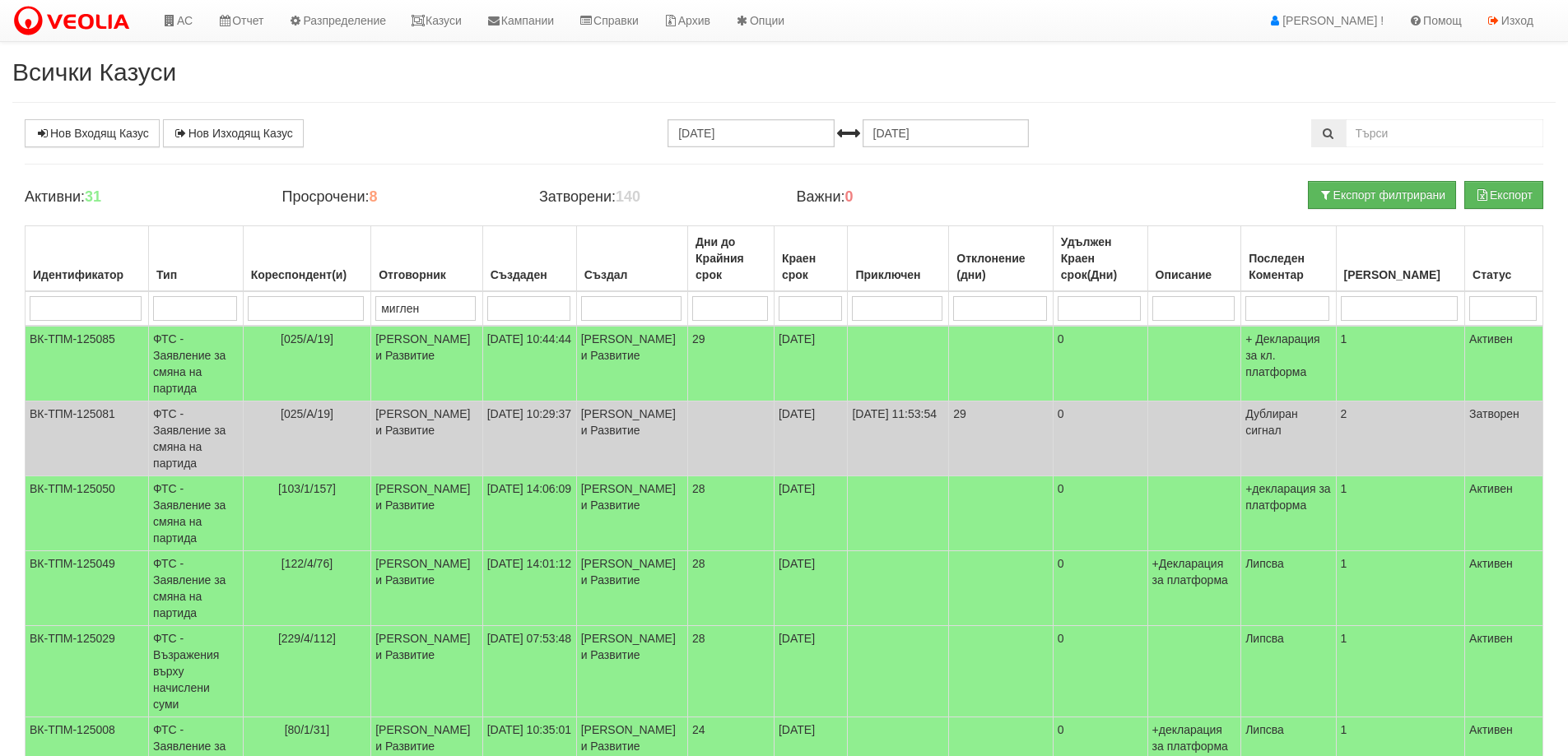
type input "миглена"
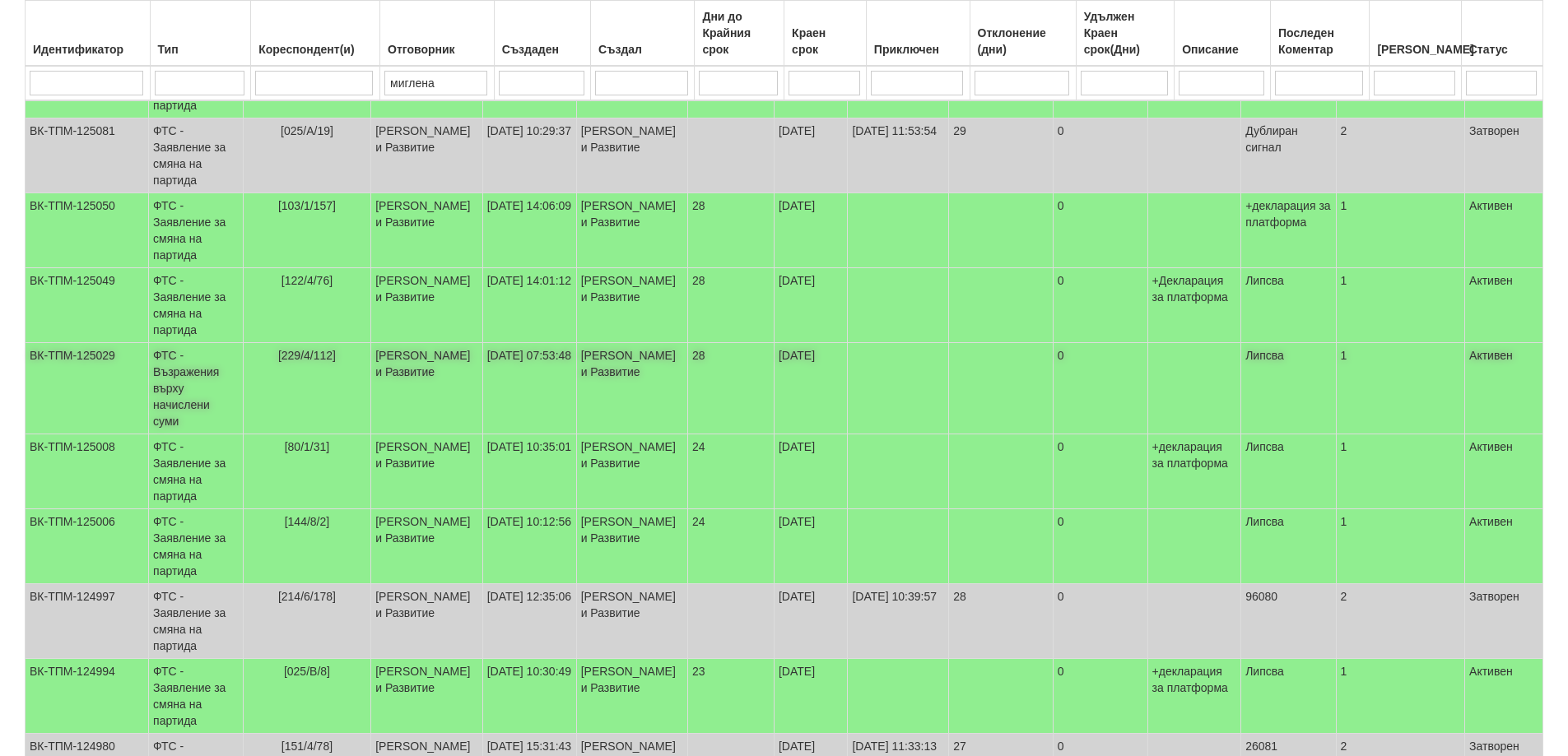
scroll to position [300, 0]
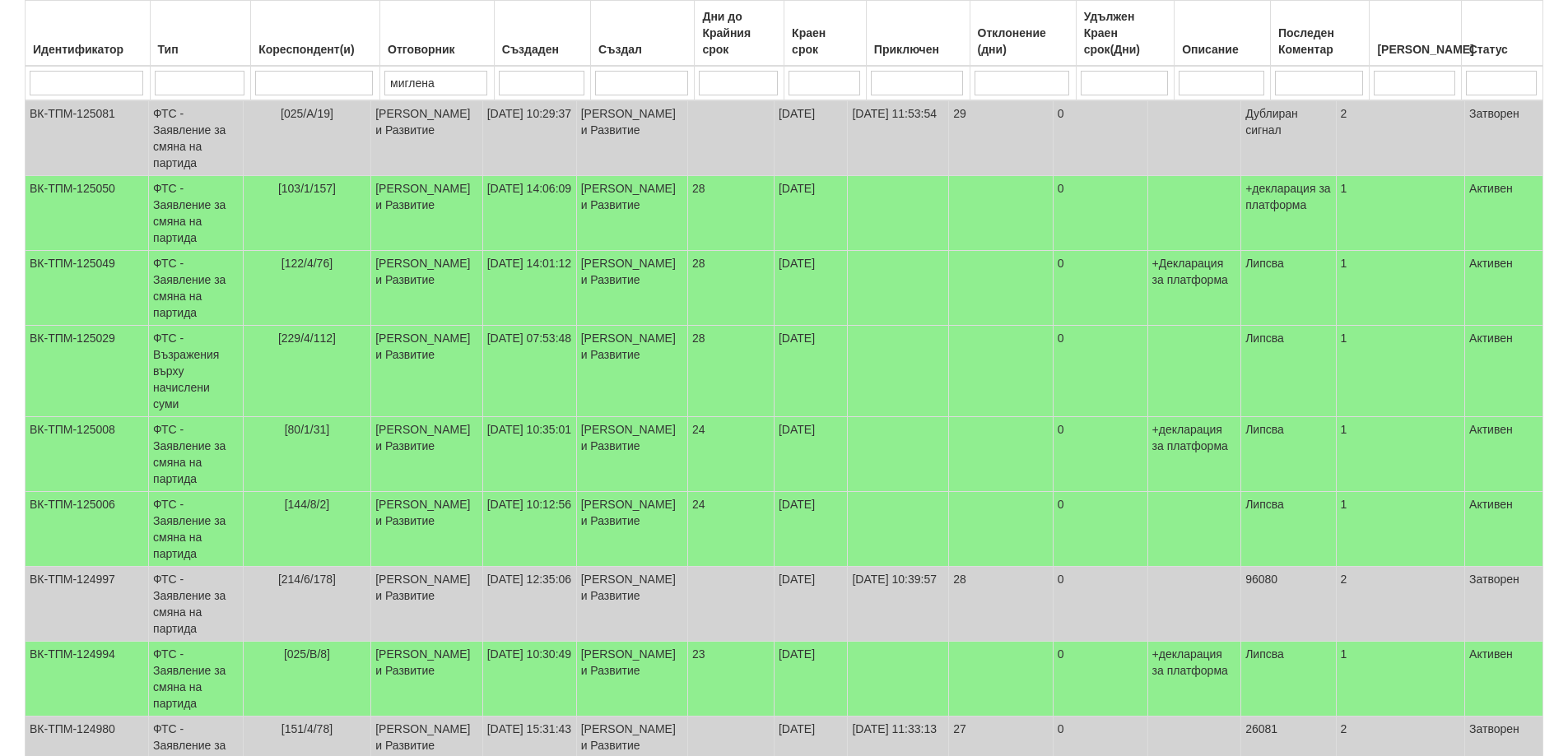
type input "миглена"
select select "40"
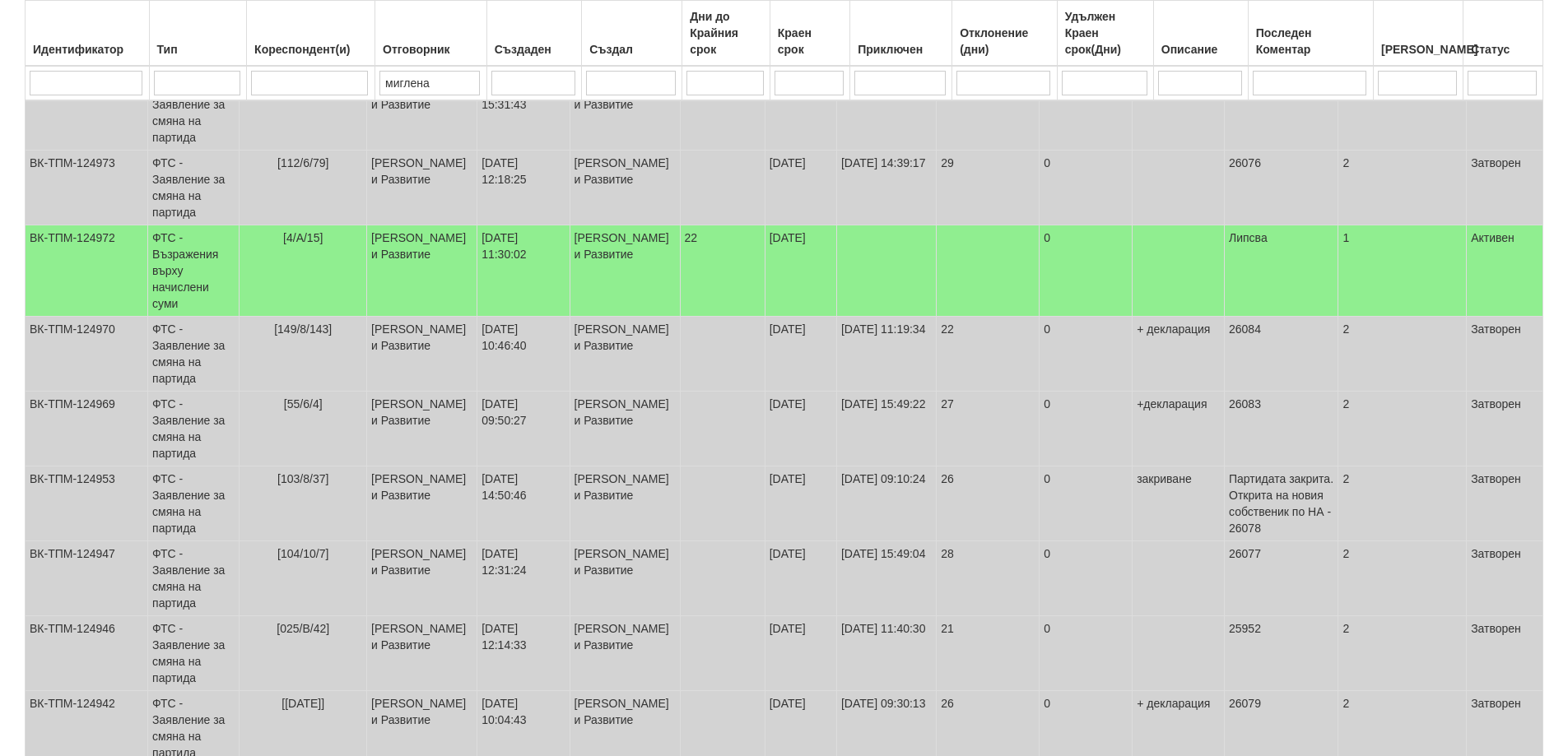
scroll to position [959, 0]
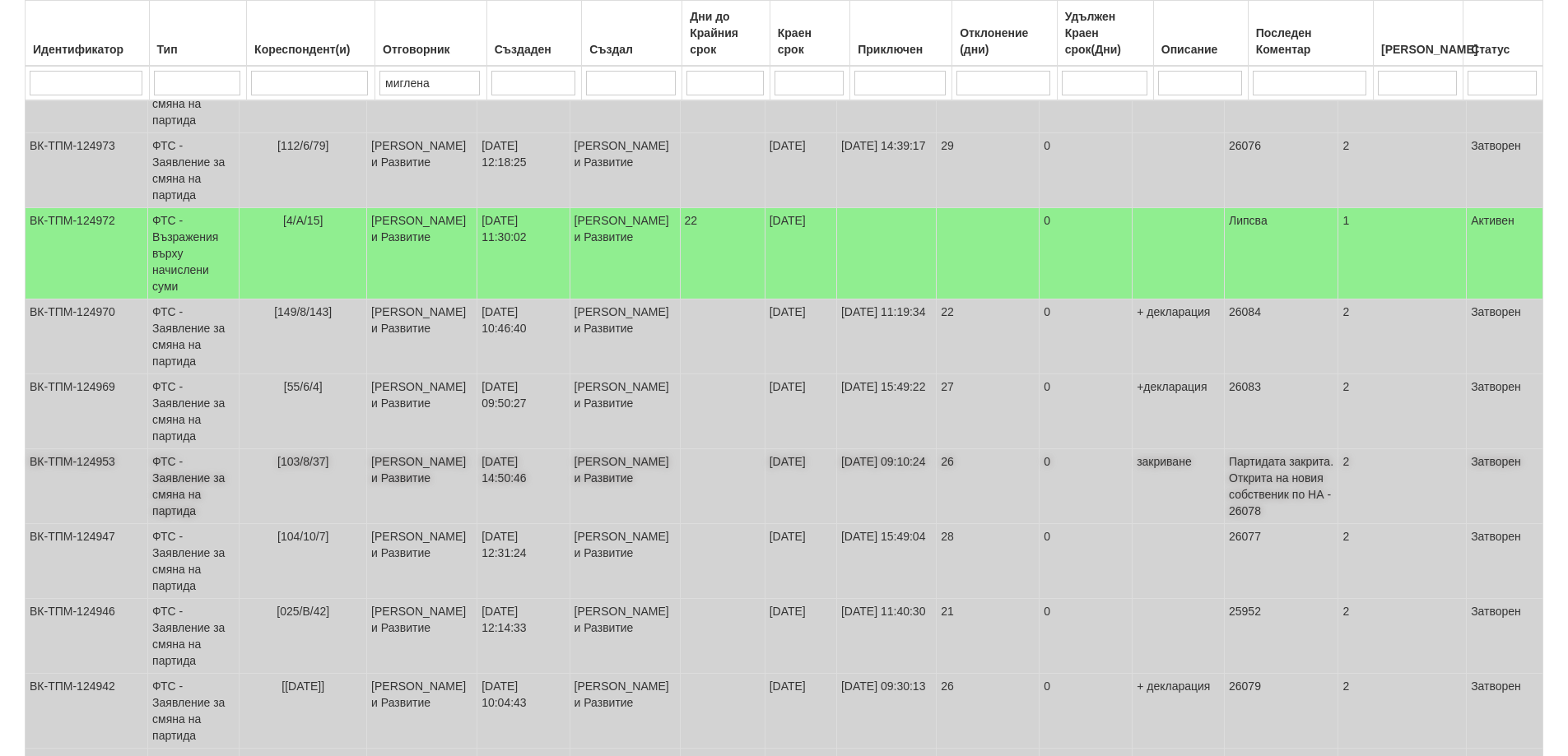
click at [609, 466] on td "[PERSON_NAME] и Развитие" at bounding box center [624, 487] width 110 height 75
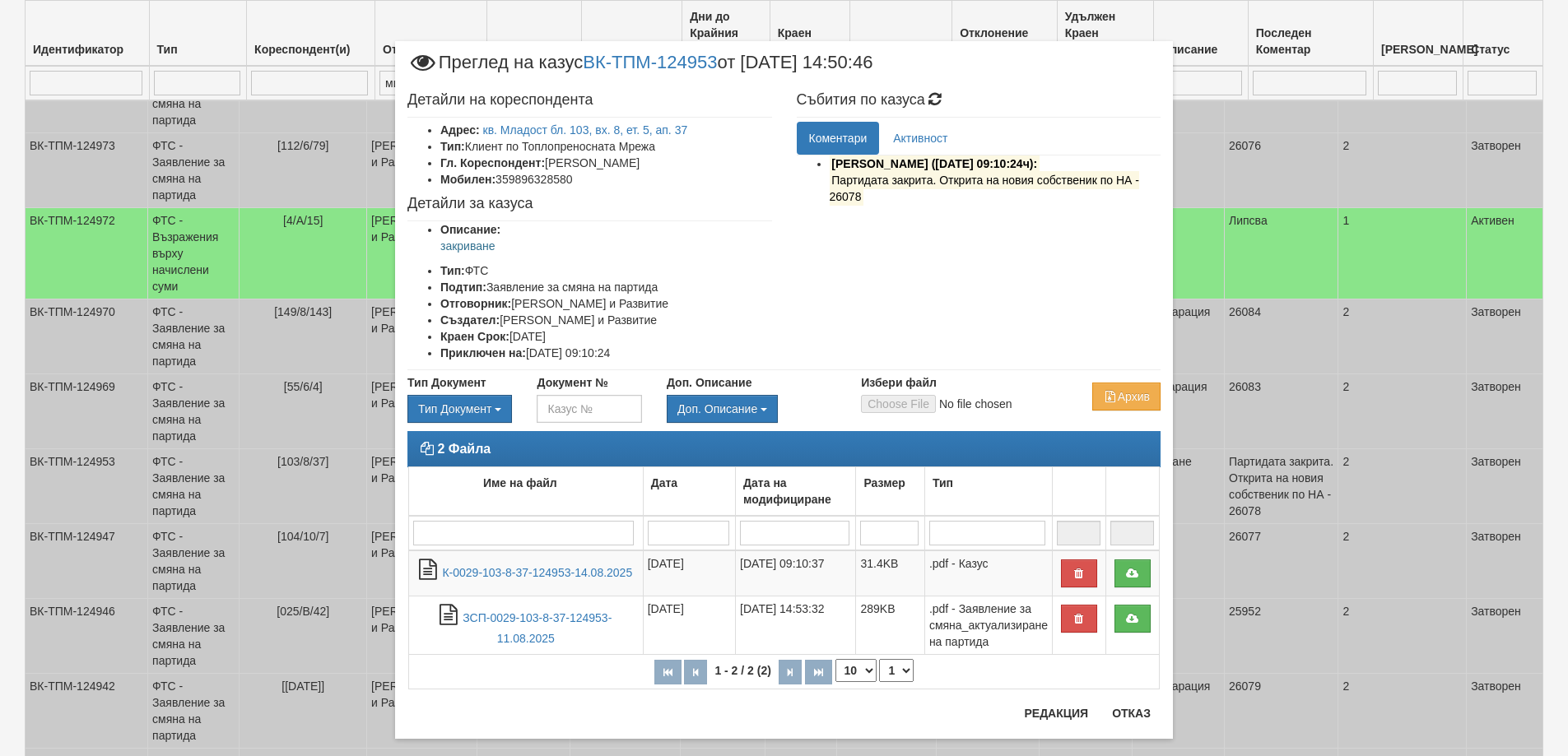
drag, startPoint x: 825, startPoint y: 180, endPoint x: 859, endPoint y: 198, distance: 38.5
click at [859, 198] on p "Партидата закрита. Открита на новия собственик по НА - 26078" at bounding box center [996, 188] width 332 height 33
copy mark "Партидата закрита. Открита на новия собственик по НА - 26078"
click at [1120, 712] on button "Отказ" at bounding box center [1131, 713] width 58 height 26
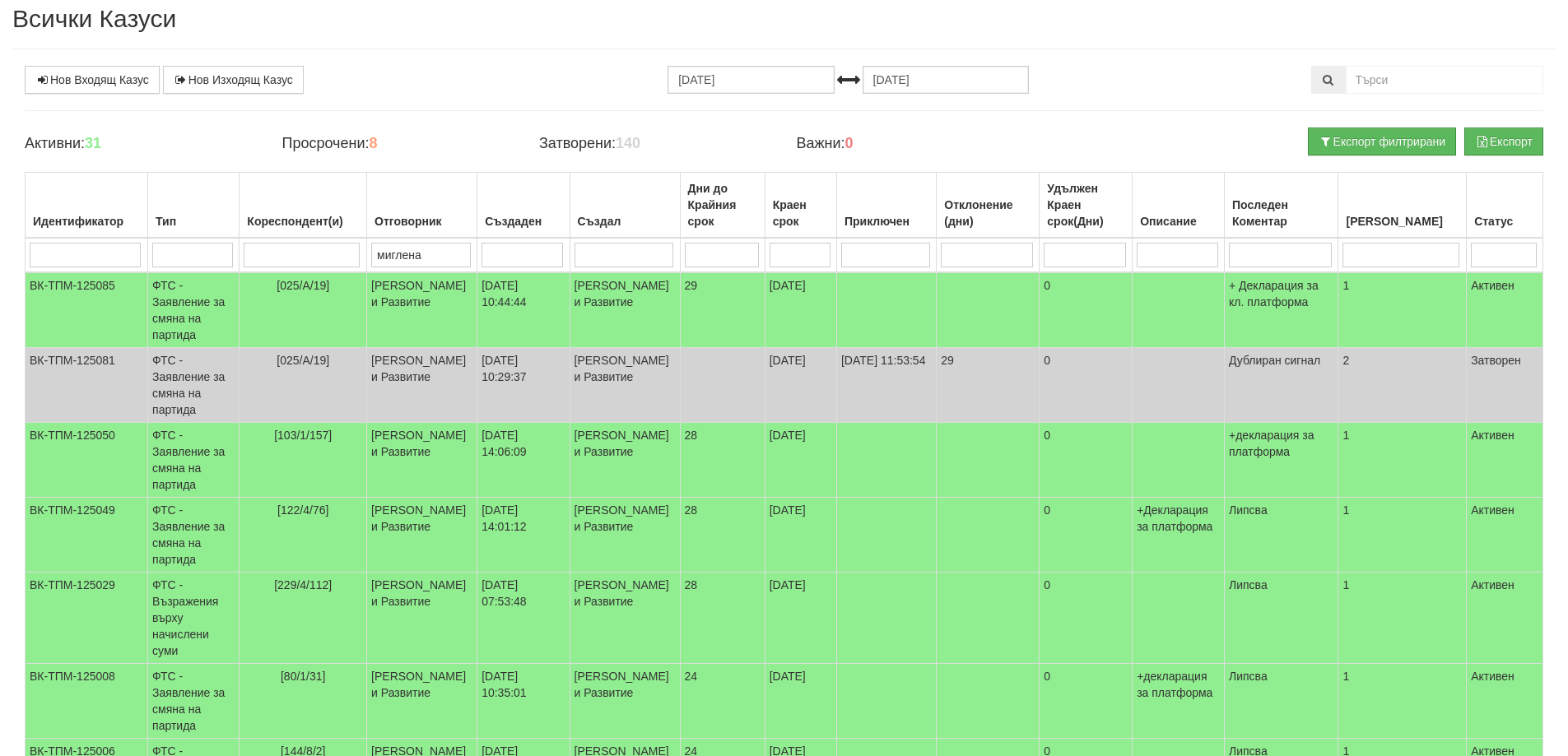
scroll to position [0, 0]
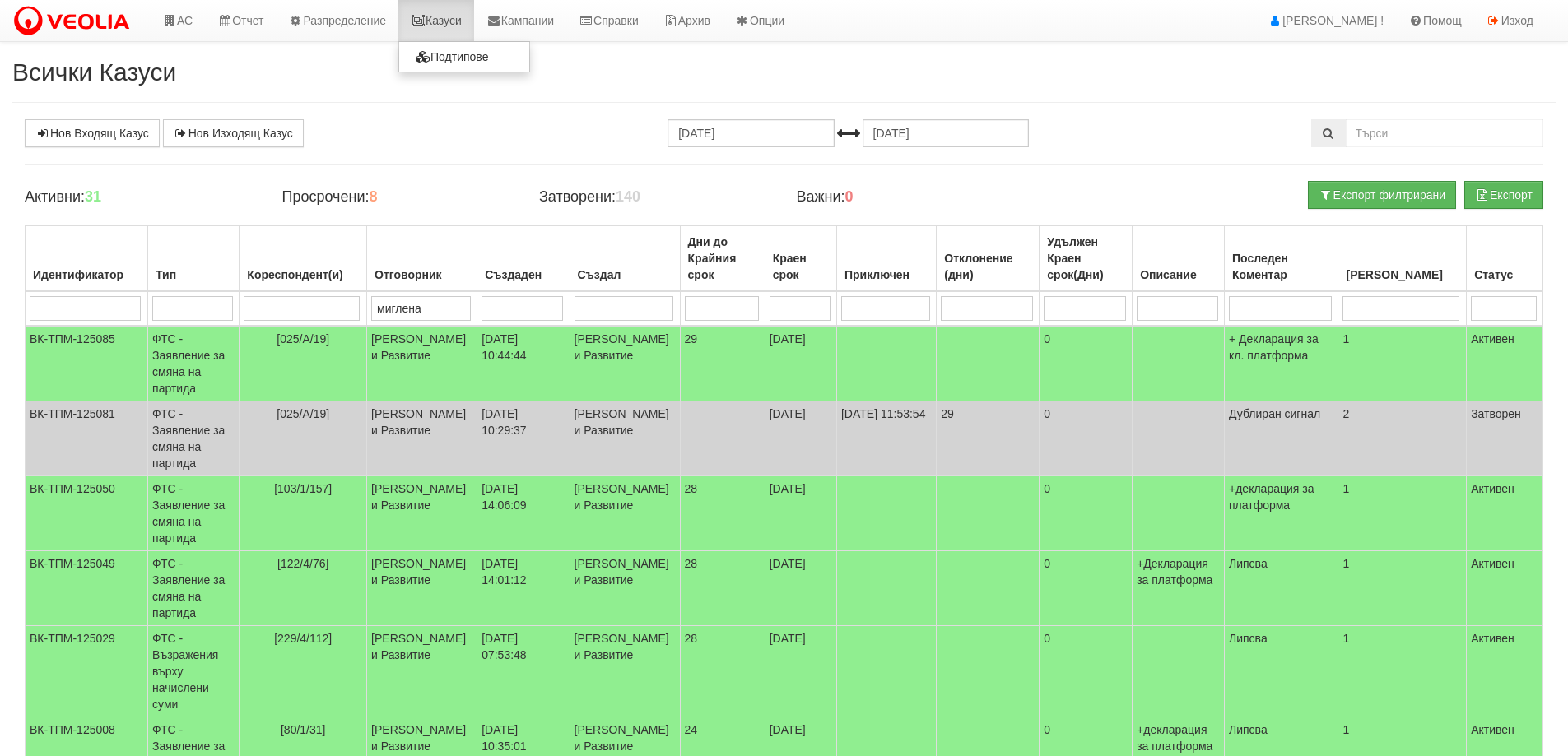
click at [446, 17] on link "Казуси" at bounding box center [436, 21] width 75 height 41
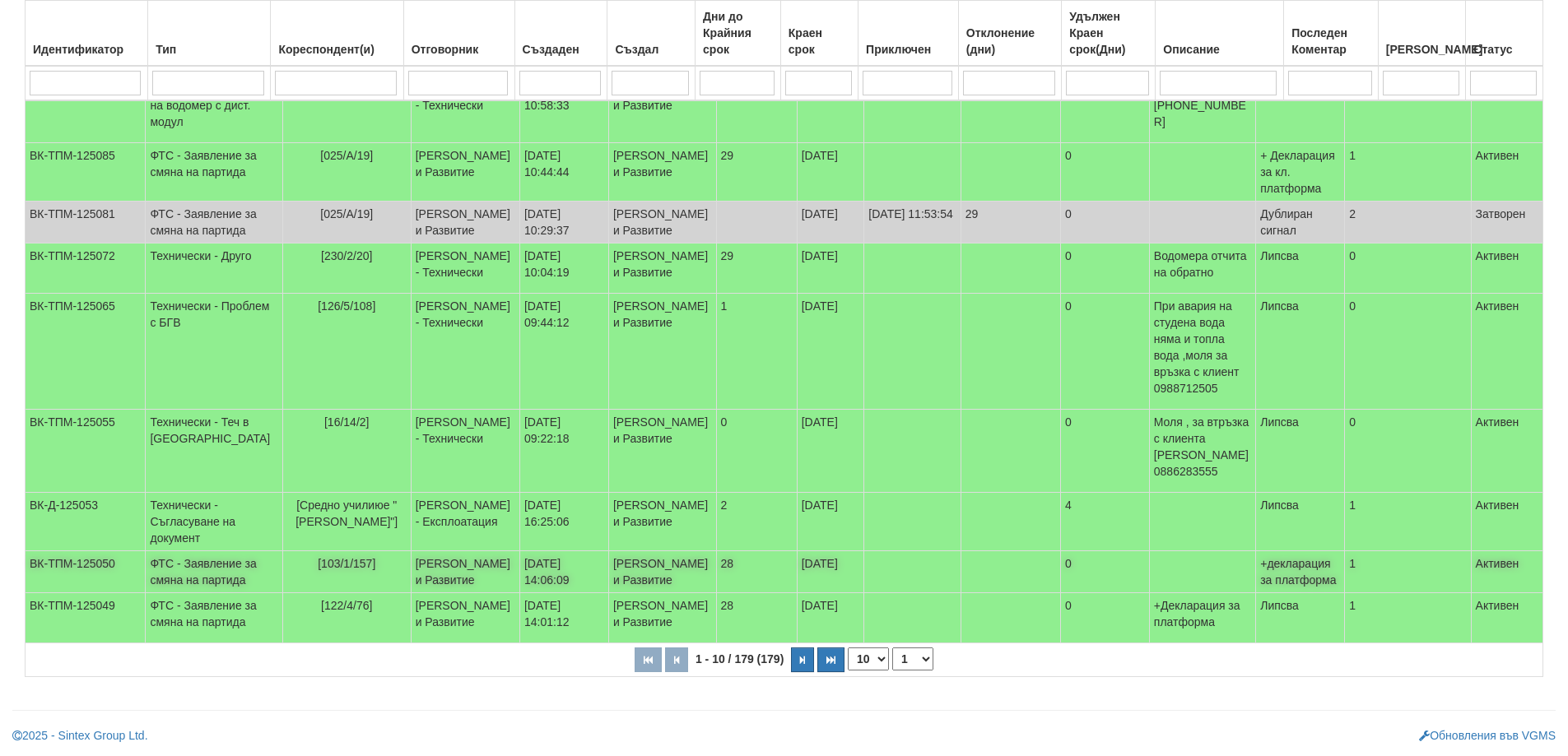
scroll to position [456, 0]
drag, startPoint x: 884, startPoint y: 657, endPoint x: 877, endPoint y: 669, distance: 13.9
click at [884, 657] on select "10 20 30 40" at bounding box center [868, 659] width 41 height 23
select select "40"
click at [851, 671] on select "10 20 30 40" at bounding box center [868, 659] width 41 height 23
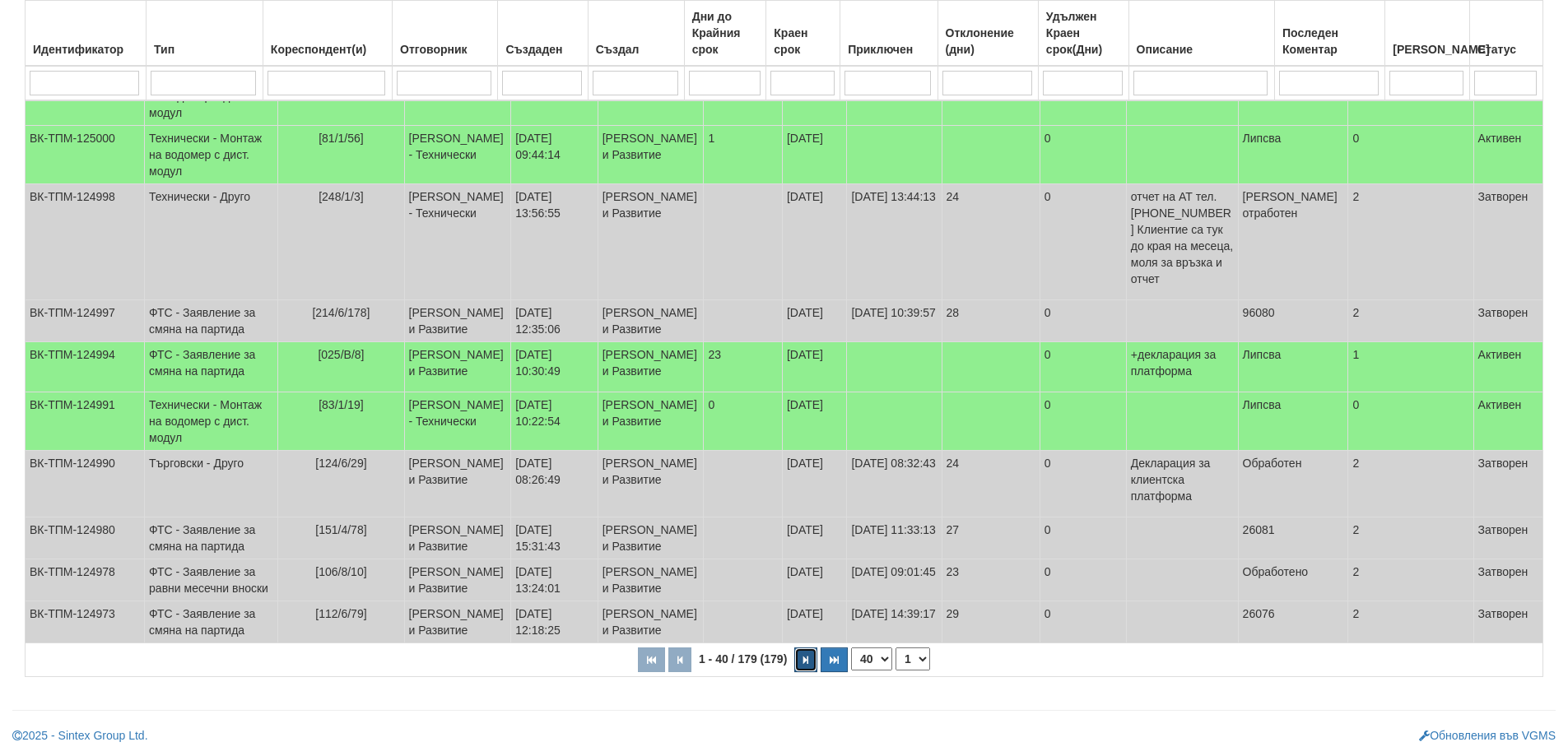
click at [806, 660] on icon "button" at bounding box center [806, 660] width 5 height 9
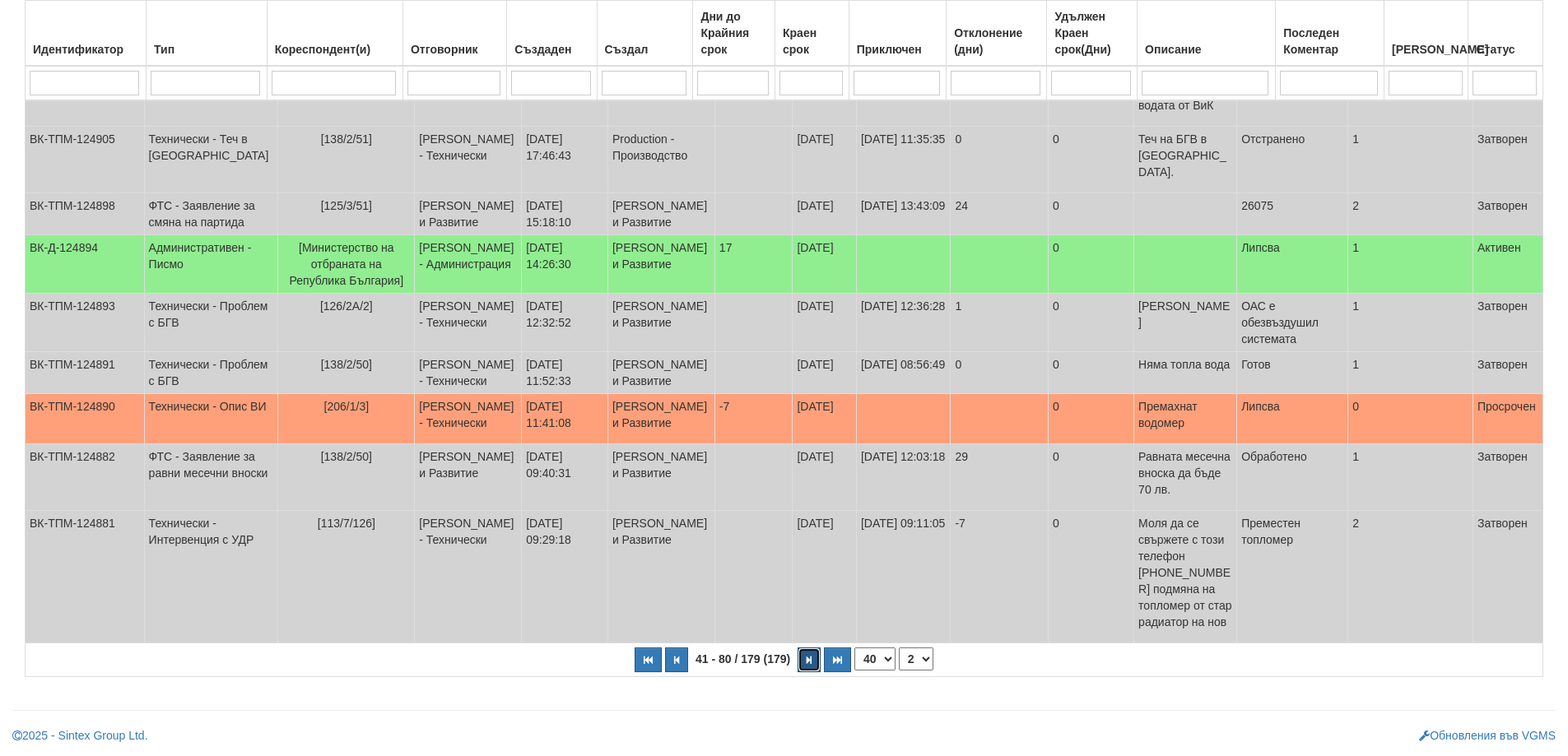
click at [806, 660] on button "button" at bounding box center [809, 660] width 23 height 25
select select "3"
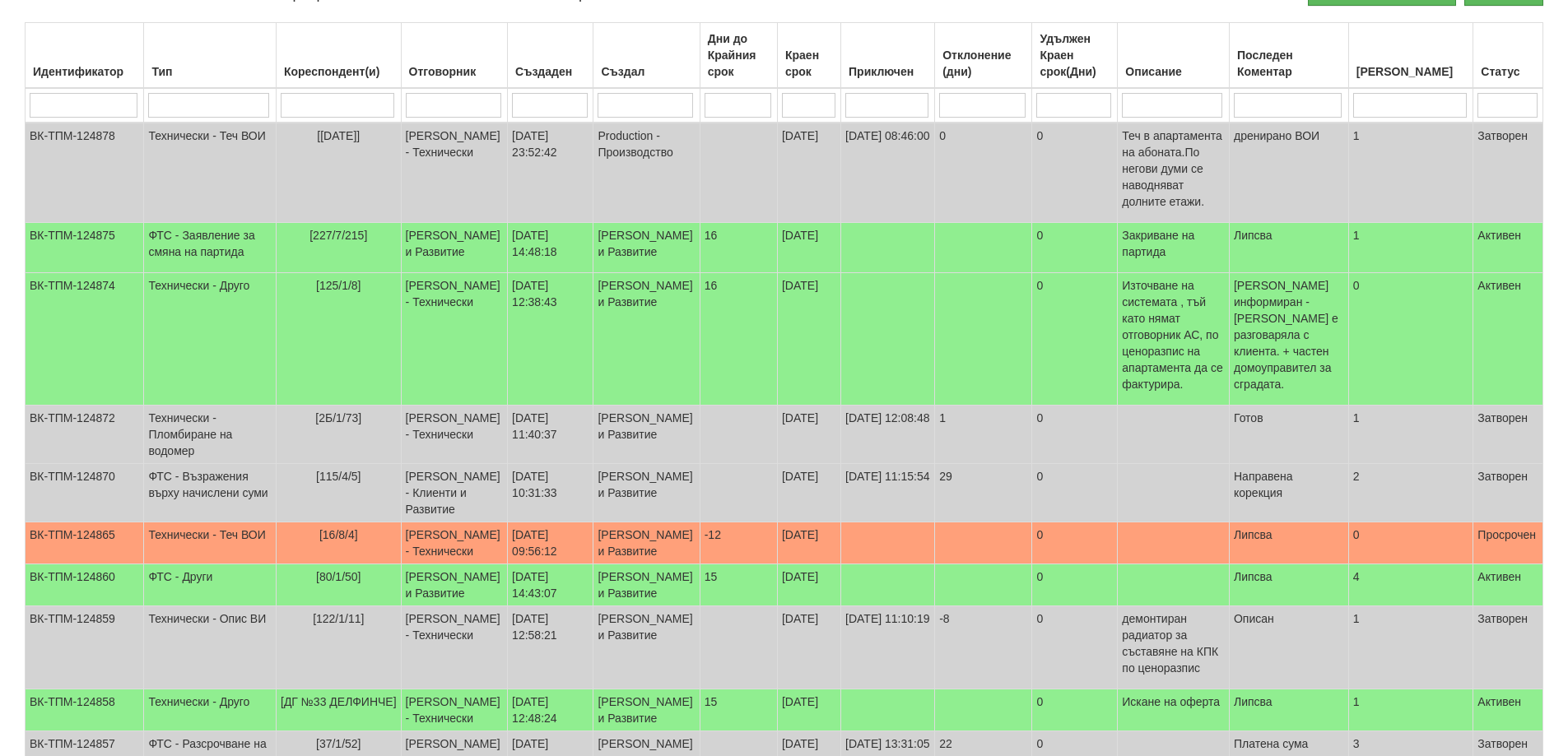
scroll to position [0, 0]
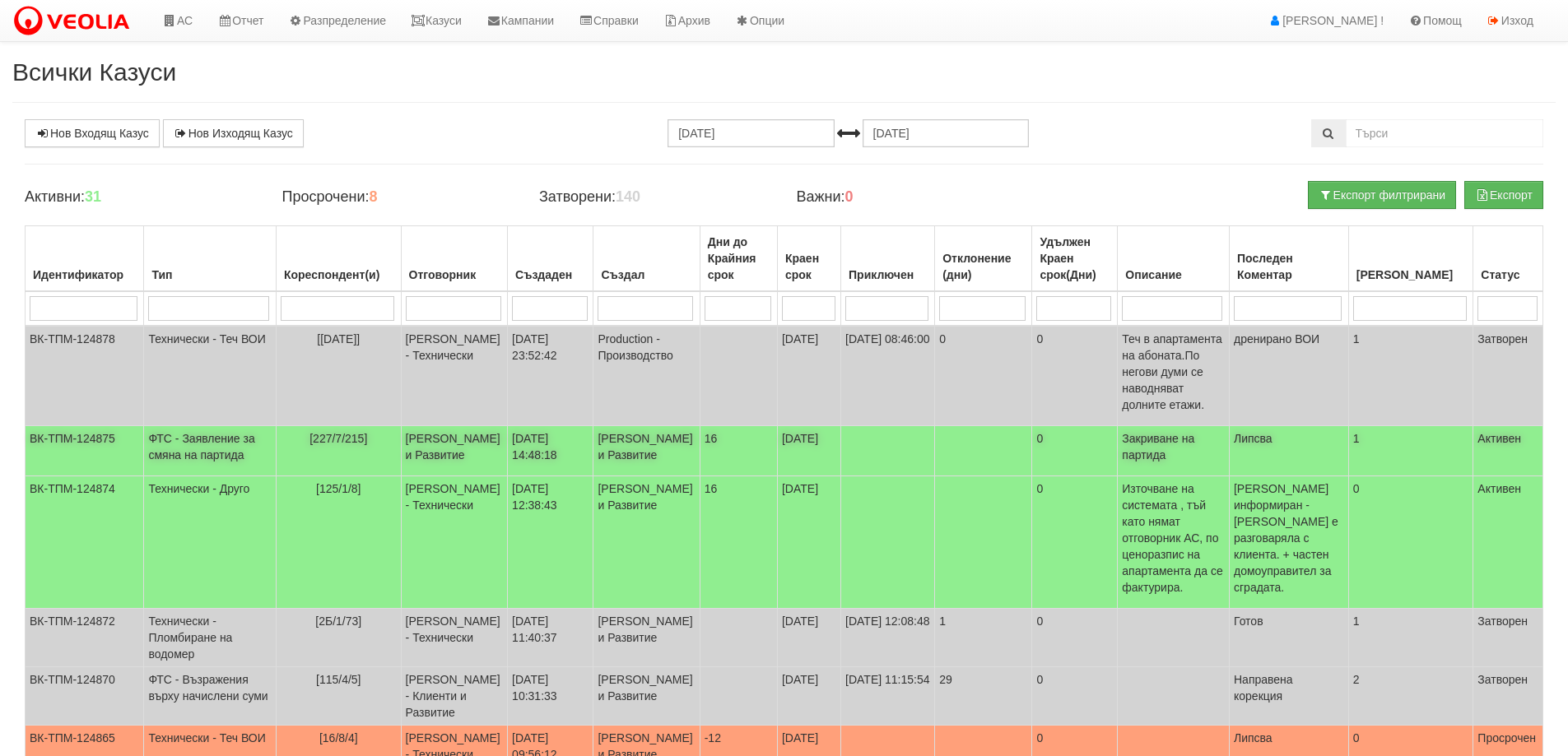
click at [201, 446] on td "ФТС - Заявление за смяна на партида" at bounding box center [211, 451] width 133 height 50
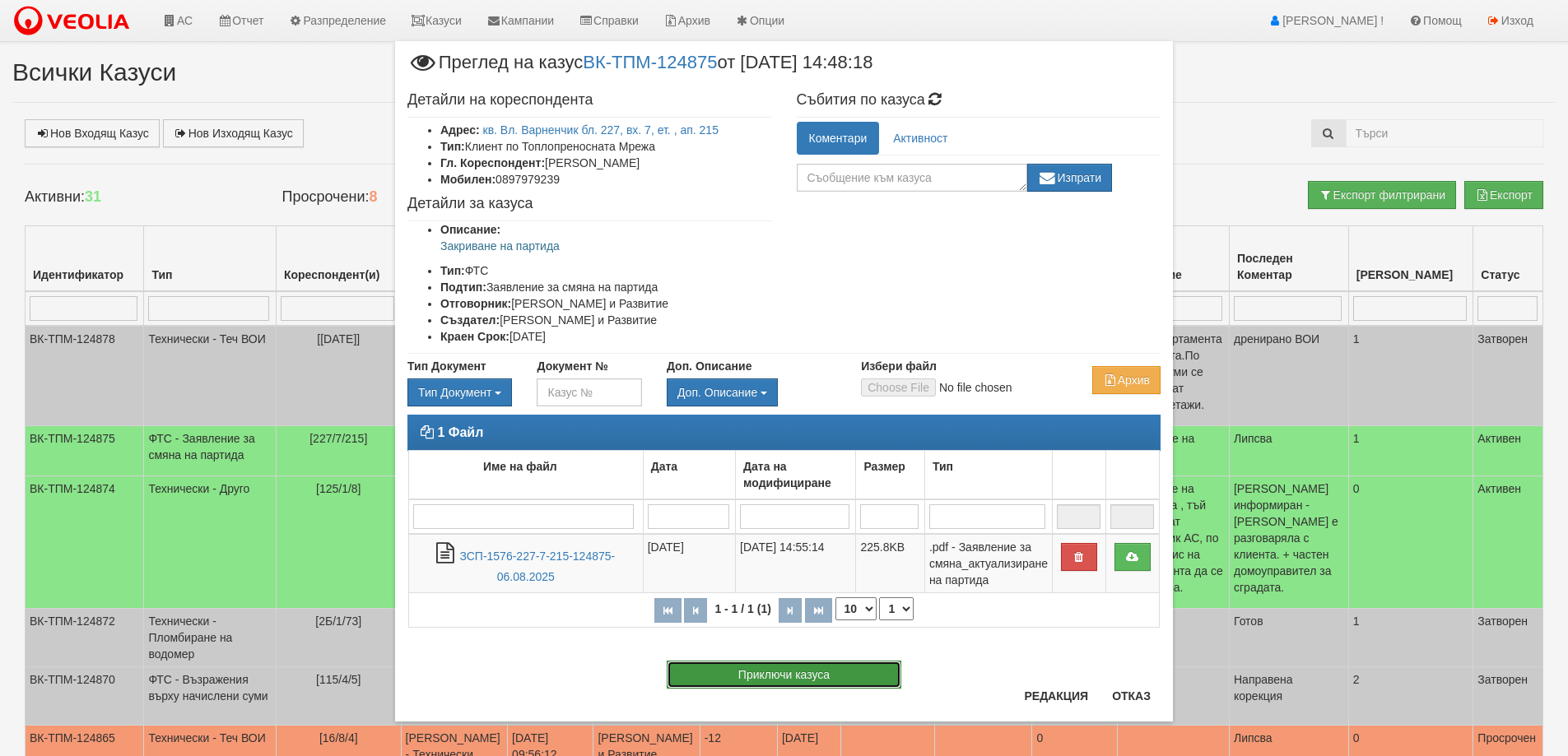
click at [808, 677] on button "Приключи казуса" at bounding box center [784, 674] width 235 height 28
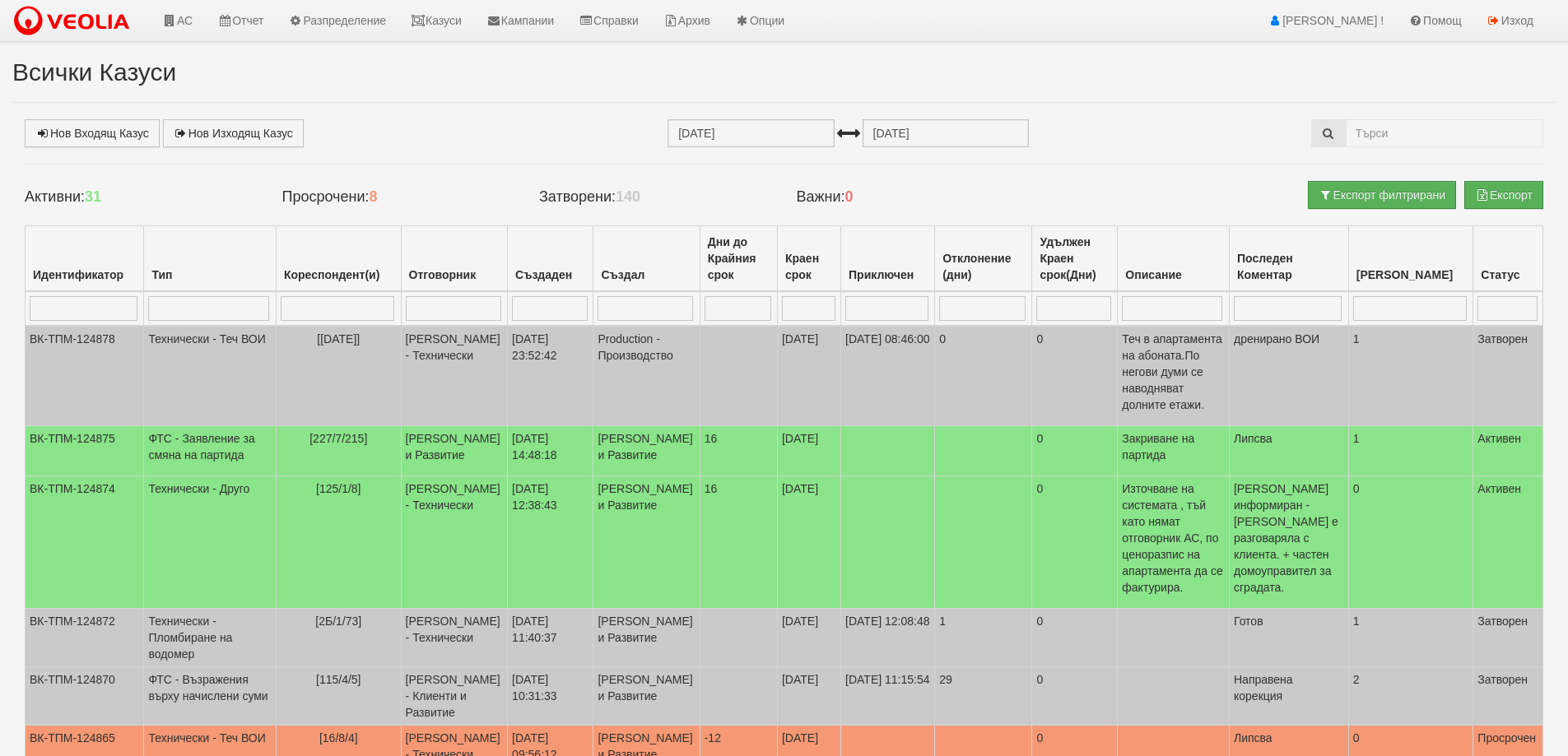
select select "1"
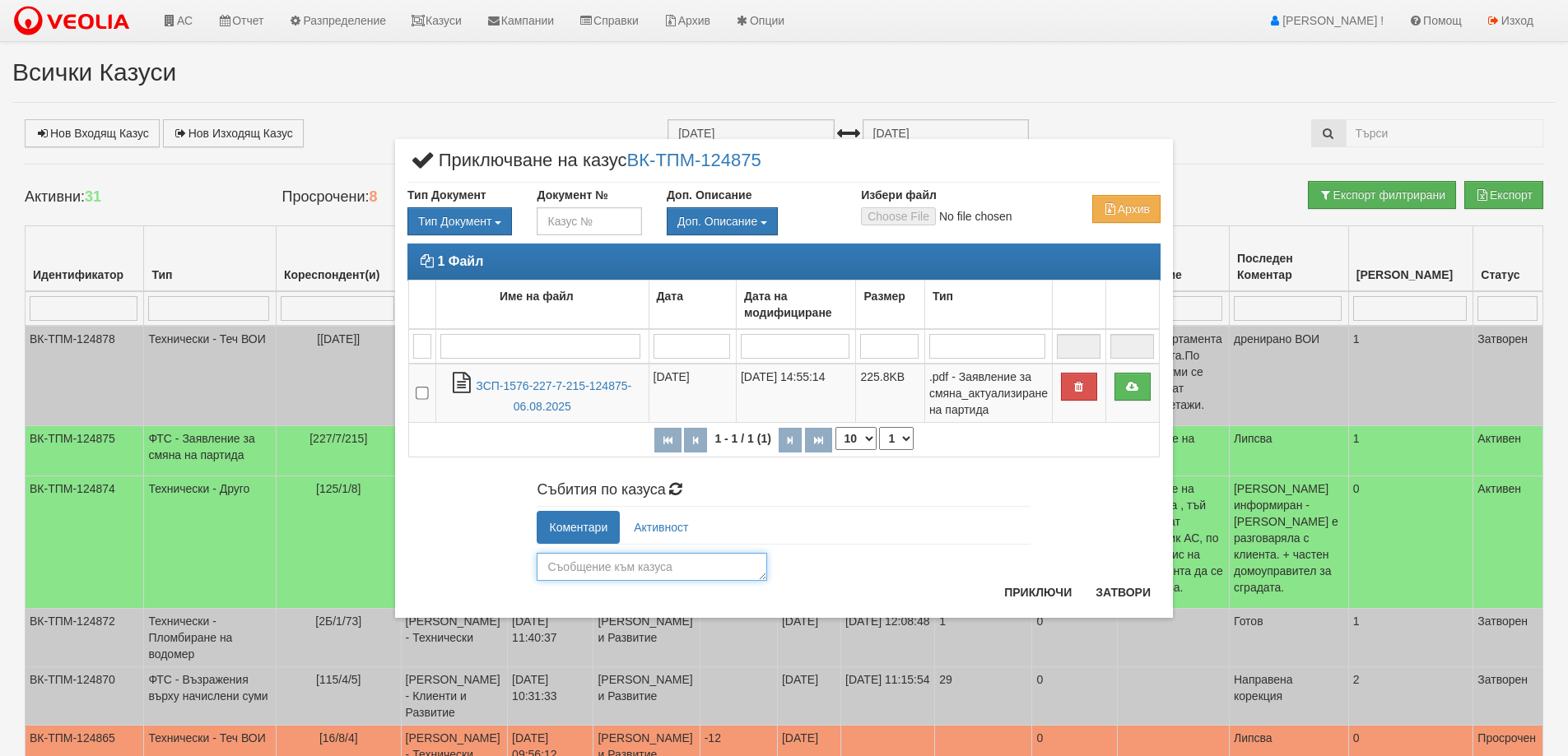
click at [576, 569] on textarea at bounding box center [651, 567] width 231 height 28
paste textarea "Партидата закрита. Открита на новия собственик по НА - 26078"
drag, startPoint x: 706, startPoint y: 572, endPoint x: 719, endPoint y: 576, distance: 13.6
click at [719, 576] on textarea "Партидата закрита. Открита на новия собственик по НА - 26078" at bounding box center [651, 567] width 231 height 28
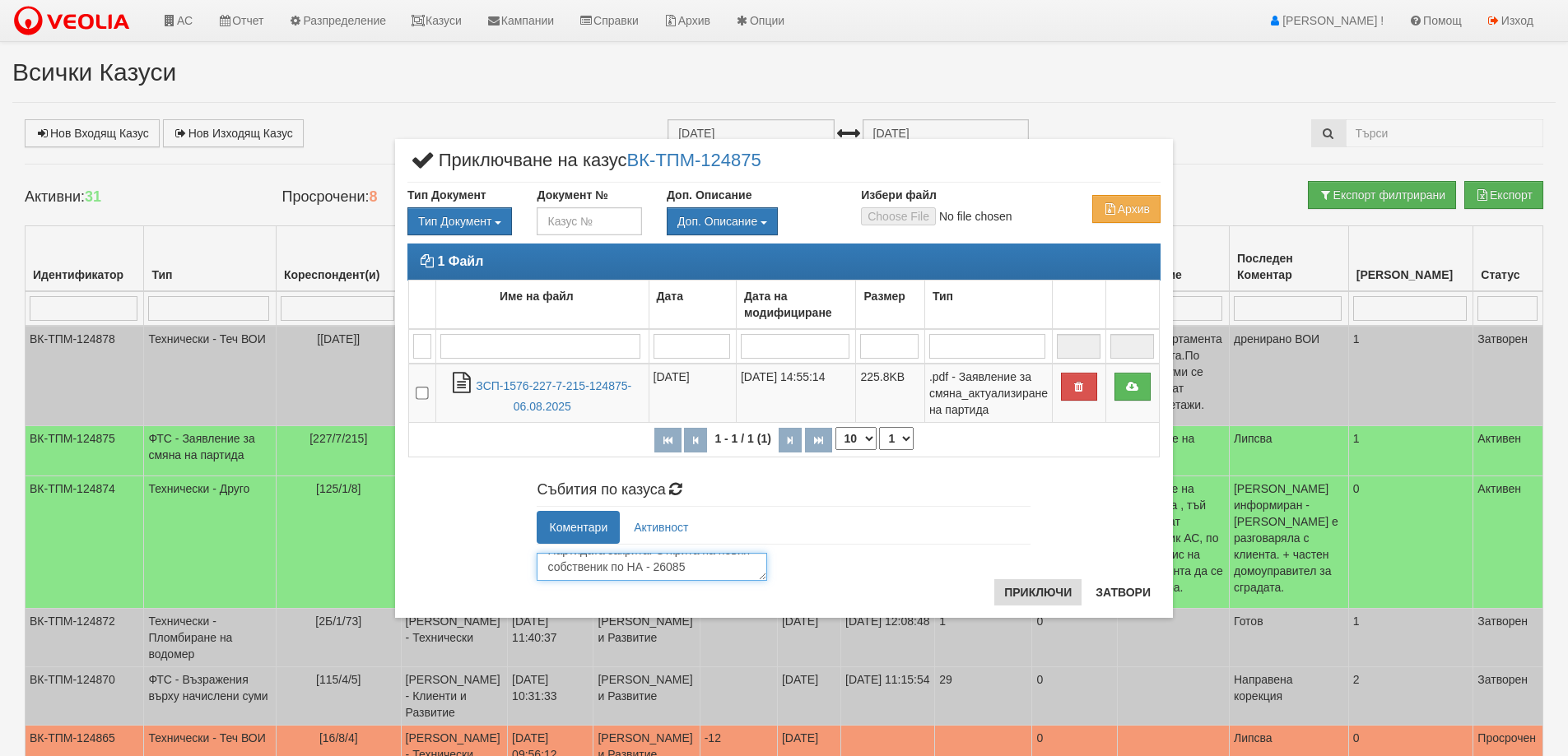
type textarea "Партидата закрита. Открита на новия собственик по НА - 26085"
click at [1040, 589] on button "Приключи" at bounding box center [1038, 592] width 87 height 26
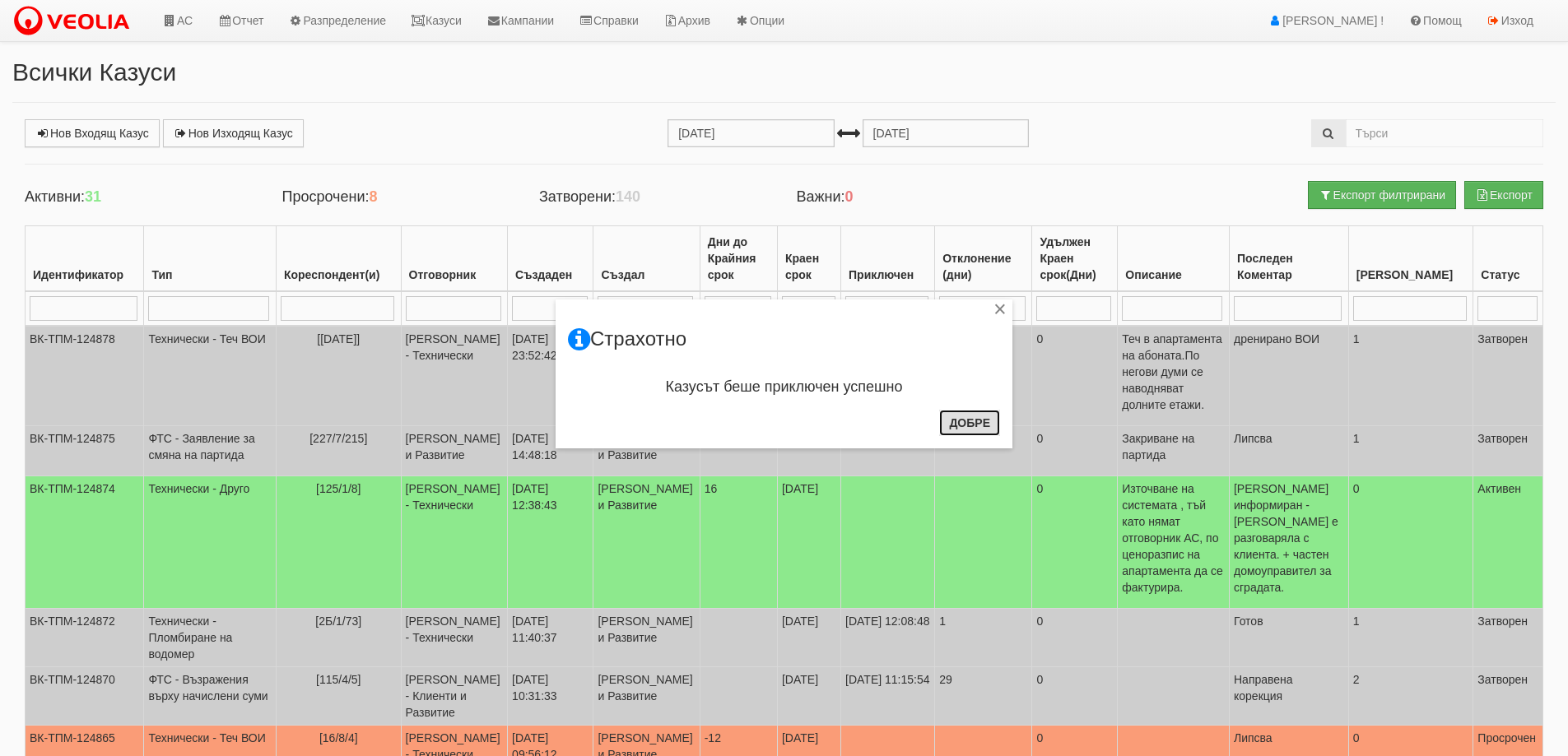
drag, startPoint x: 960, startPoint y: 418, endPoint x: 930, endPoint y: 387, distance: 43.1
click at [958, 415] on button "Добре" at bounding box center [970, 422] width 61 height 26
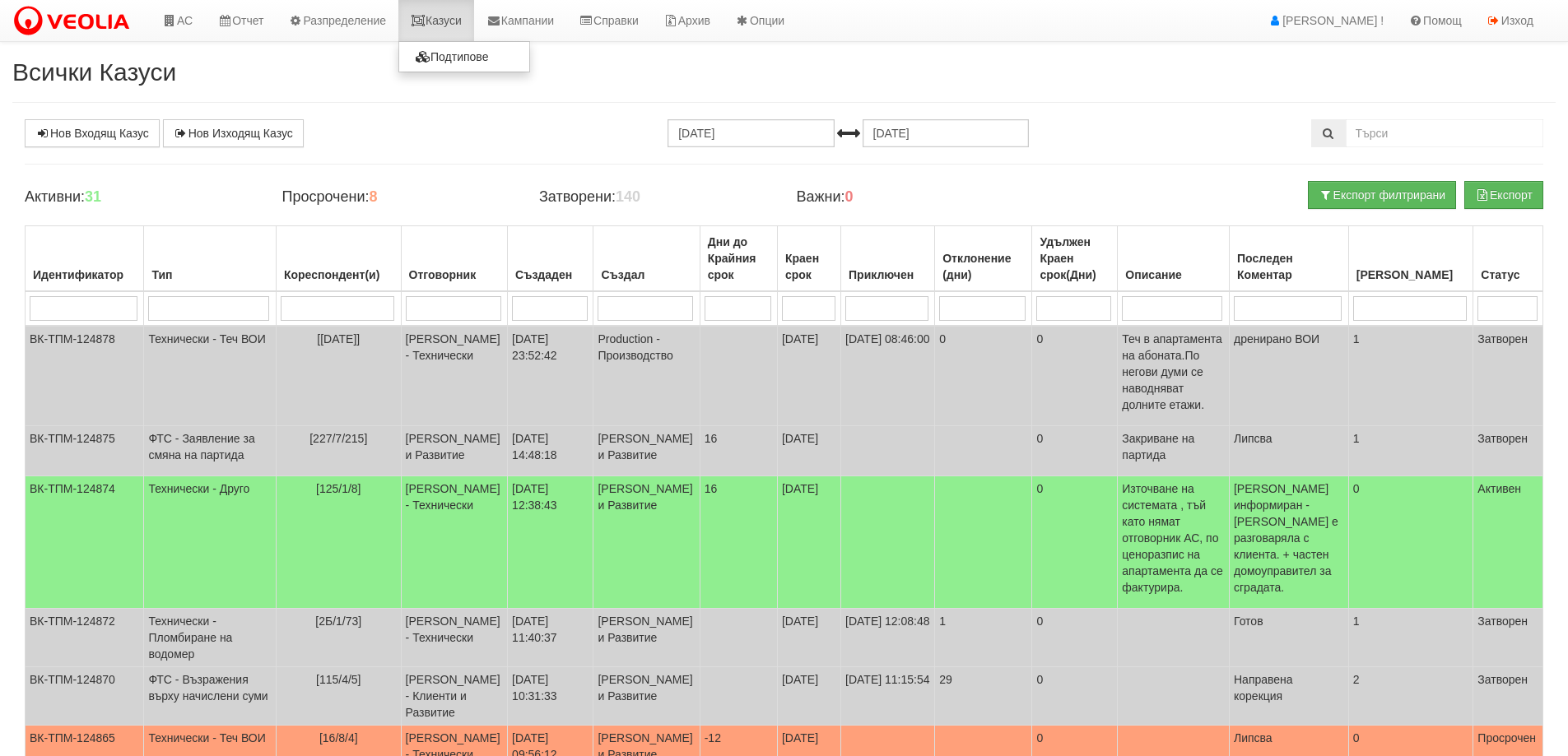
click at [447, 25] on link "Казуси" at bounding box center [436, 21] width 75 height 41
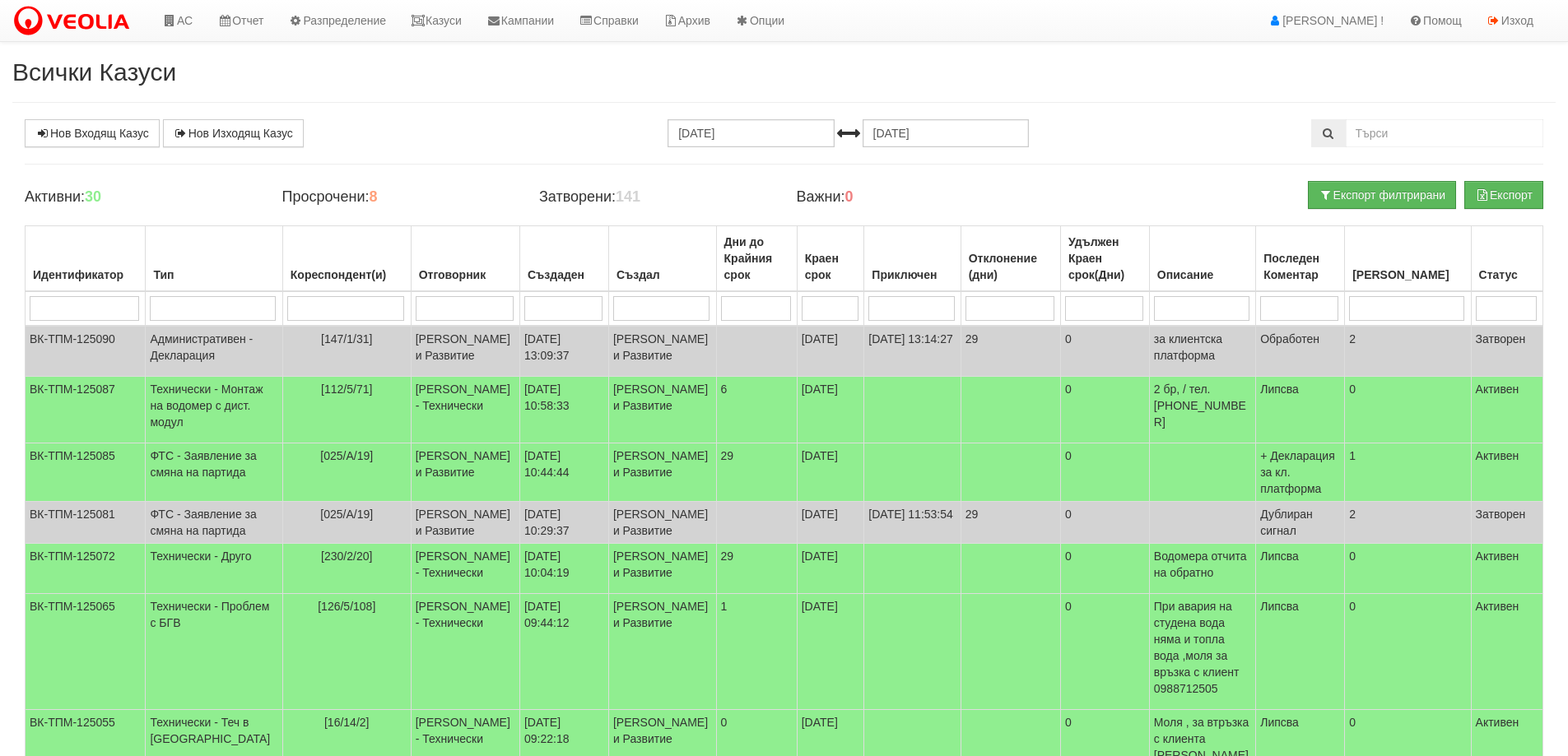
scroll to position [456, 0]
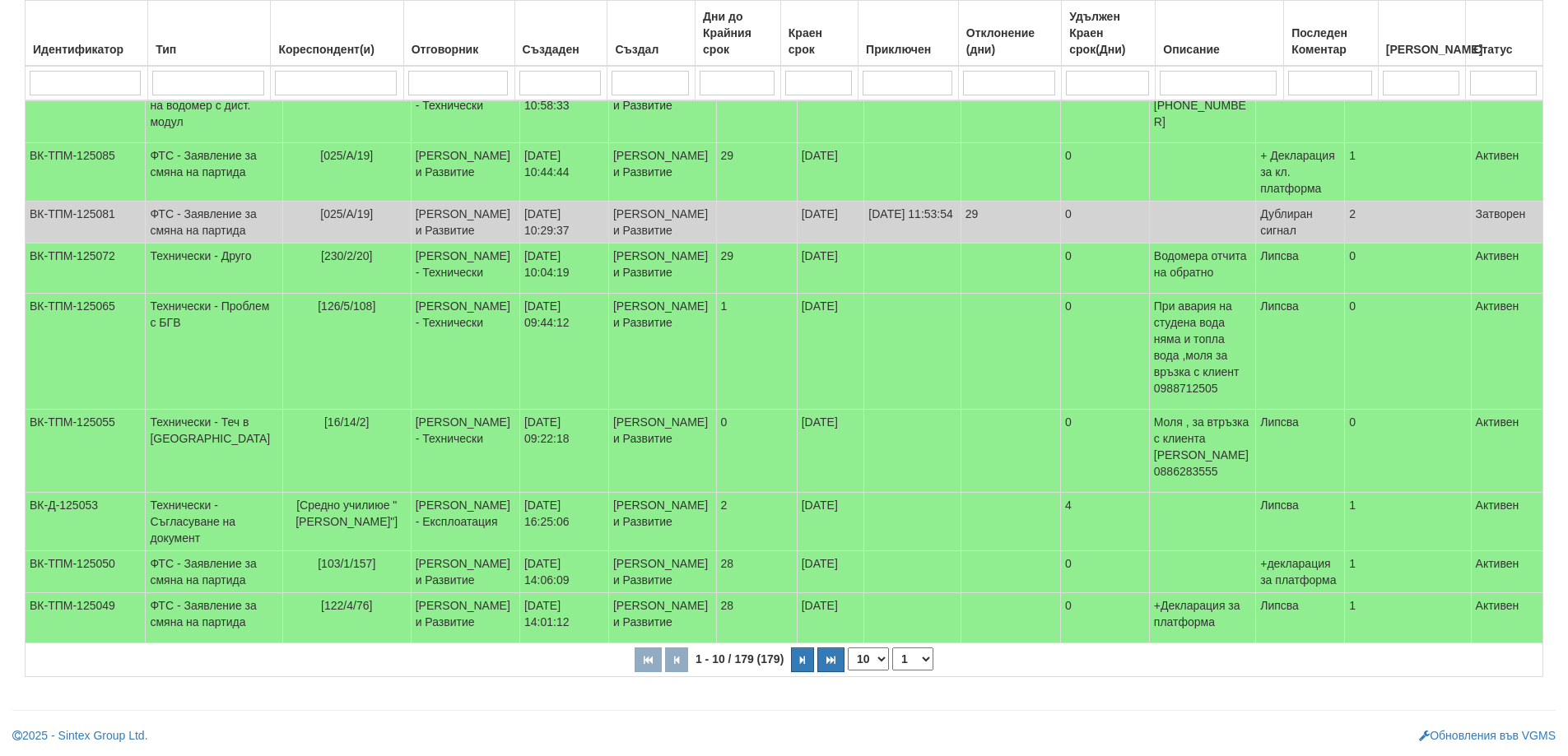
click at [884, 659] on select "10 20 30 40" at bounding box center [868, 659] width 41 height 23
select select "40"
click at [851, 671] on select "10 20 30 40" at bounding box center [868, 659] width 41 height 23
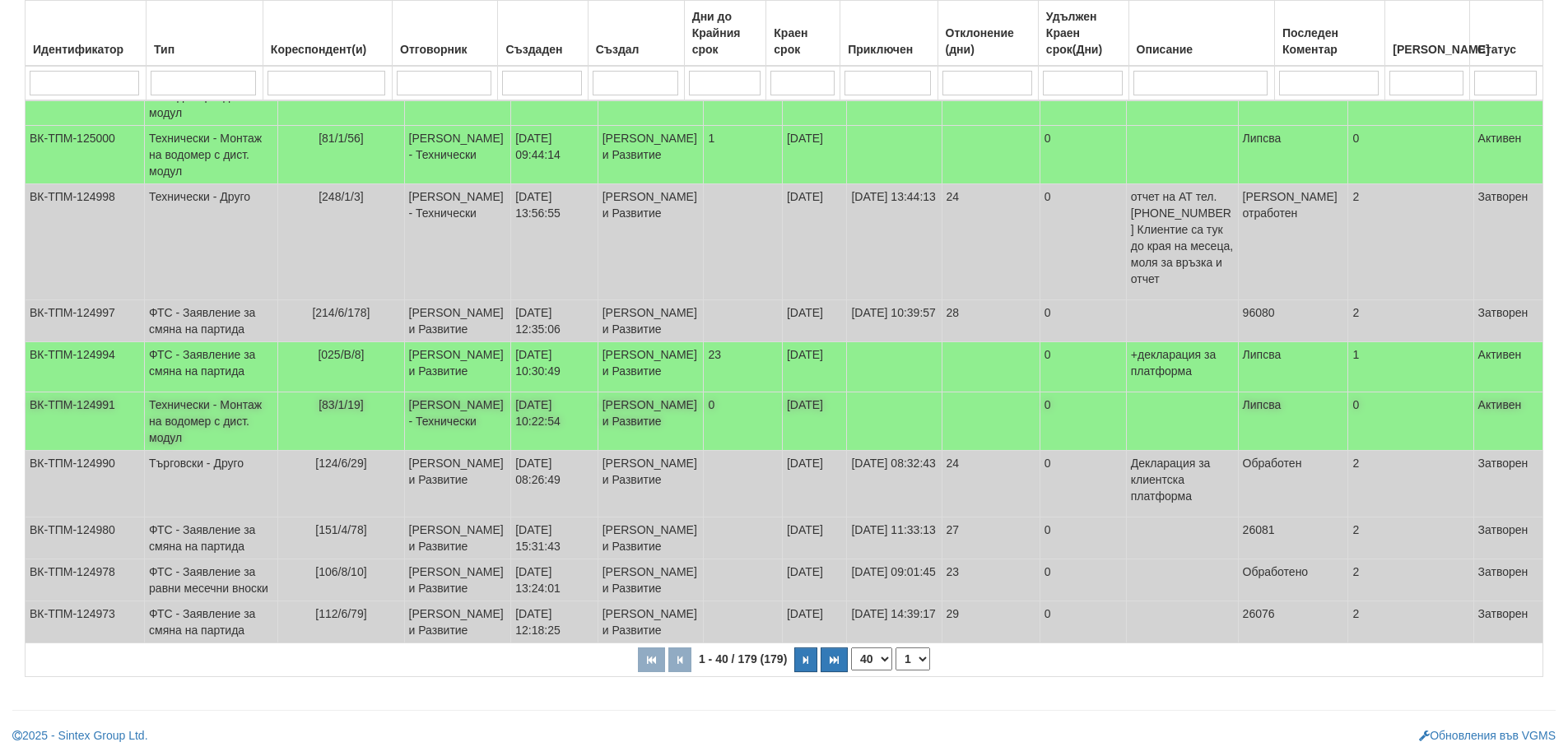
scroll to position [2728, 0]
click at [802, 664] on button "button" at bounding box center [806, 660] width 23 height 25
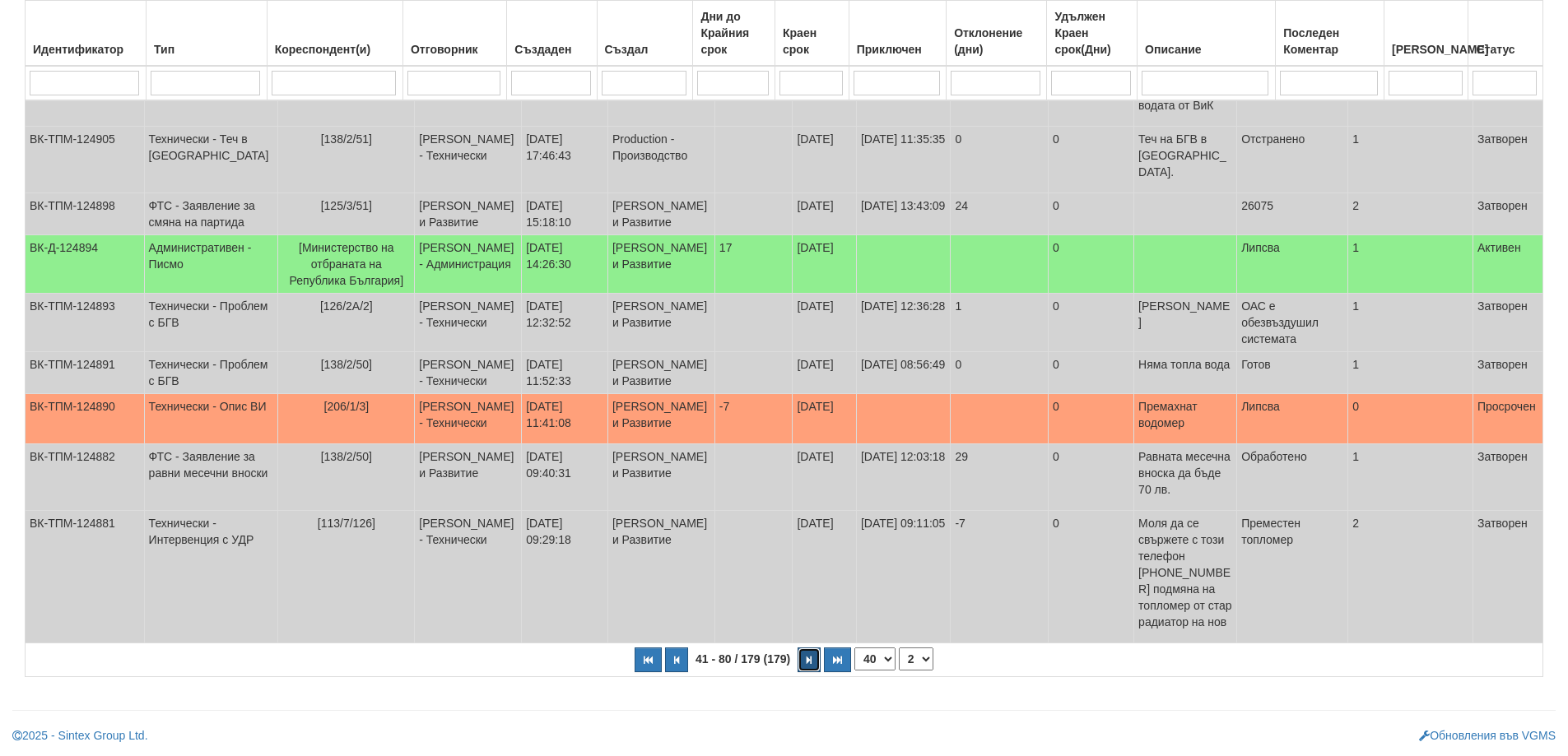
click at [802, 664] on button "button" at bounding box center [809, 660] width 23 height 25
select select "3"
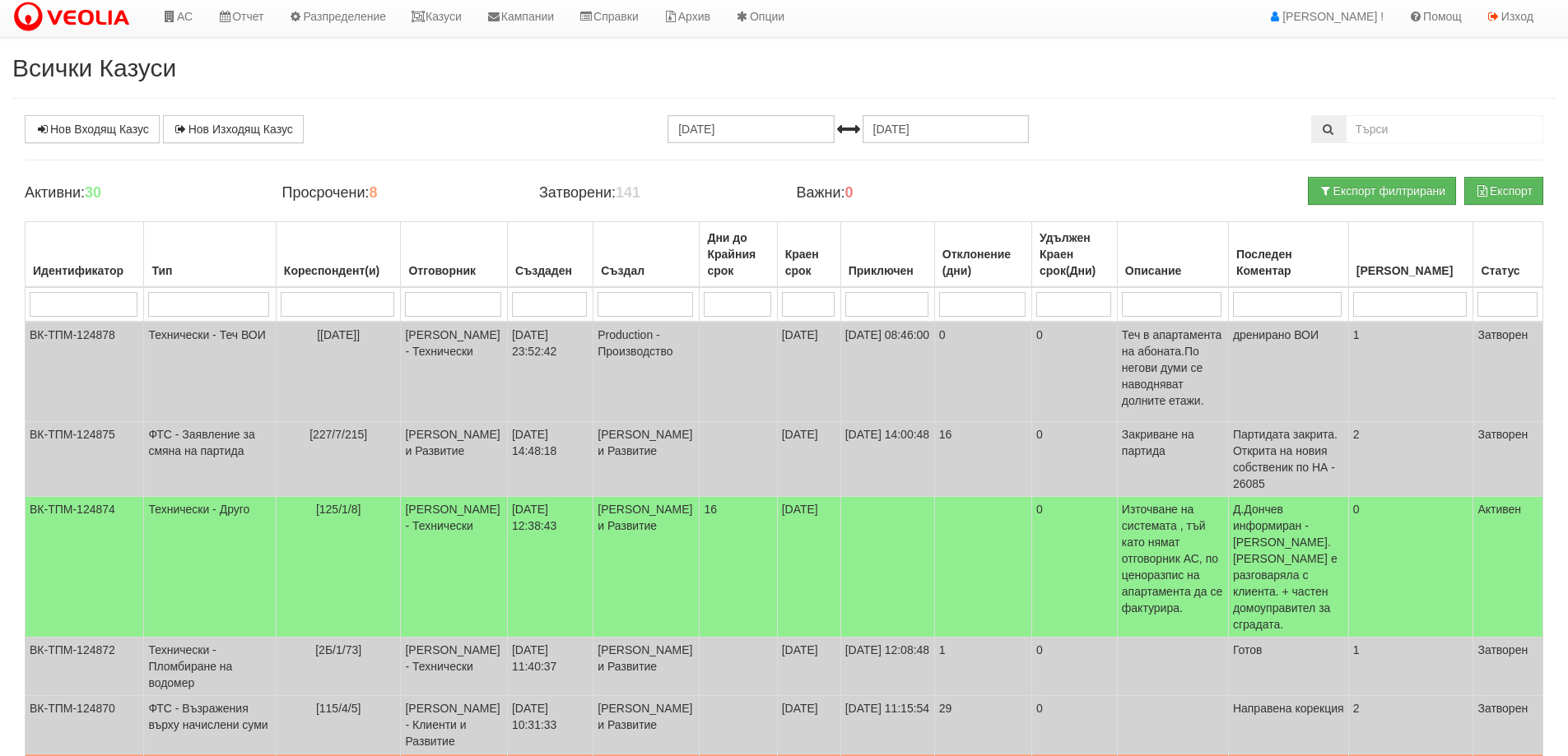
scroll to position [0, 0]
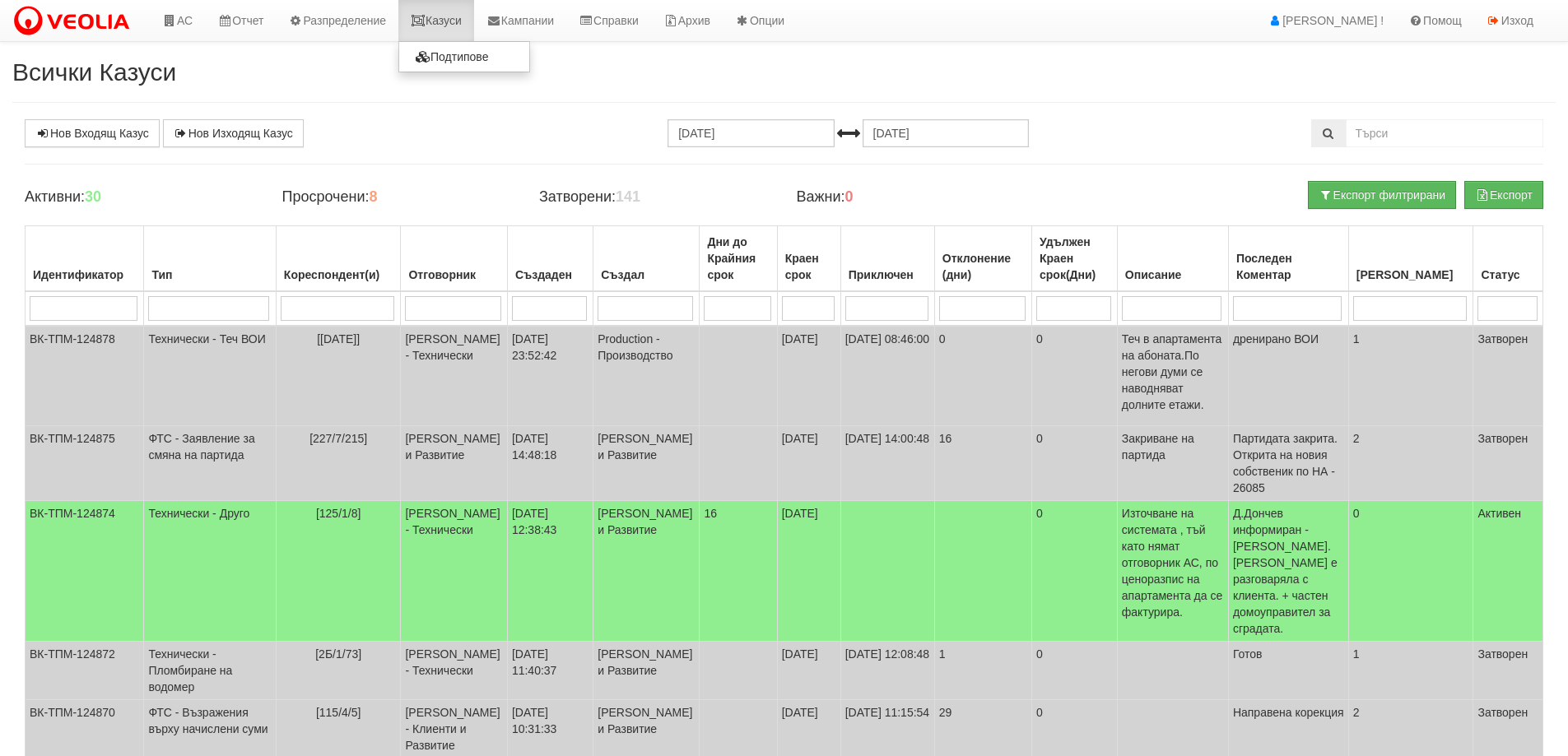
click at [459, 21] on link "Казуси" at bounding box center [436, 21] width 75 height 41
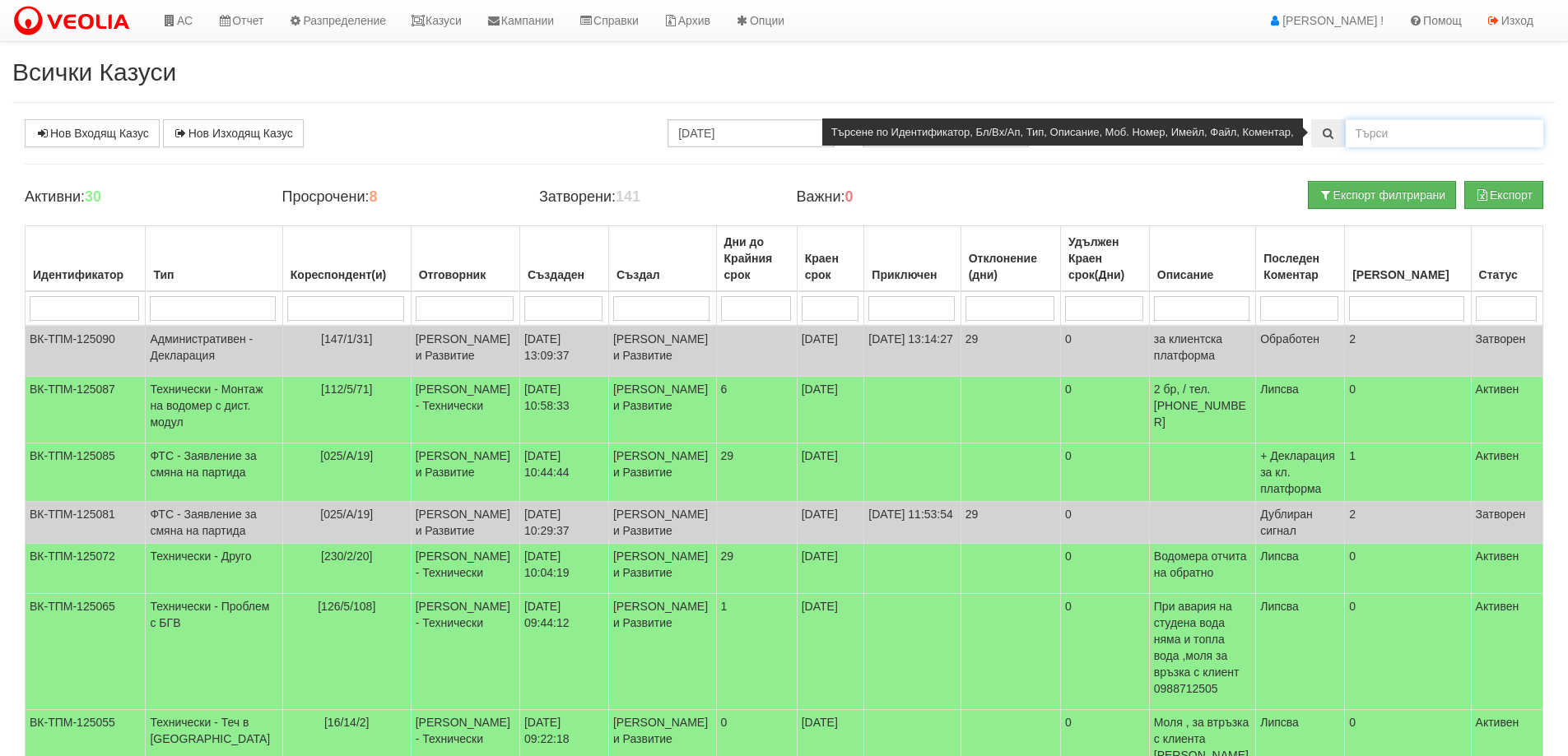
click at [1397, 129] on input "text" at bounding box center [1445, 133] width 197 height 28
type input "144/8/2"
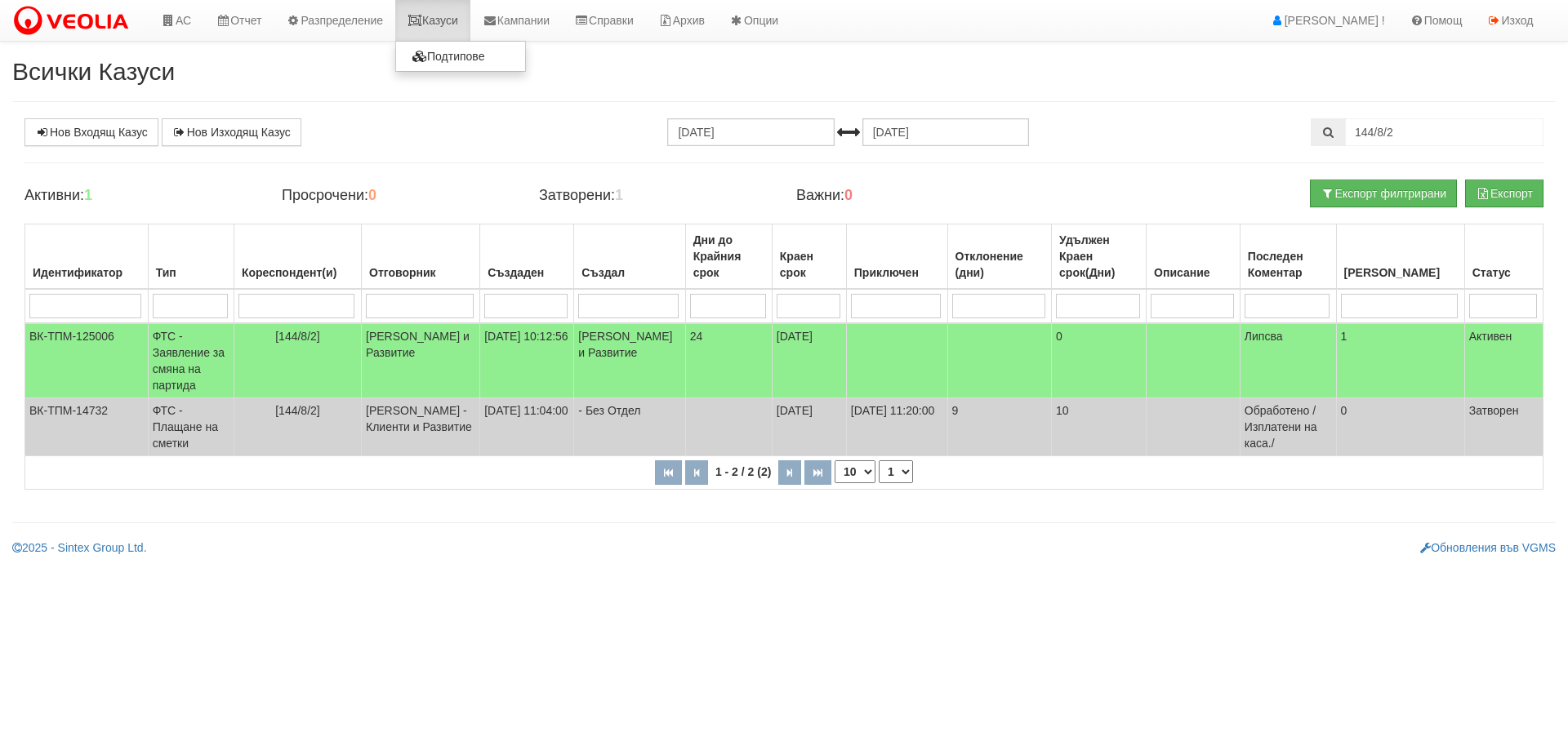
click at [446, 25] on link "Казуси" at bounding box center [432, 20] width 75 height 41
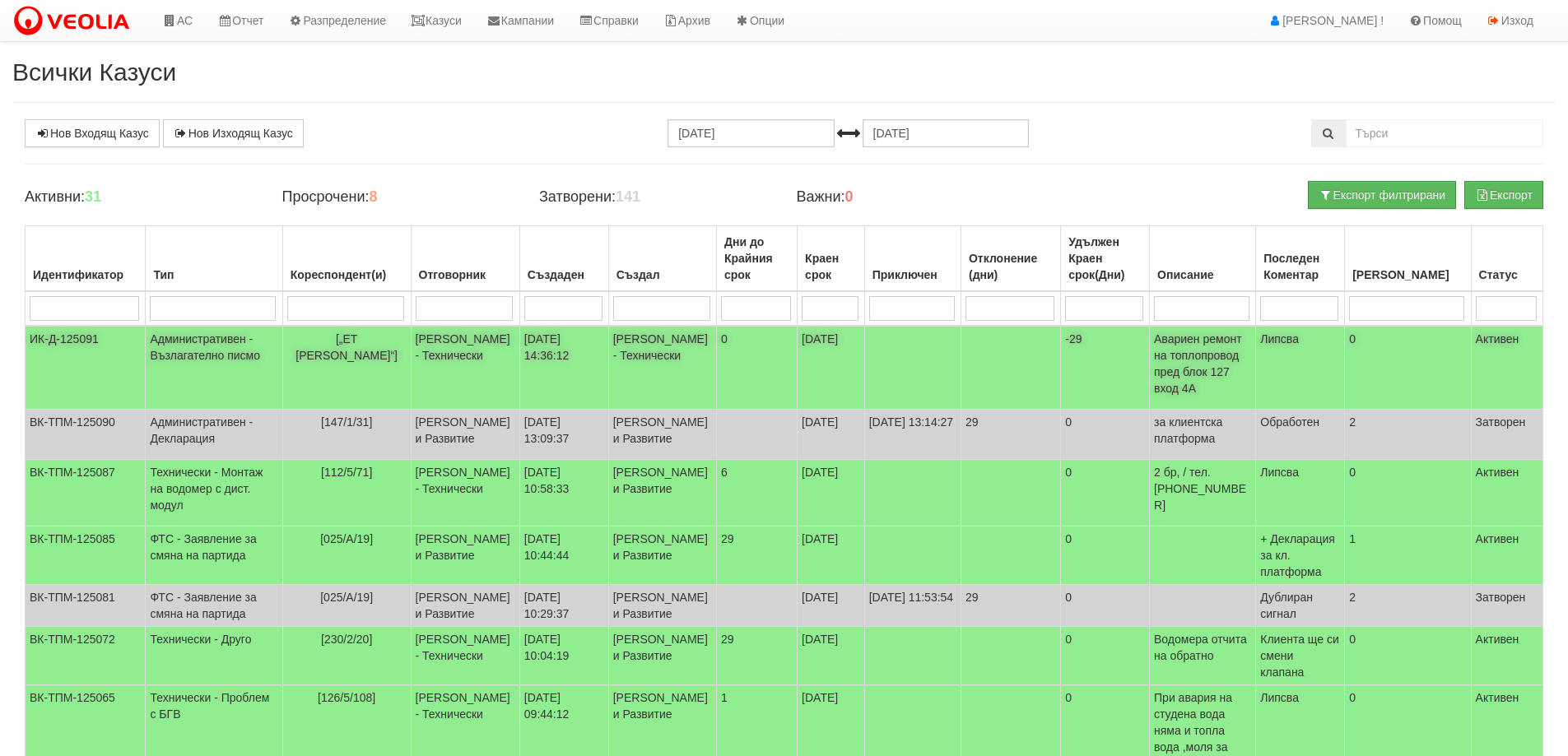
click at [245, 344] on td "Административен - Възлагателно писмо" at bounding box center [213, 368] width 136 height 84
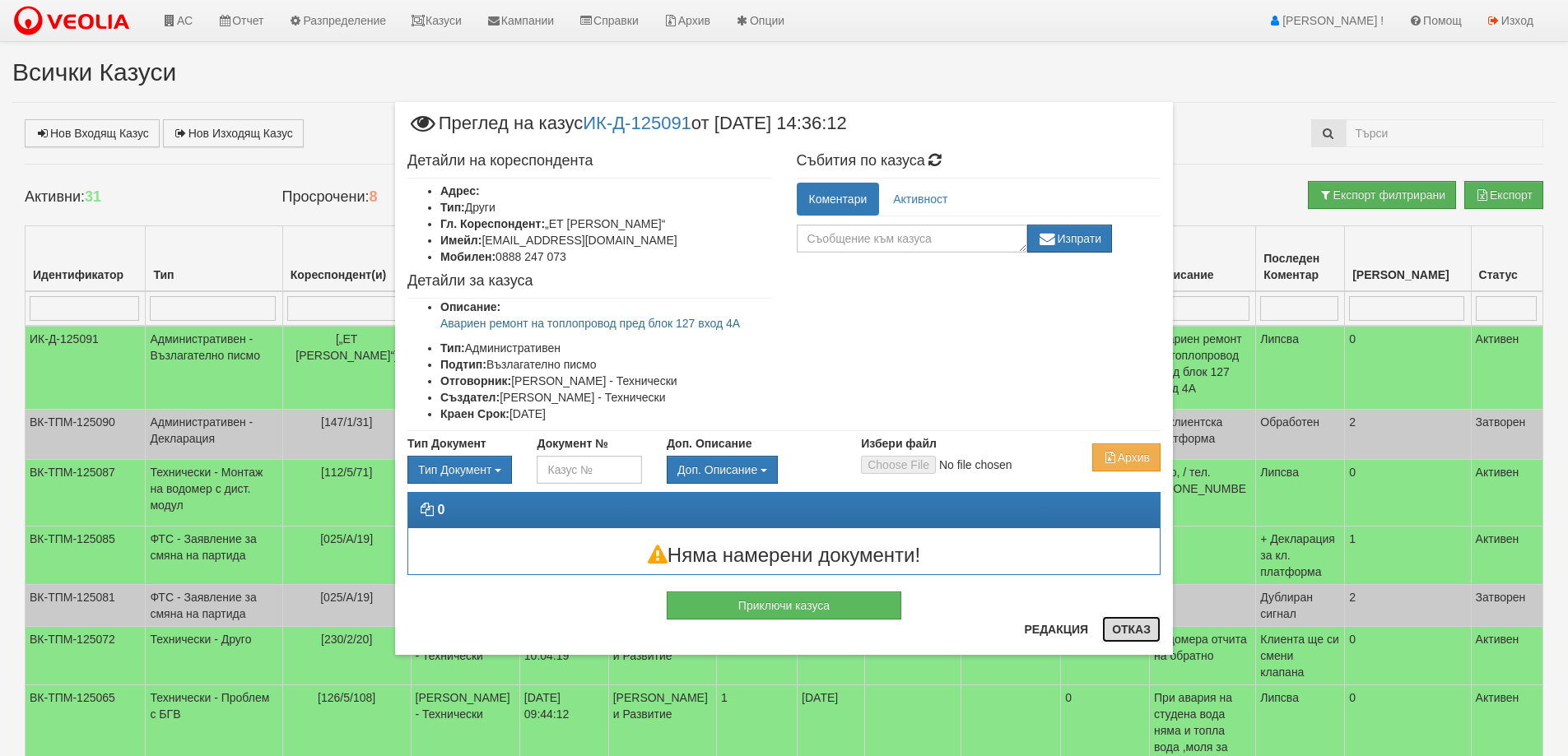
click at [1128, 624] on button "Отказ" at bounding box center [1131, 629] width 58 height 26
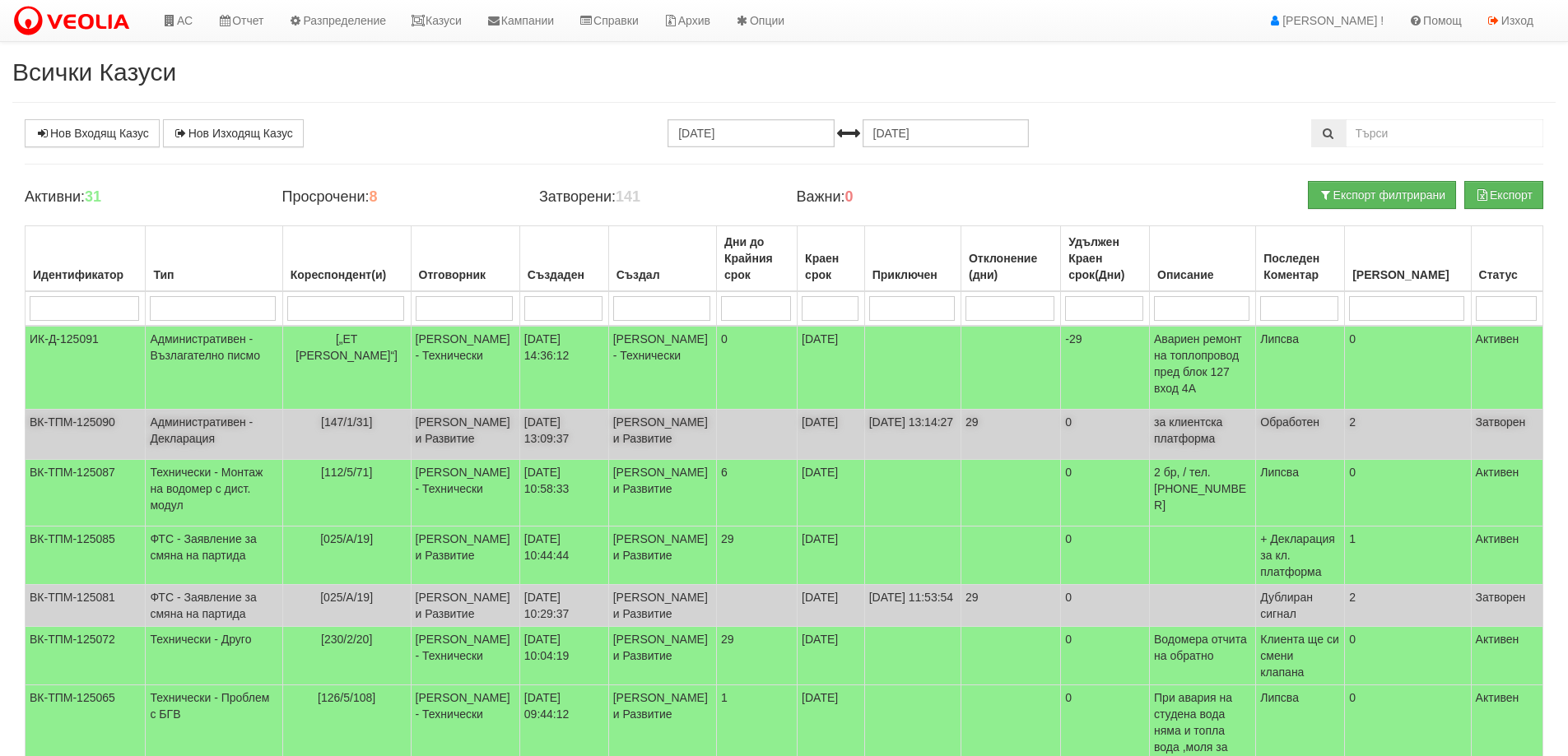
click at [196, 417] on td "Административен - Декларация" at bounding box center [213, 435] width 136 height 50
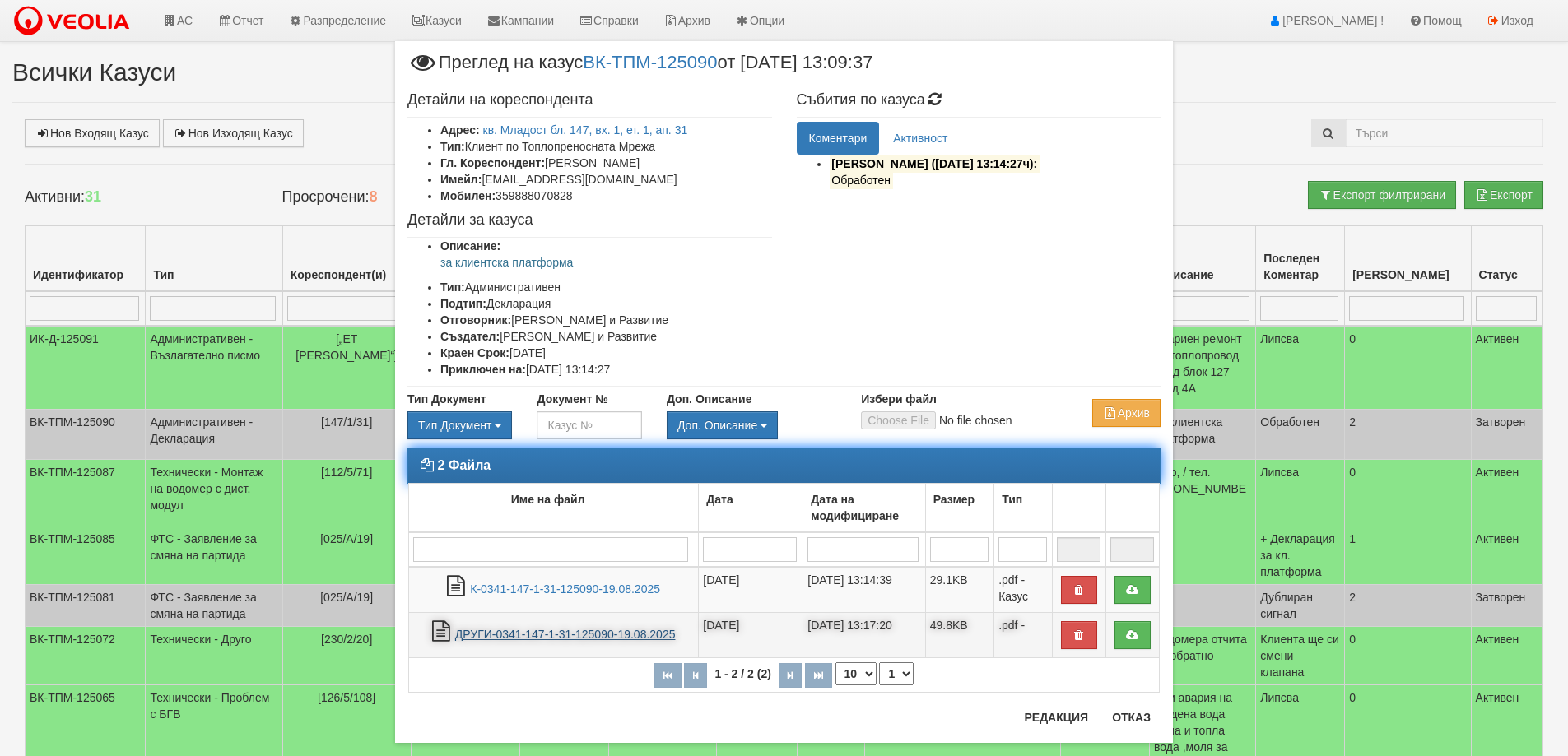
click at [529, 632] on link "ДРУГИ-0341-147-1-31-125090-19.08.2025" at bounding box center [566, 634] width 221 height 13
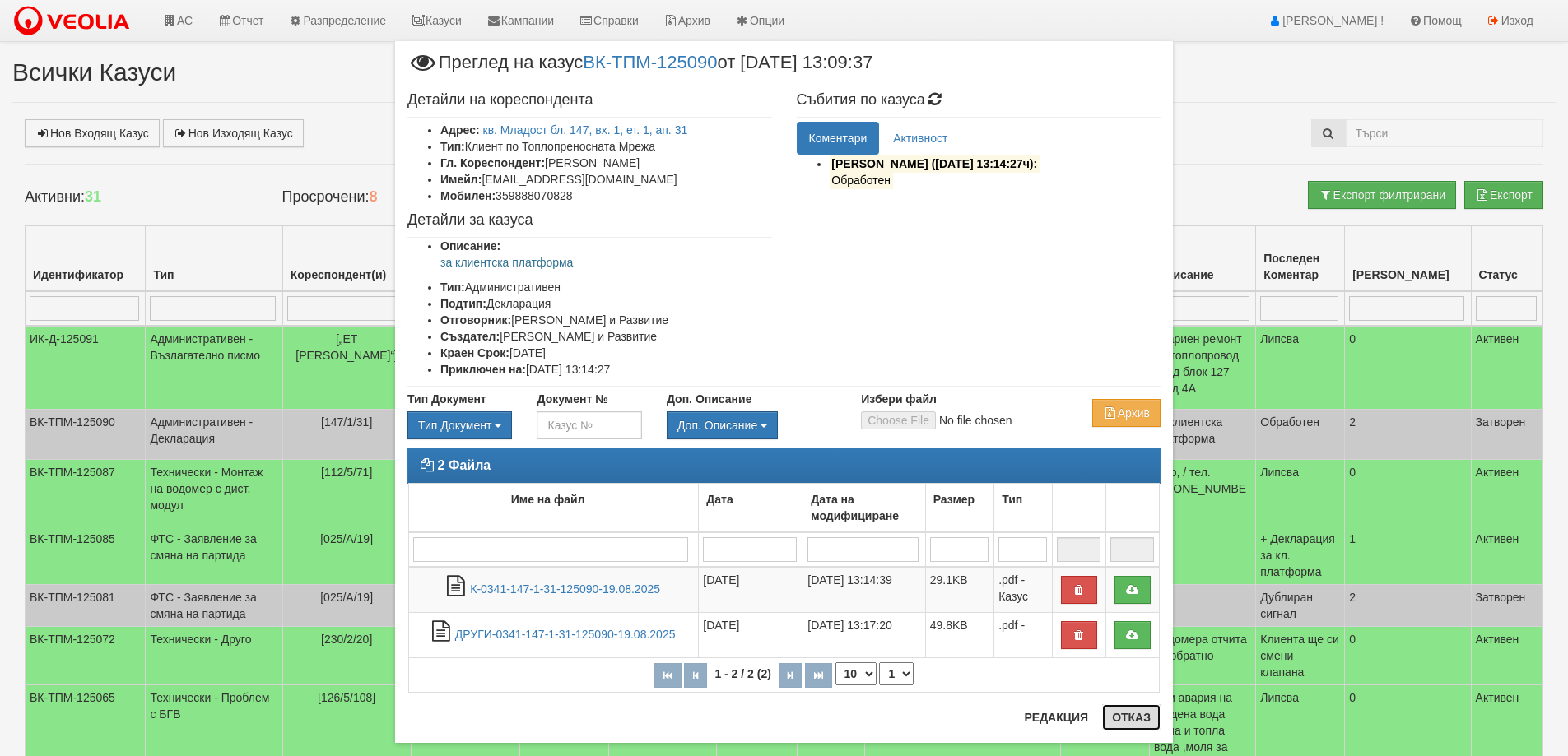
click at [1128, 715] on button "Отказ" at bounding box center [1131, 717] width 58 height 26
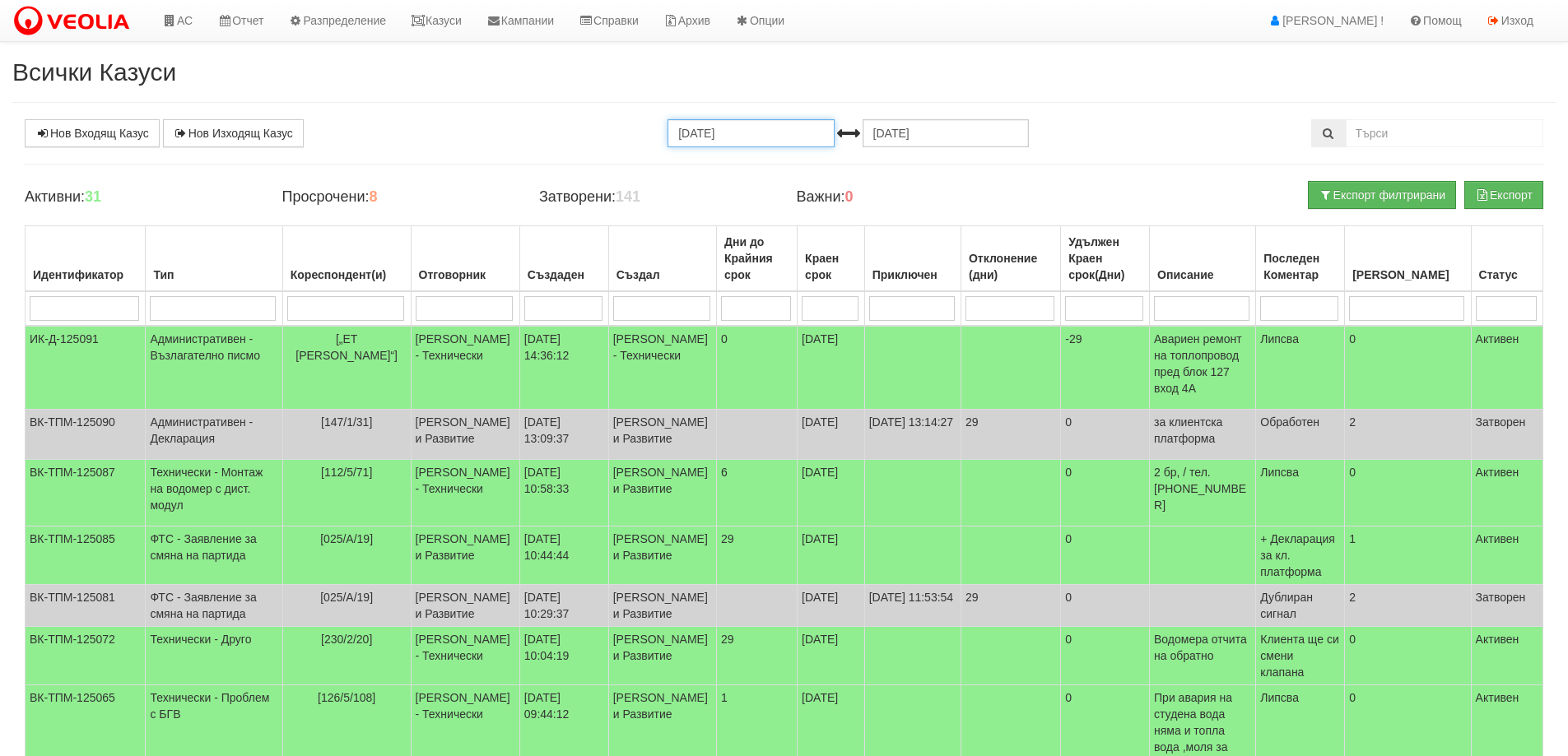
click at [705, 135] on input "[DATE]" at bounding box center [750, 133] width 166 height 28
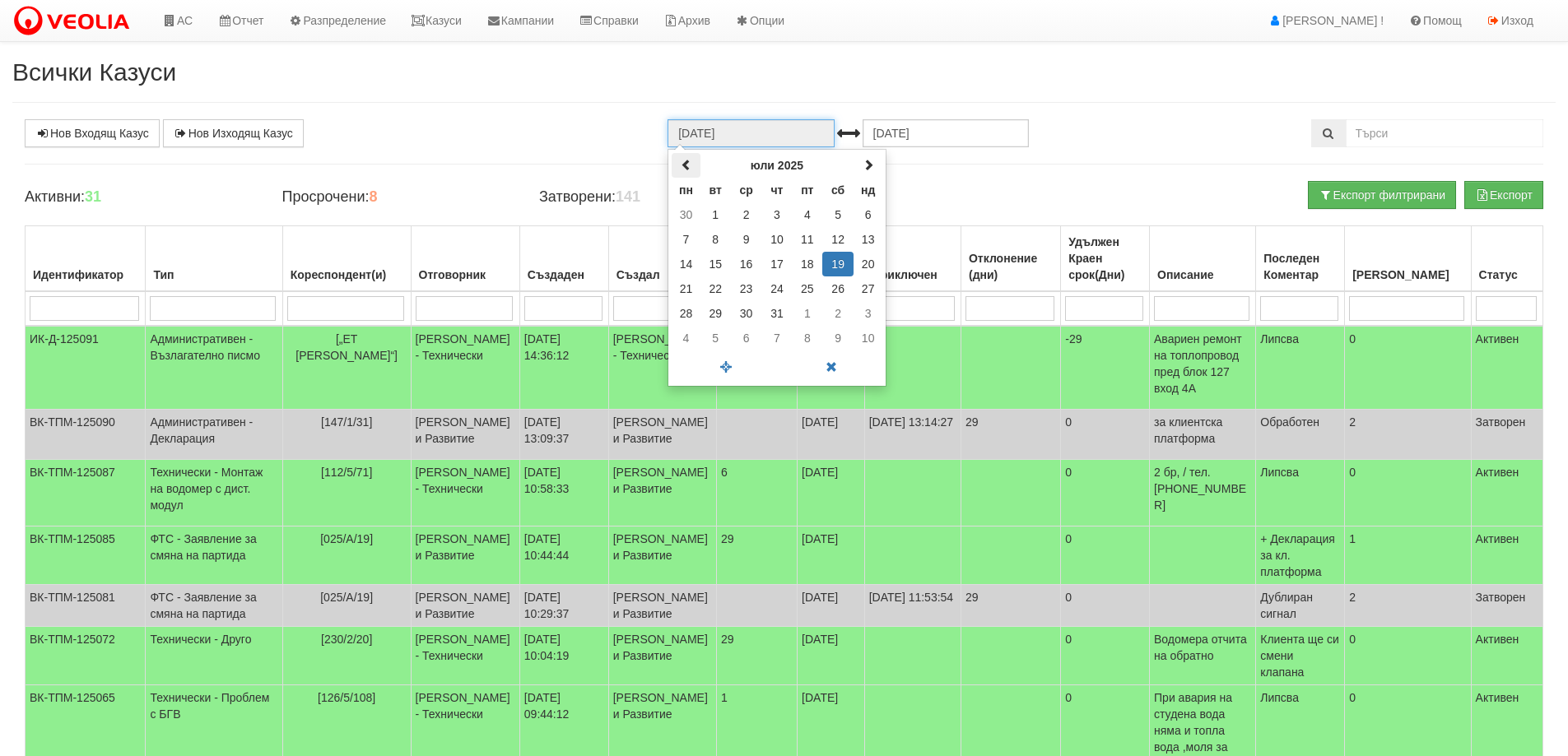
click at [689, 162] on span at bounding box center [686, 164] width 12 height 12
click at [861, 214] on td "1" at bounding box center [868, 215] width 29 height 25
type input "[DATE]"
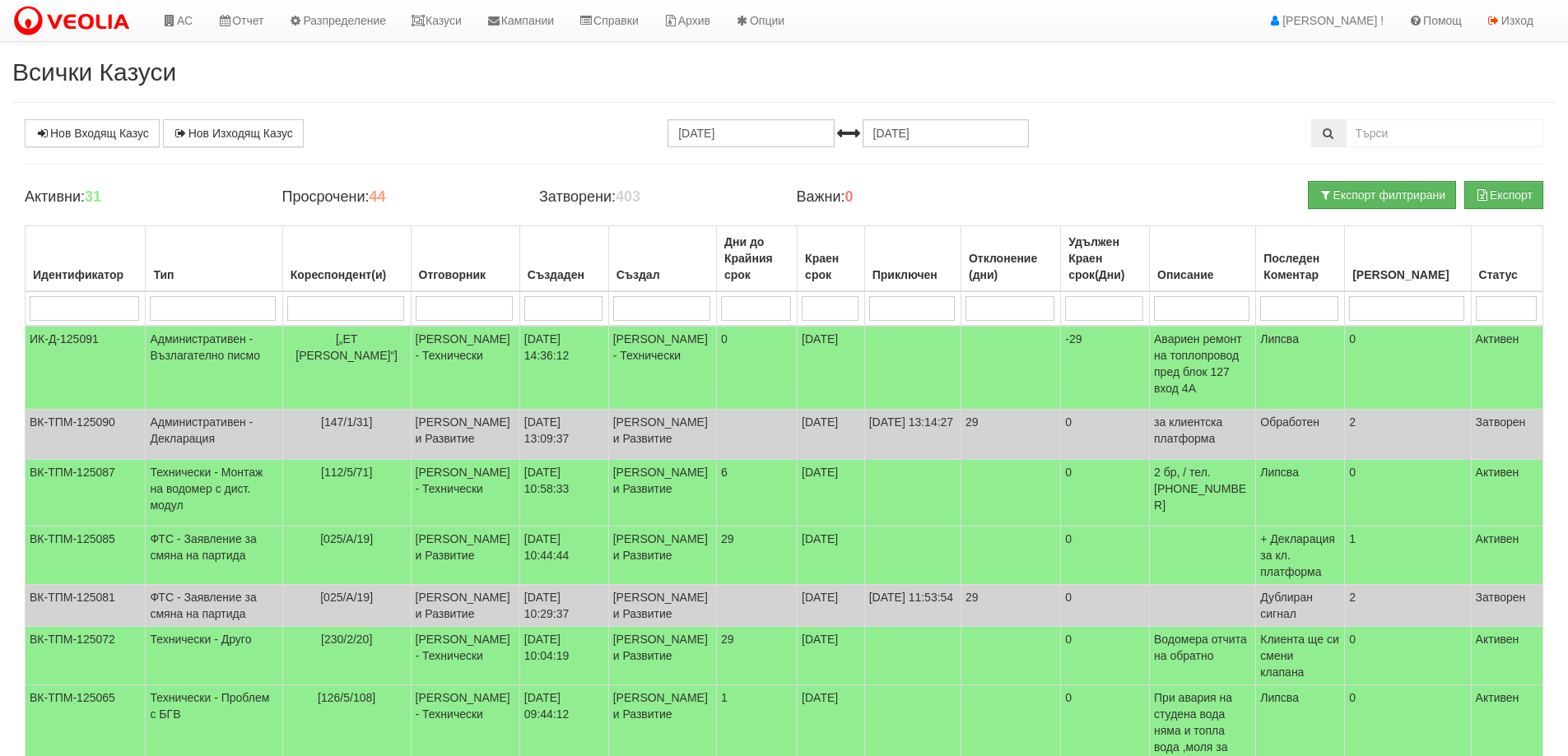
click at [315, 297] on input "search" at bounding box center [345, 308] width 117 height 25
click at [441, 306] on input "search" at bounding box center [464, 308] width 98 height 25
type input "к"
type input "[PERSON_NAME]"
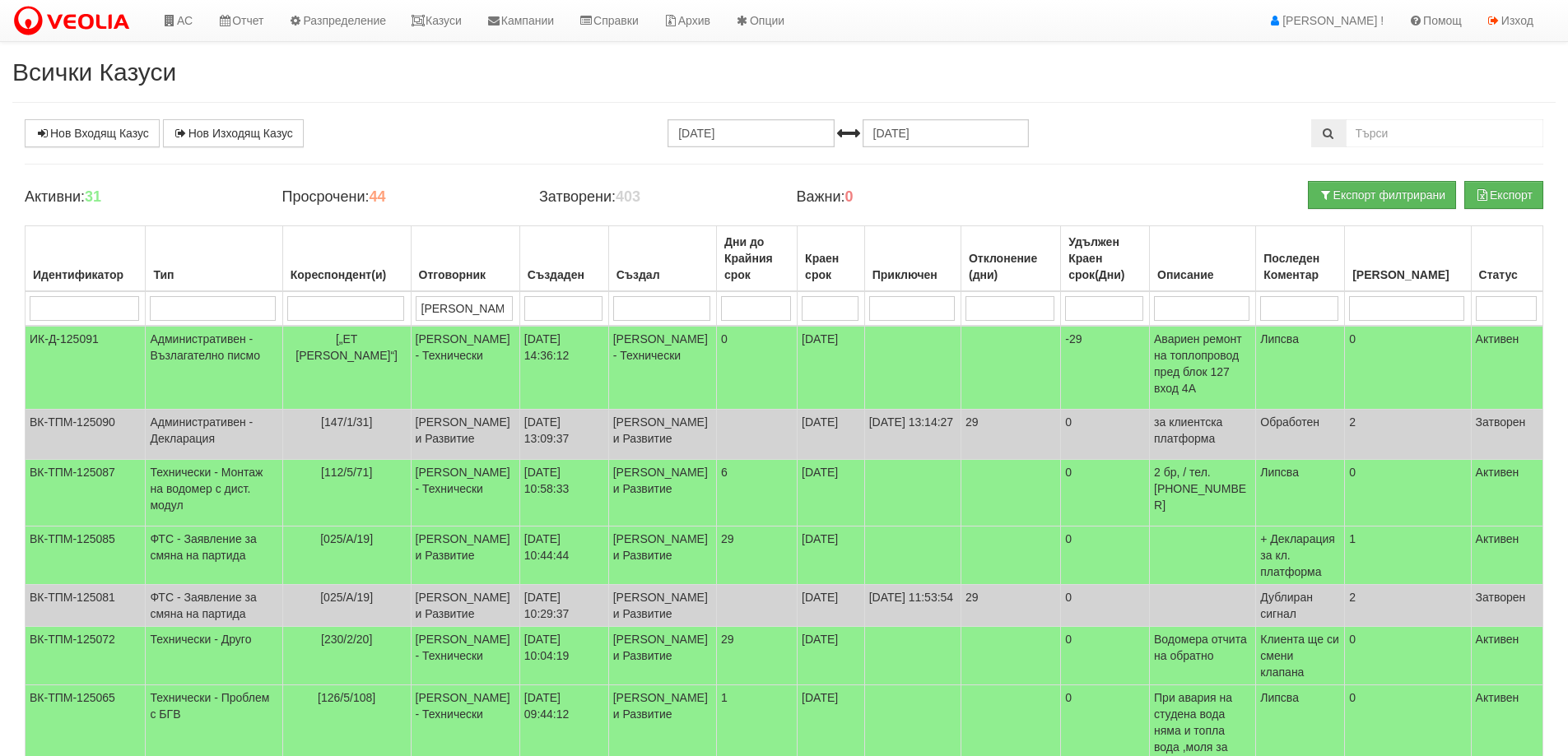
type input "[PERSON_NAME]"
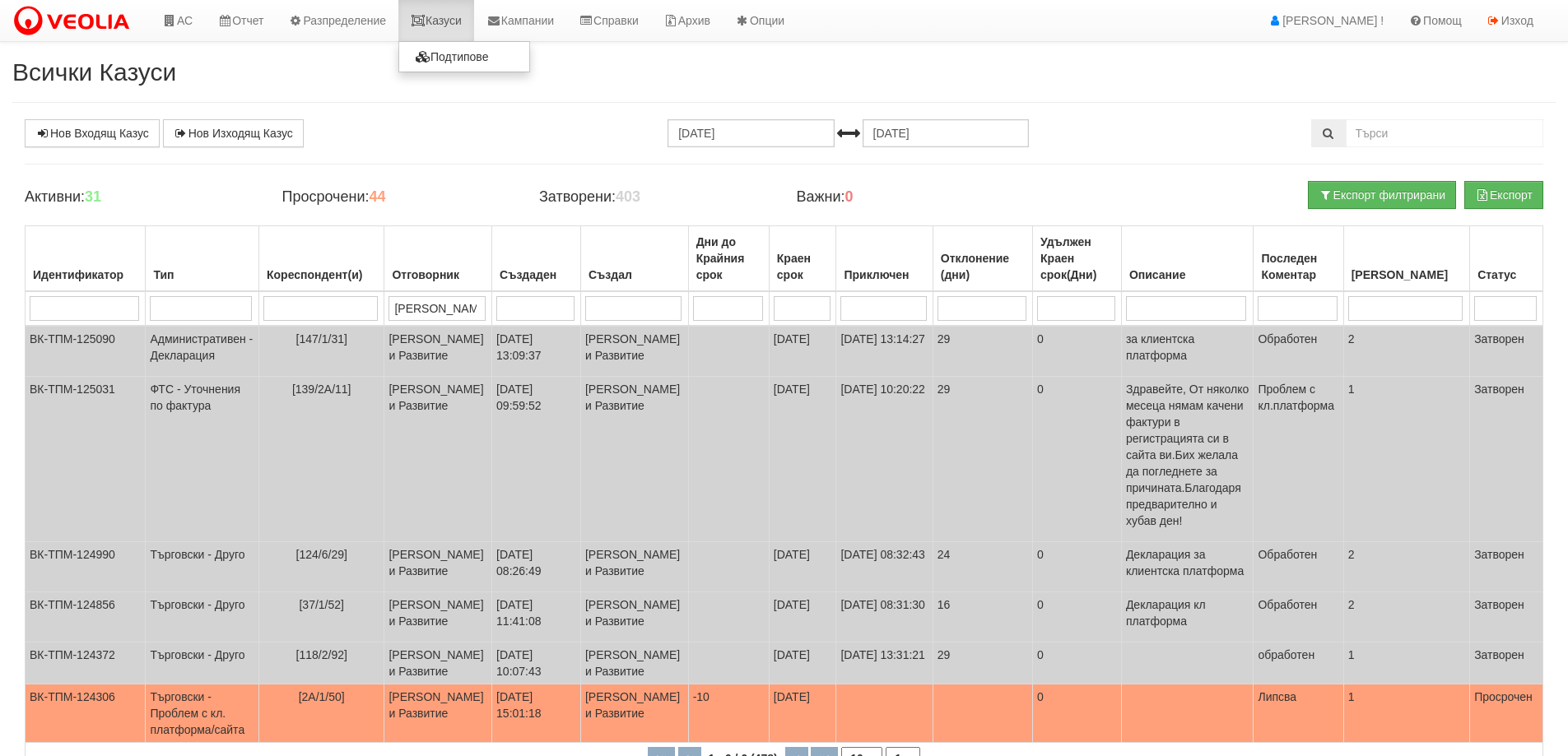
type input "[PERSON_NAME]"
click at [463, 25] on link "Казуси" at bounding box center [436, 21] width 75 height 41
